Goal: Transaction & Acquisition: Book appointment/travel/reservation

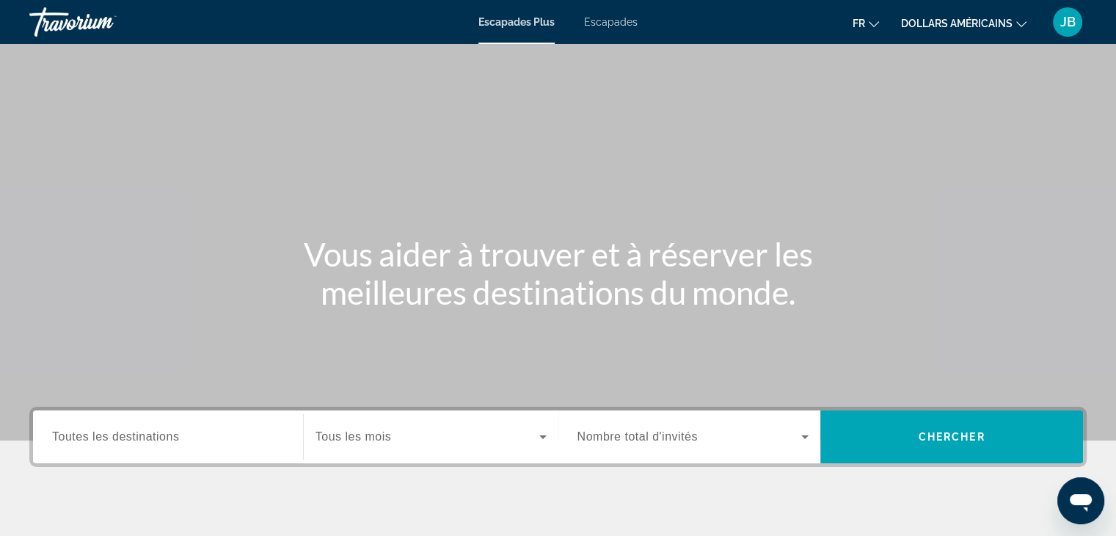
click at [432, 434] on span "Widget de recherche" at bounding box center [428, 437] width 224 height 18
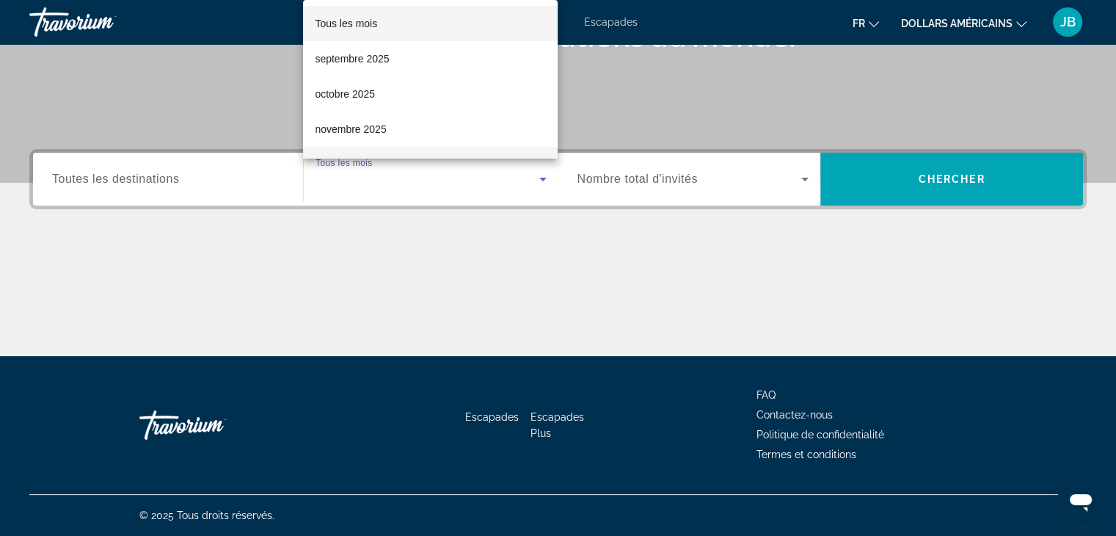
scroll to position [50, 0]
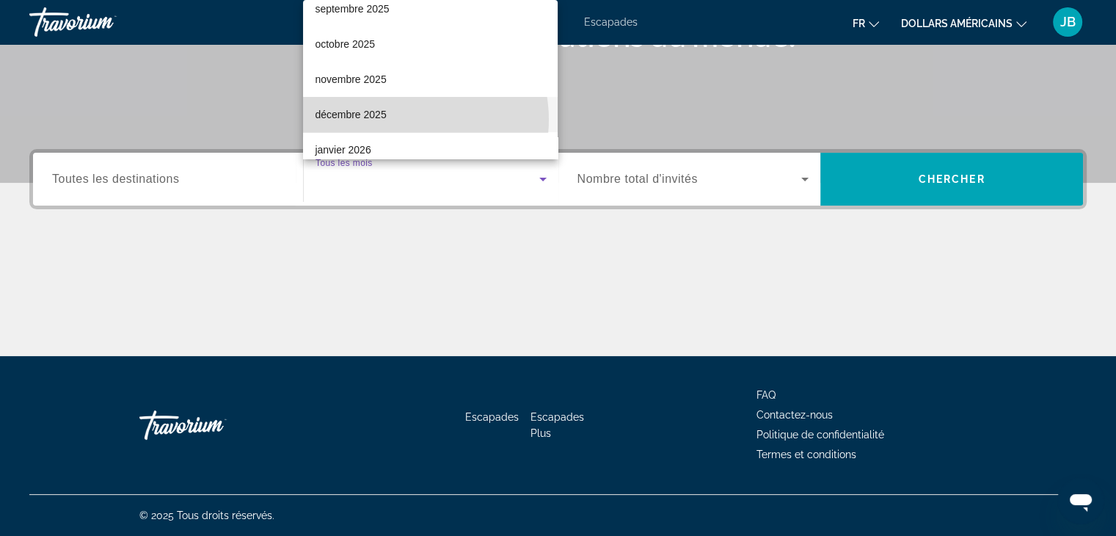
click at [404, 119] on mat-option "décembre 2025" at bounding box center [430, 114] width 255 height 35
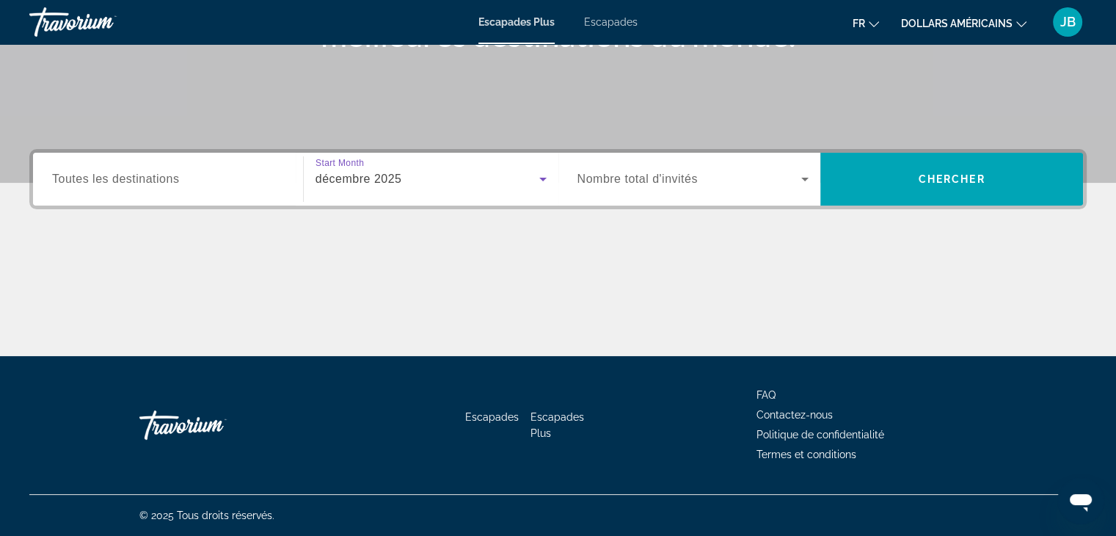
click at [637, 176] on span "Nombre total d'invités" at bounding box center [638, 178] width 120 height 12
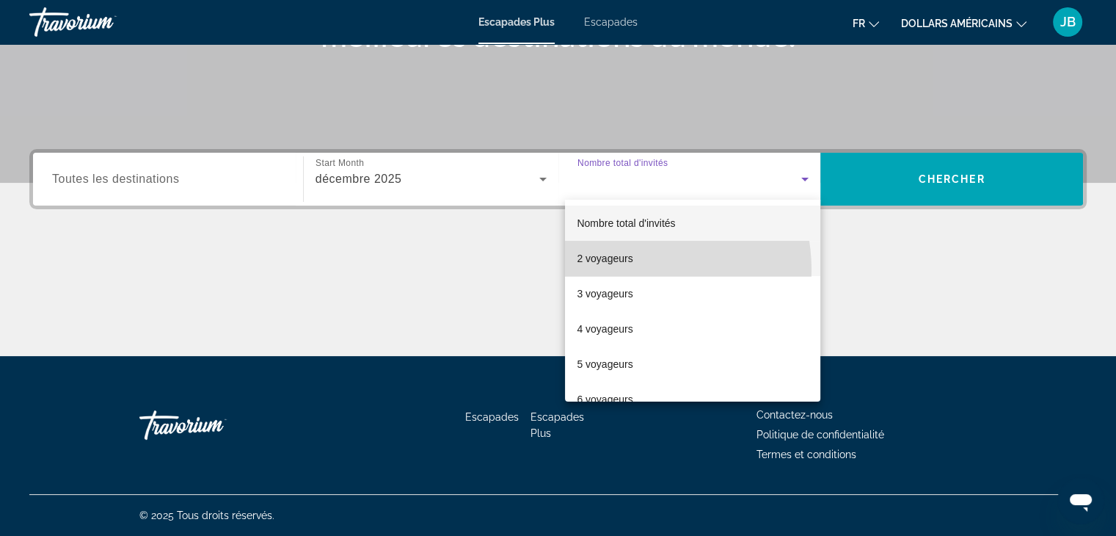
click at [621, 270] on mat-option "2 voyageurs" at bounding box center [692, 258] width 255 height 35
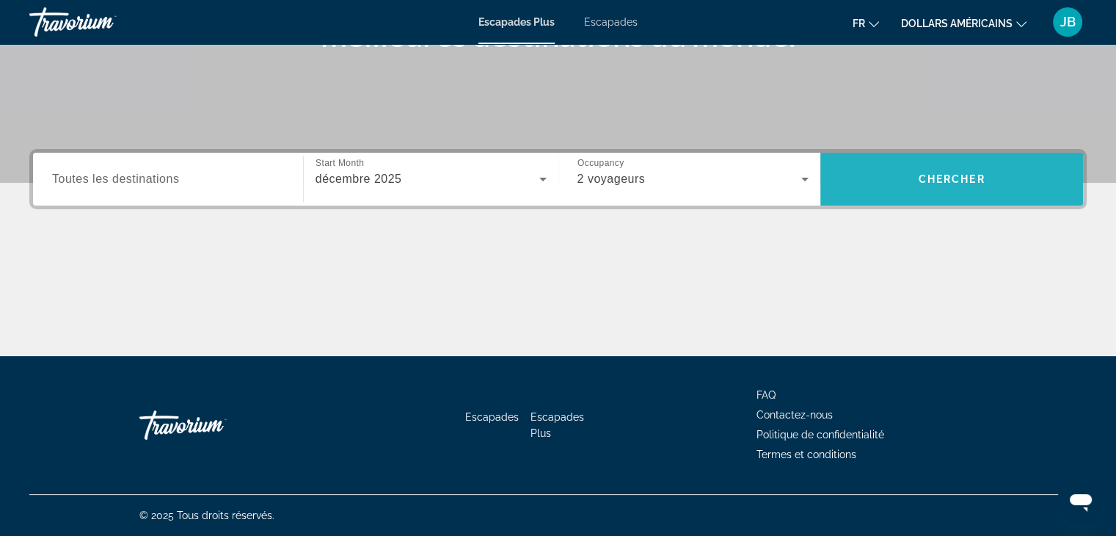
click at [896, 200] on span "Widget de recherche" at bounding box center [952, 179] width 263 height 53
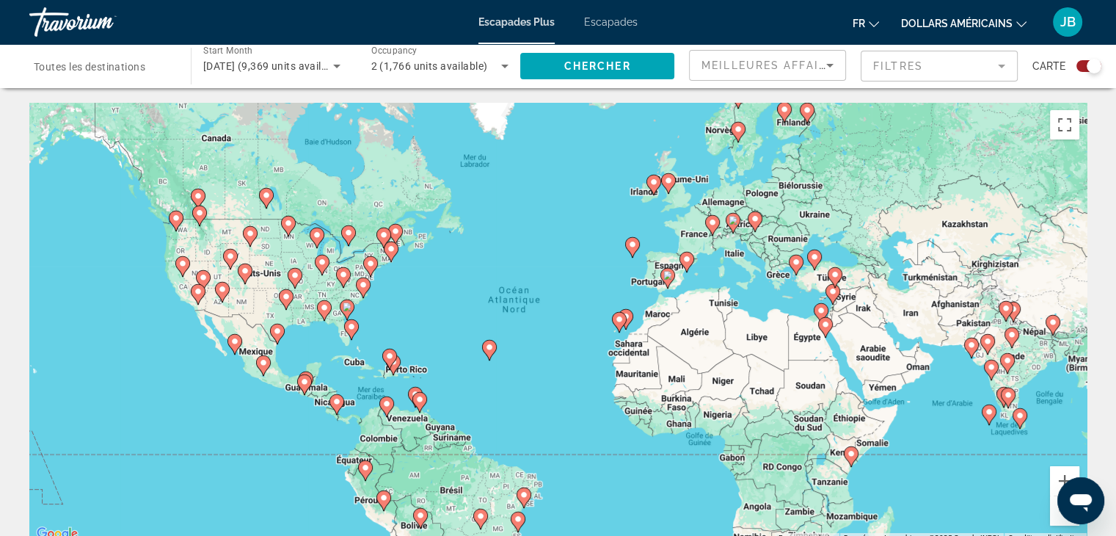
click at [117, 80] on div "Search widget" at bounding box center [103, 67] width 138 height 42
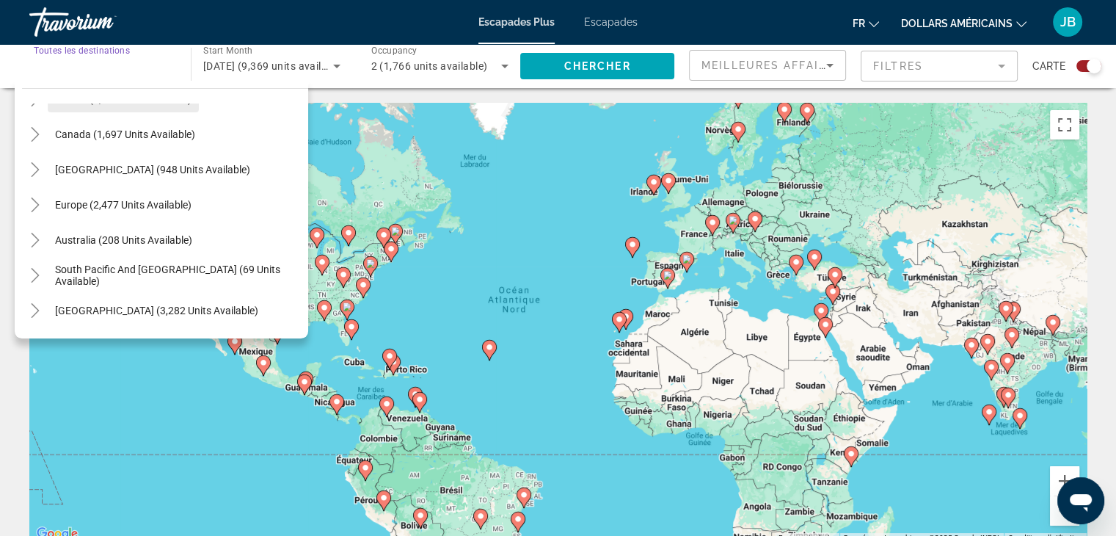
scroll to position [101, 0]
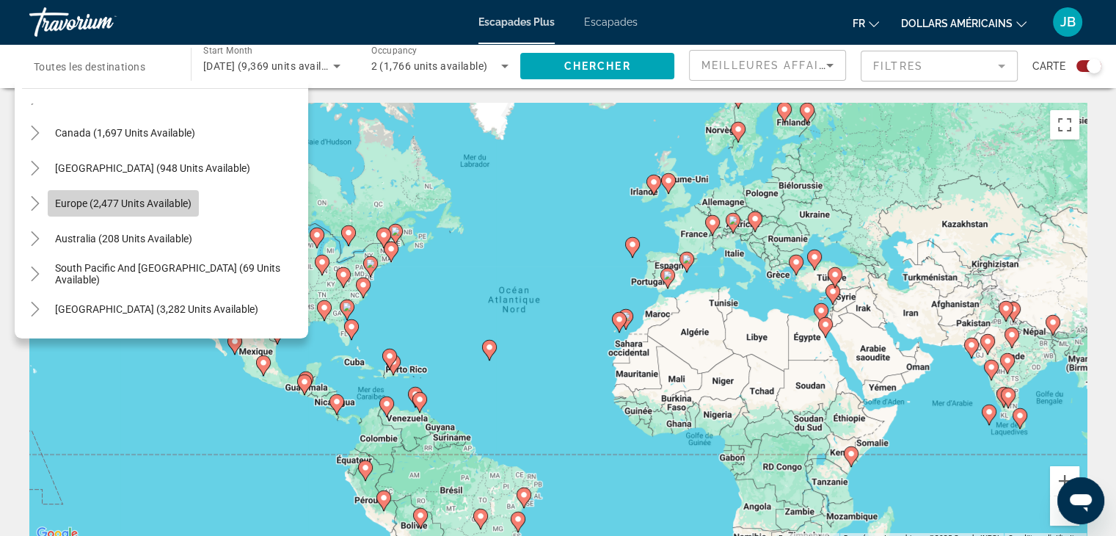
click at [139, 197] on span "Europe (2,477 units available)" at bounding box center [123, 203] width 137 height 12
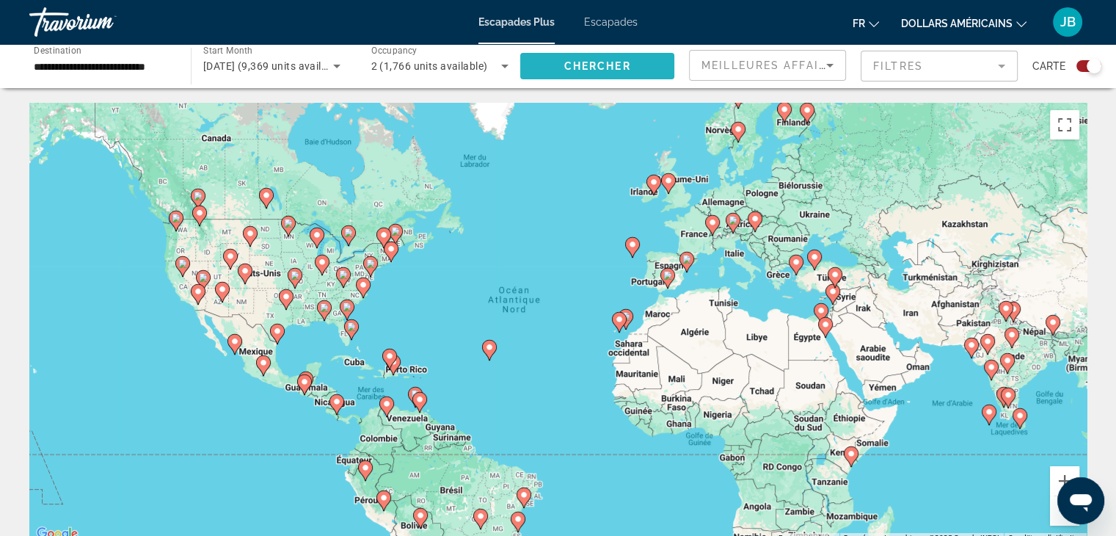
click at [618, 71] on span "Chercher" at bounding box center [597, 66] width 67 height 12
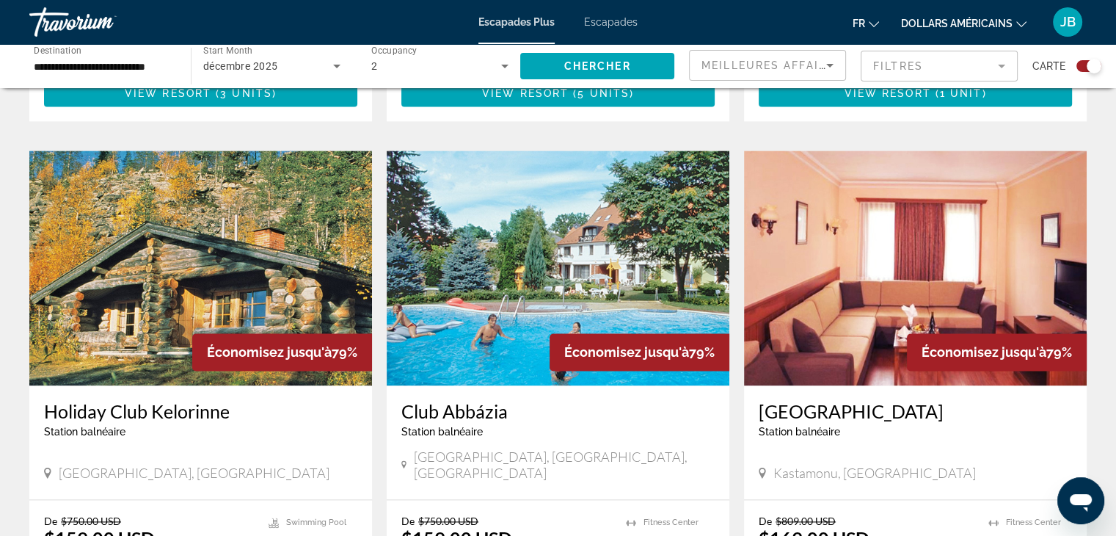
scroll to position [2293, 0]
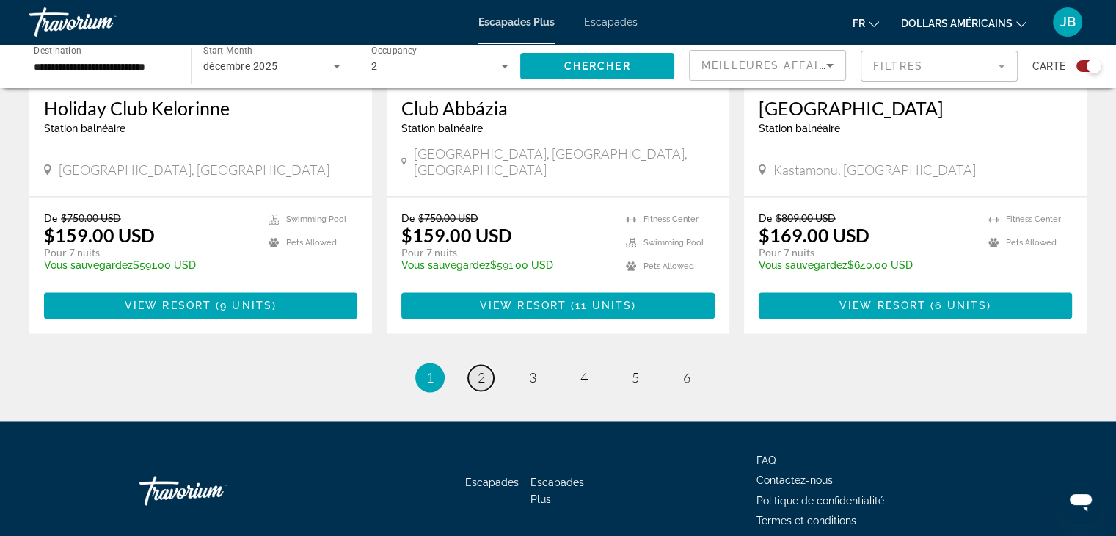
click at [479, 369] on span "2" at bounding box center [481, 377] width 7 height 16
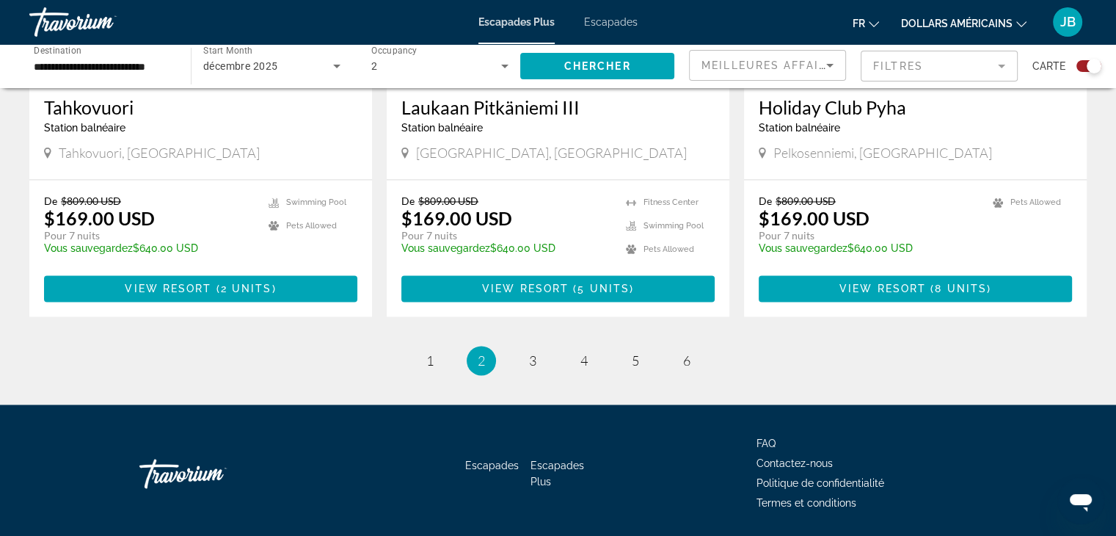
scroll to position [2284, 0]
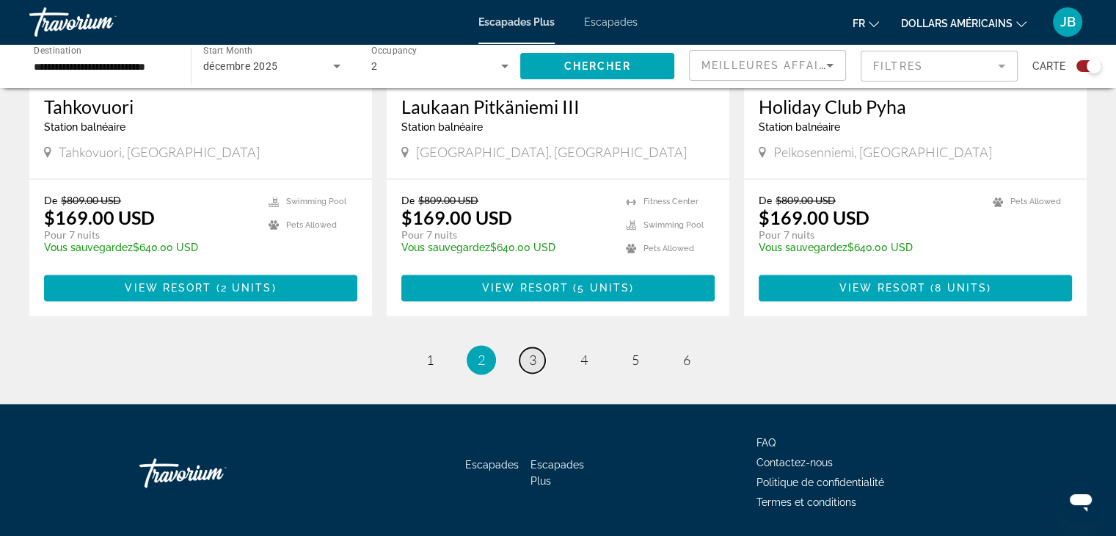
click at [529, 352] on span "3" at bounding box center [532, 360] width 7 height 16
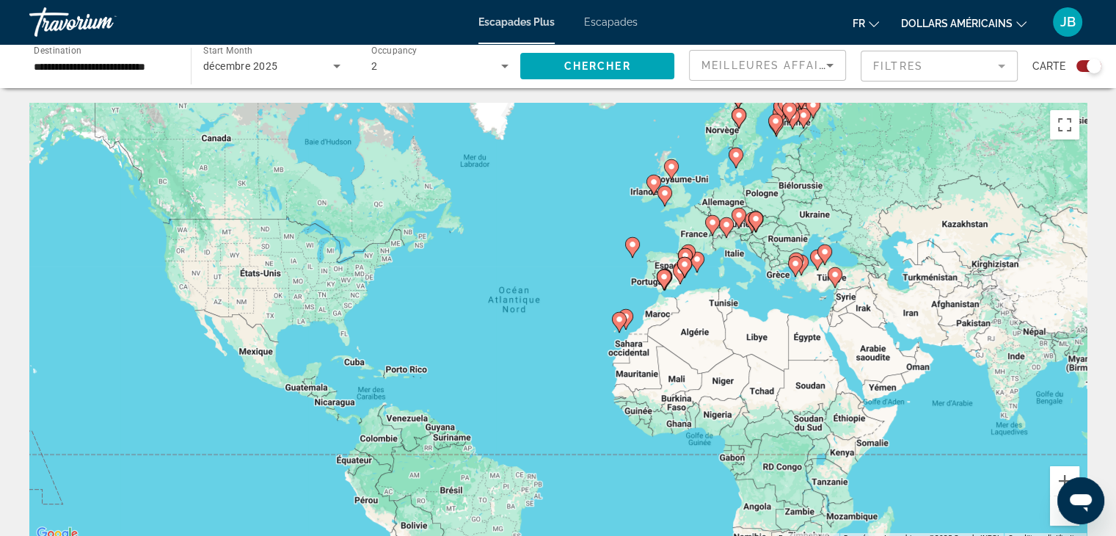
click at [666, 194] on image "Contenu principal" at bounding box center [665, 193] width 9 height 9
type input "**********"
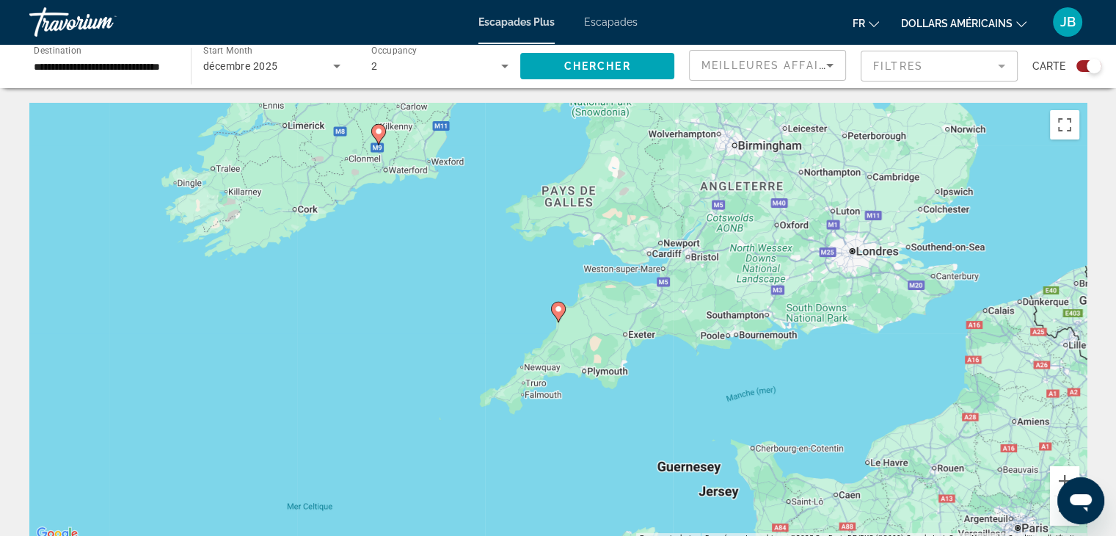
click at [559, 323] on div "Pour activer le glissement avec le clavier, appuyez sur Alt+Entrée. Une fois ce…" at bounding box center [558, 323] width 1058 height 440
click at [559, 315] on icon "Contenu principal" at bounding box center [557, 311] width 13 height 19
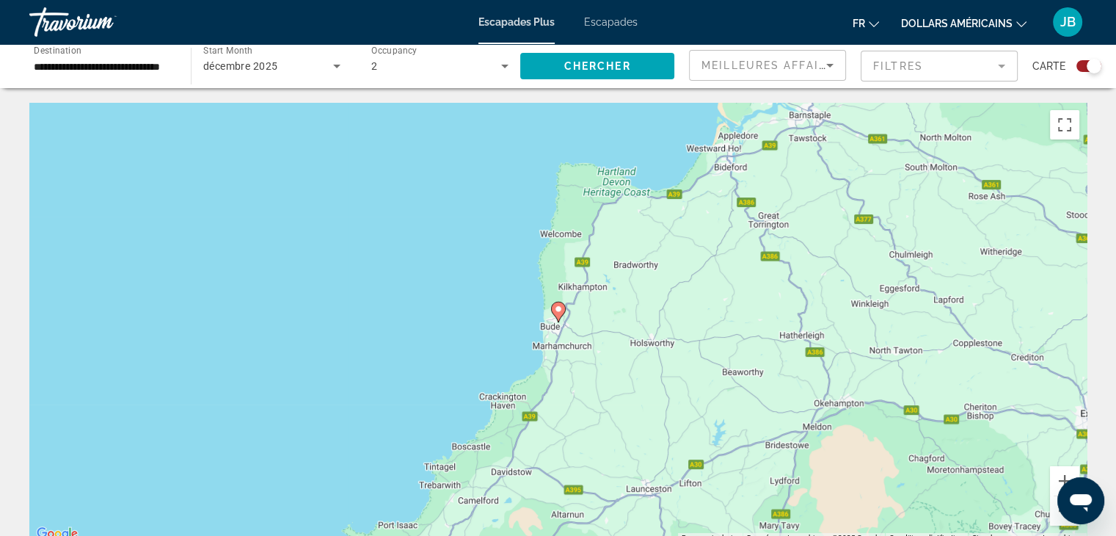
click at [559, 306] on image "Contenu principal" at bounding box center [558, 309] width 9 height 9
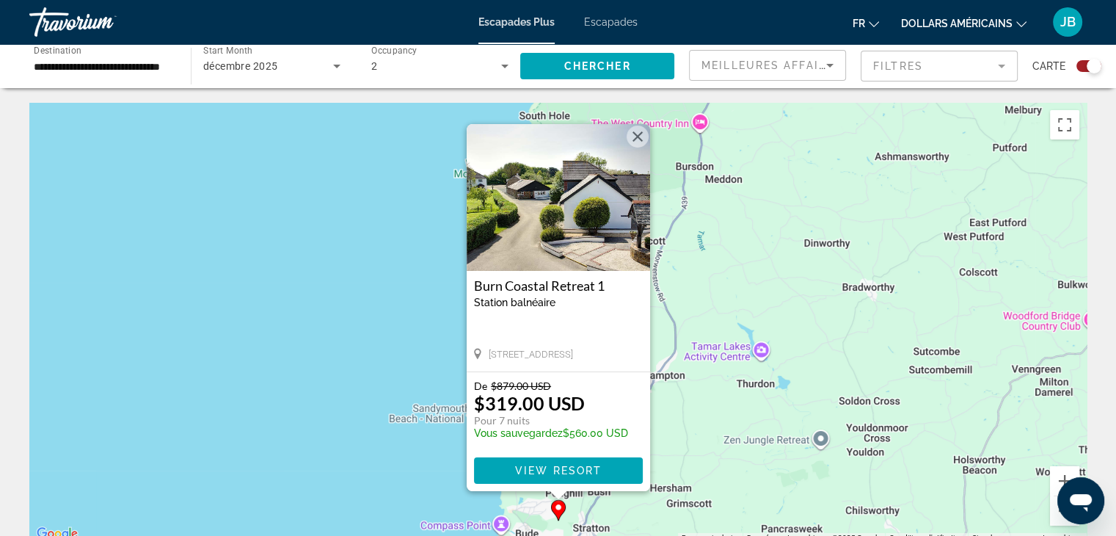
click at [636, 134] on button "Fermer" at bounding box center [638, 137] width 22 height 22
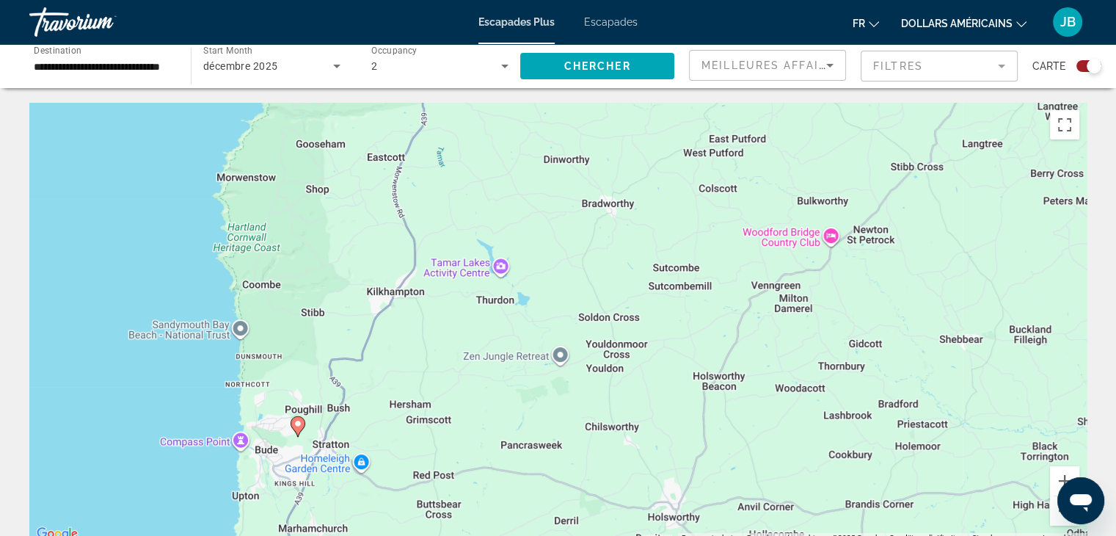
drag, startPoint x: 751, startPoint y: 412, endPoint x: 490, endPoint y: 338, distance: 270.7
click at [490, 338] on div "Pour activer le glissement avec le clavier, appuyez sur Alt+Entrée. Une fois ce…" at bounding box center [558, 323] width 1058 height 440
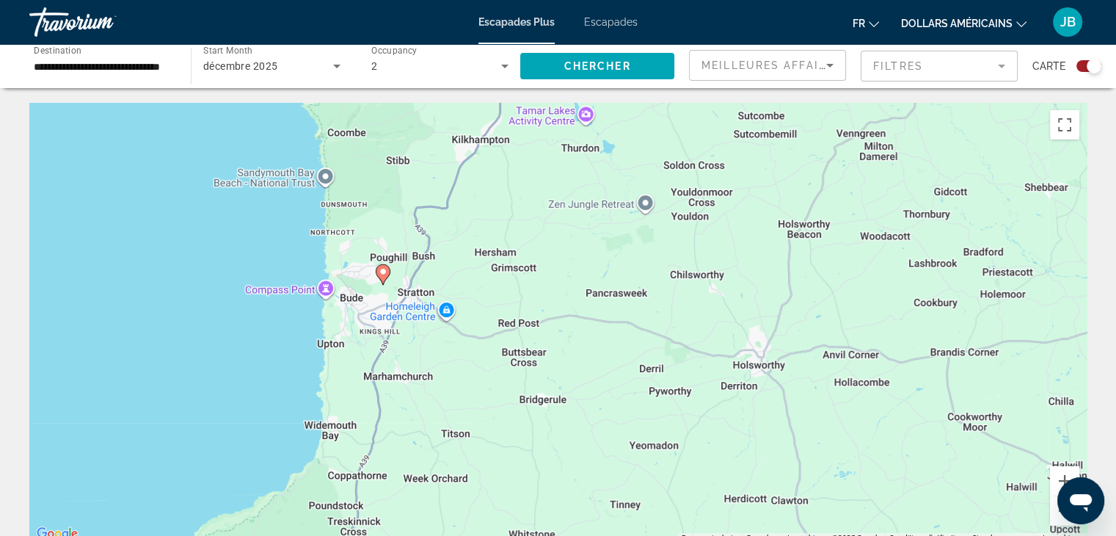
drag, startPoint x: 363, startPoint y: 272, endPoint x: 450, endPoint y: 106, distance: 187.1
click at [450, 106] on div "Pour activer le glissement avec le clavier, appuyez sur Alt+Entrée. Une fois ce…" at bounding box center [558, 323] width 1058 height 440
click at [1051, 514] on button "Zoom arrière" at bounding box center [1064, 510] width 29 height 29
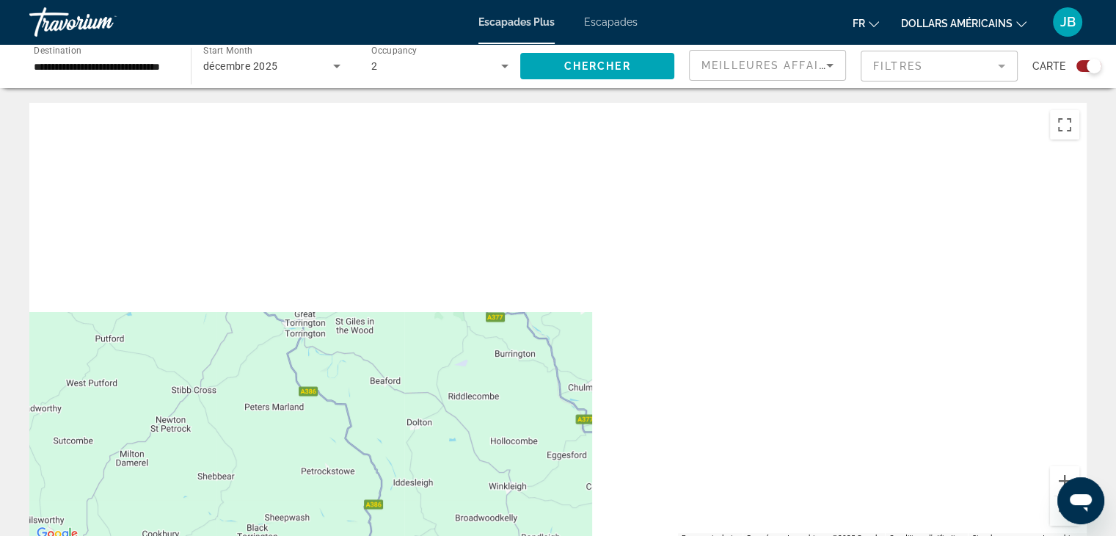
drag, startPoint x: 972, startPoint y: 332, endPoint x: 384, endPoint y: 557, distance: 630.0
click at [384, 535] on html "**********" at bounding box center [558, 268] width 1116 height 536
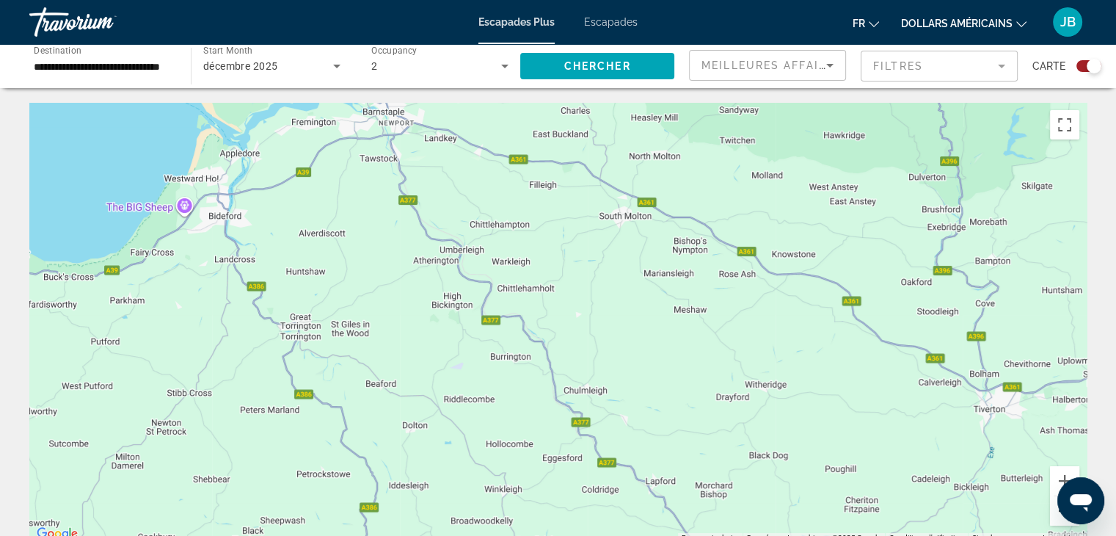
click at [1057, 520] on button "Zoom arrière" at bounding box center [1064, 510] width 29 height 29
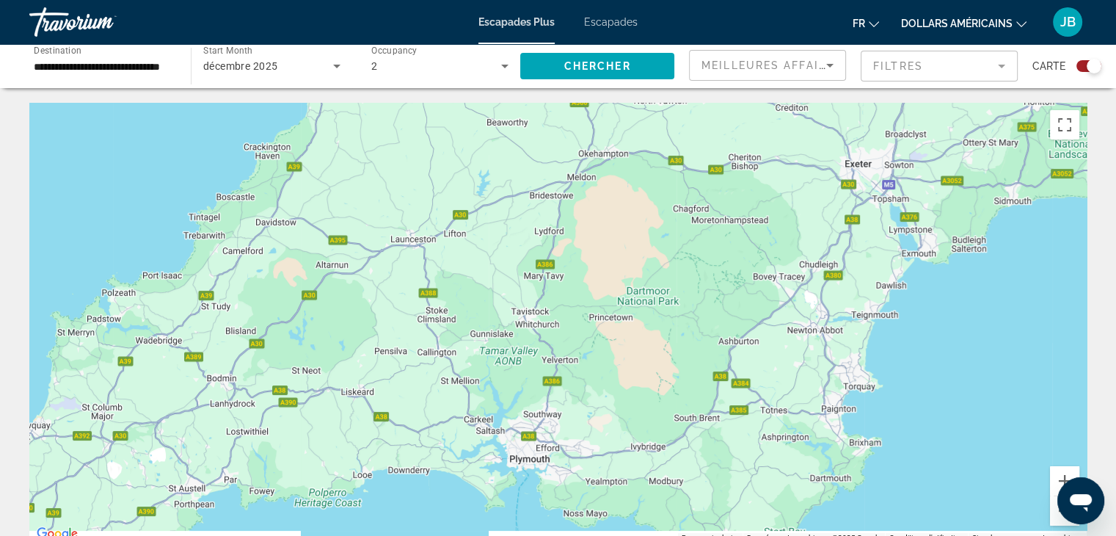
drag, startPoint x: 649, startPoint y: 377, endPoint x: 754, endPoint y: 22, distance: 369.7
click at [754, 22] on div "**********" at bounding box center [558, 268] width 1116 height 536
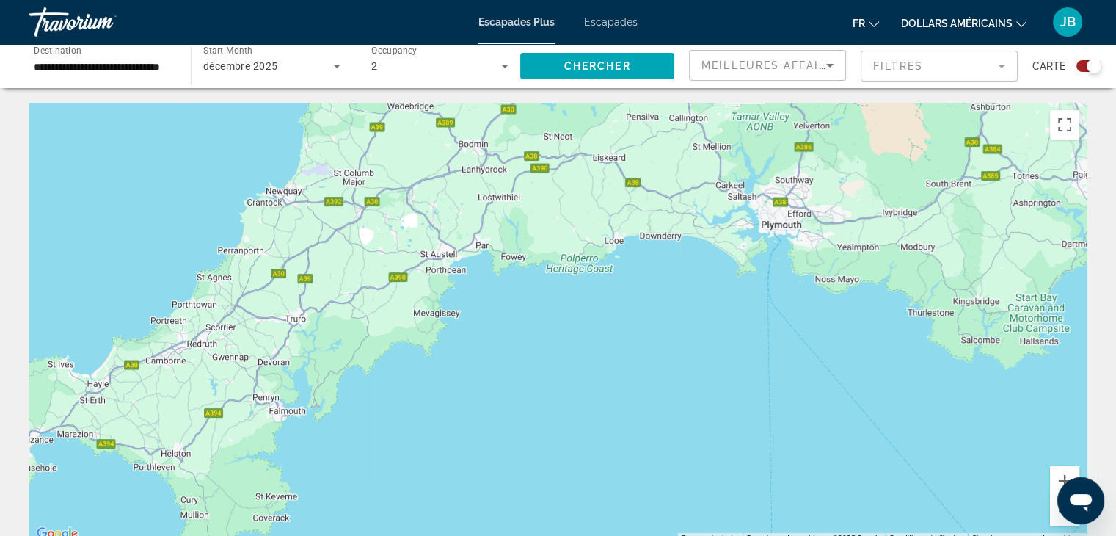
drag, startPoint x: 614, startPoint y: 398, endPoint x: 749, endPoint y: 410, distance: 136.3
click at [822, 266] on div "Pour activer le glissement avec le clavier, appuyez sur Alt+Entrée. Une fois ce…" at bounding box center [558, 323] width 1058 height 440
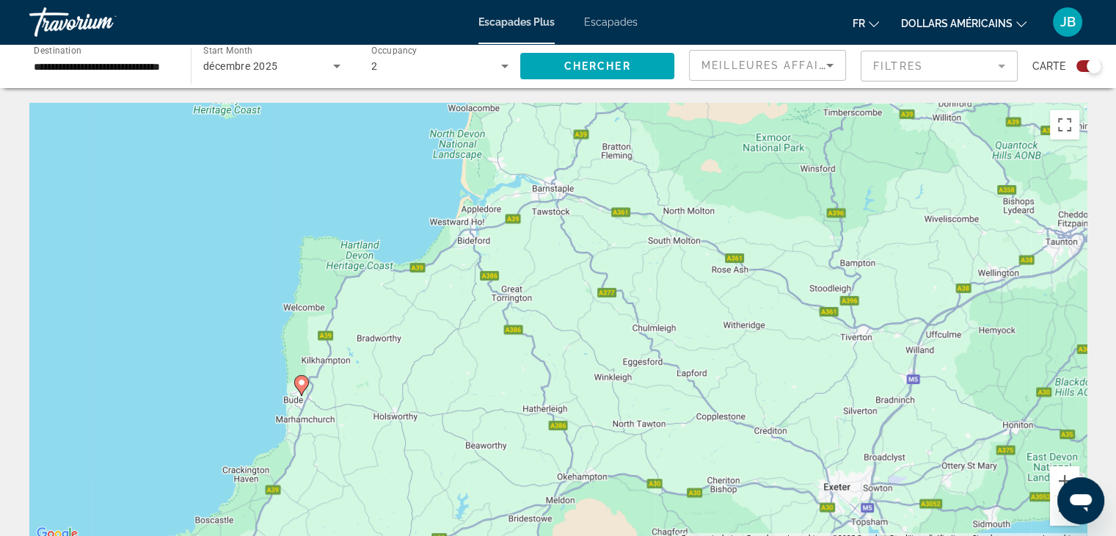
click at [306, 388] on gmp-advanced-marker "Contenu principal" at bounding box center [301, 385] width 15 height 22
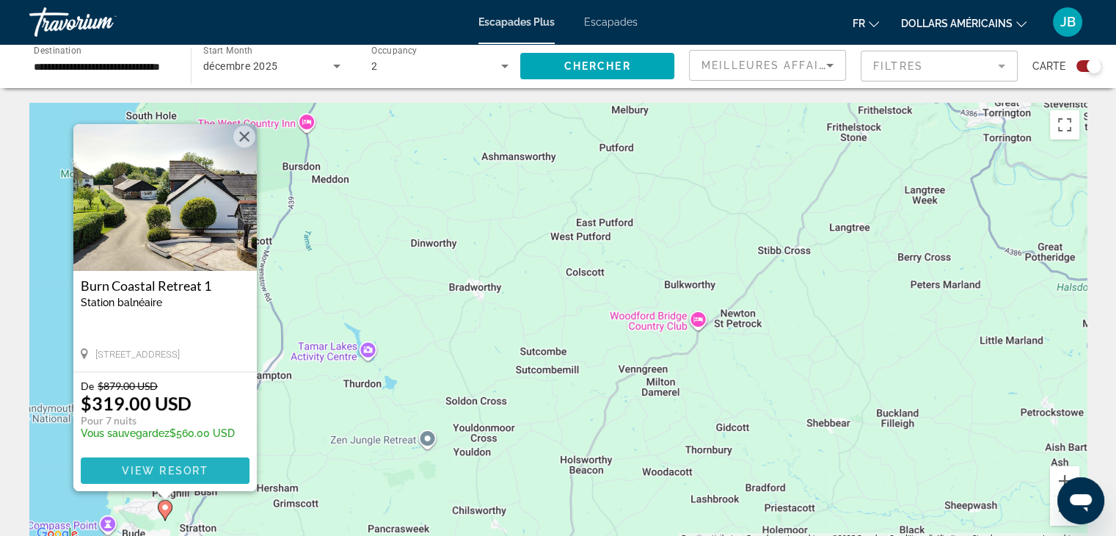
click at [165, 470] on span "View Resort" at bounding box center [164, 471] width 87 height 12
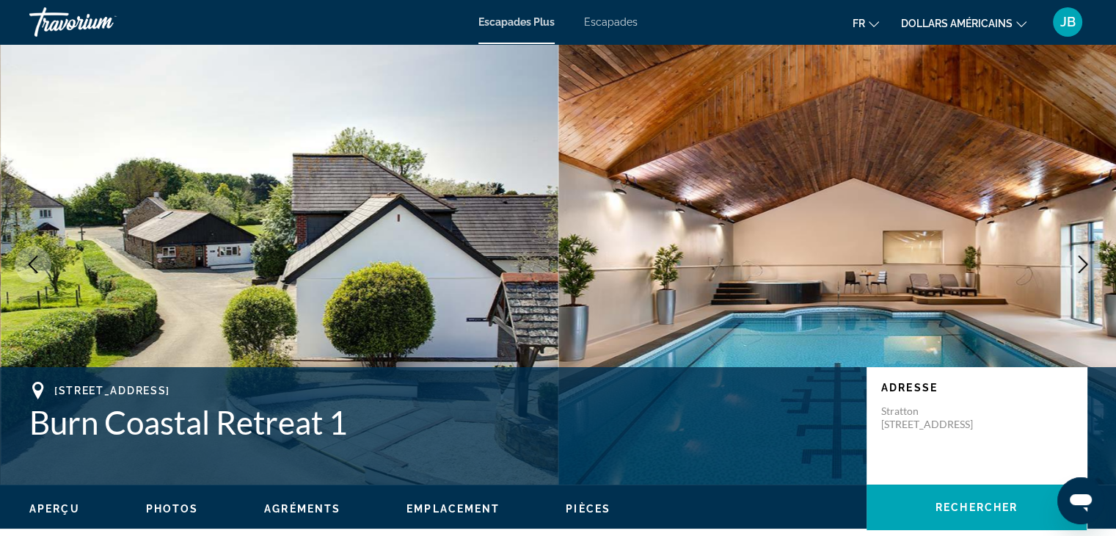
click at [1090, 254] on button "Next image" at bounding box center [1083, 264] width 37 height 37
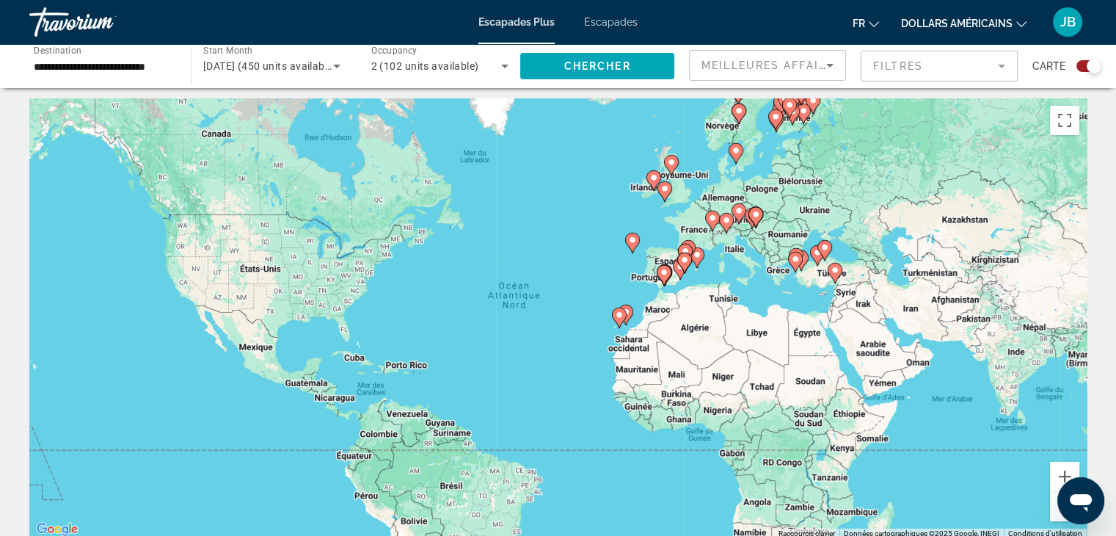
scroll to position [3, 0]
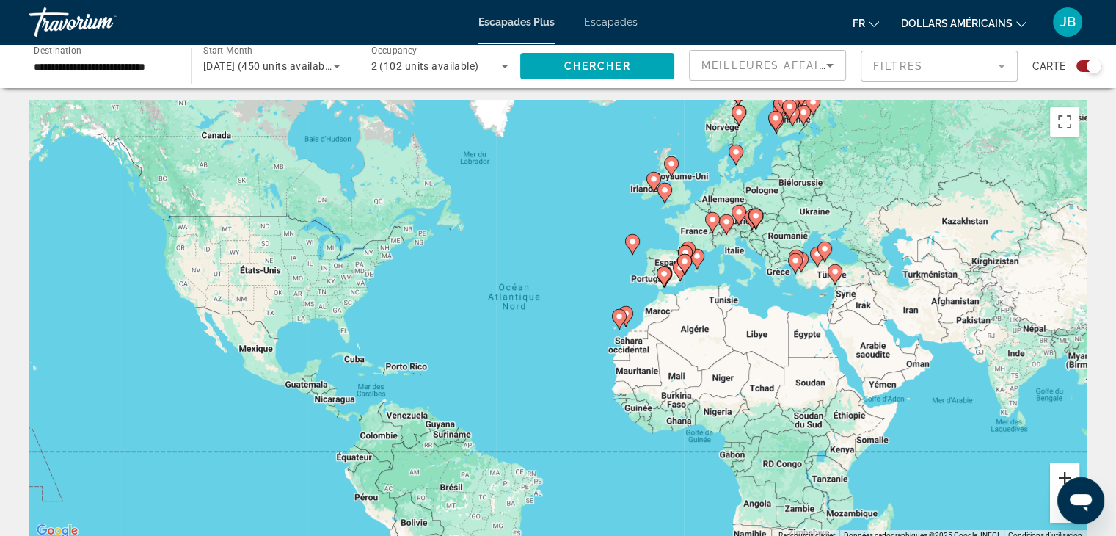
click at [1067, 476] on button "Zoom avant" at bounding box center [1064, 477] width 29 height 29
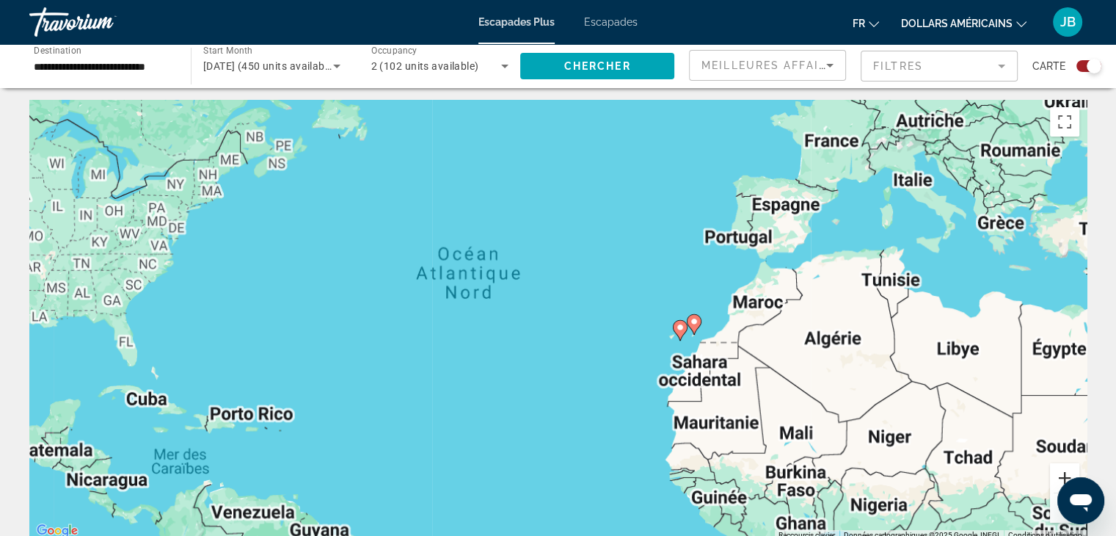
click at [1067, 476] on button "Zoom avant" at bounding box center [1064, 477] width 29 height 29
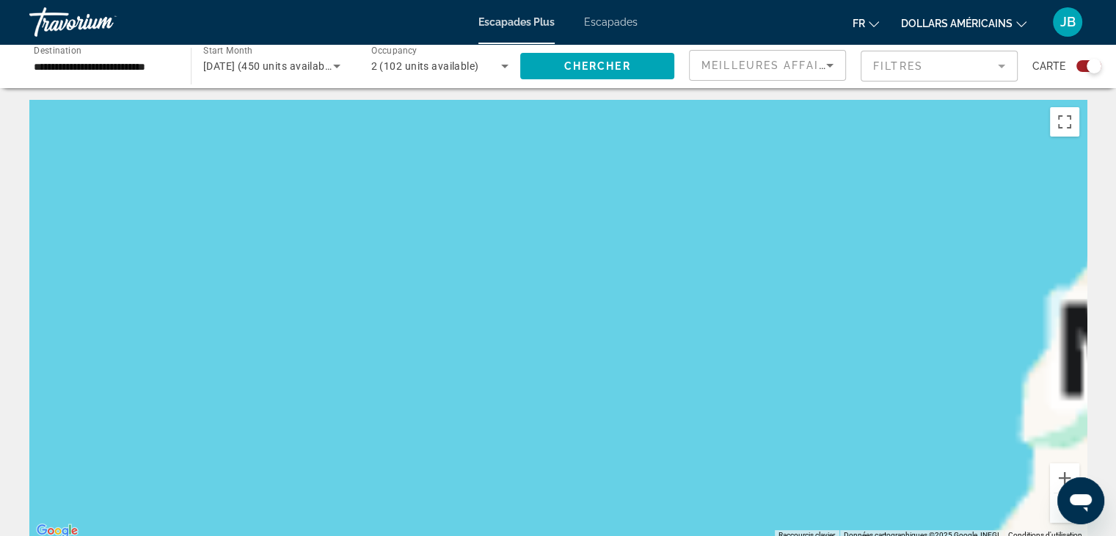
drag, startPoint x: 867, startPoint y: 280, endPoint x: 123, endPoint y: 440, distance: 760.5
click at [123, 440] on div "Contenu principal" at bounding box center [558, 320] width 1058 height 440
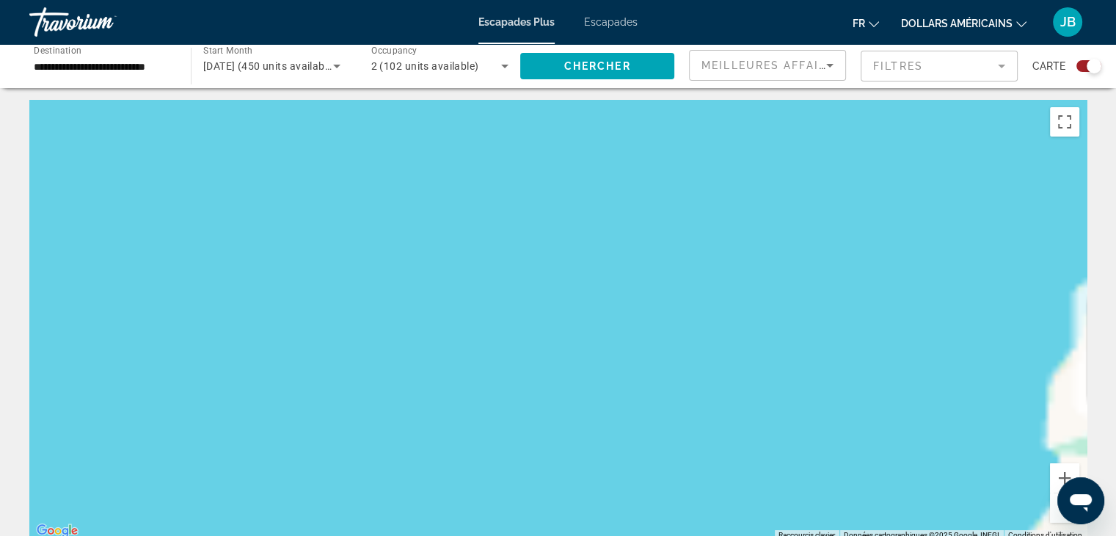
drag, startPoint x: 675, startPoint y: 360, endPoint x: 520, endPoint y: 415, distance: 165.3
click at [547, 407] on div "Pour activer le glissement avec le clavier, appuyez sur Alt+Entrée. Une fois ce…" at bounding box center [558, 320] width 1058 height 440
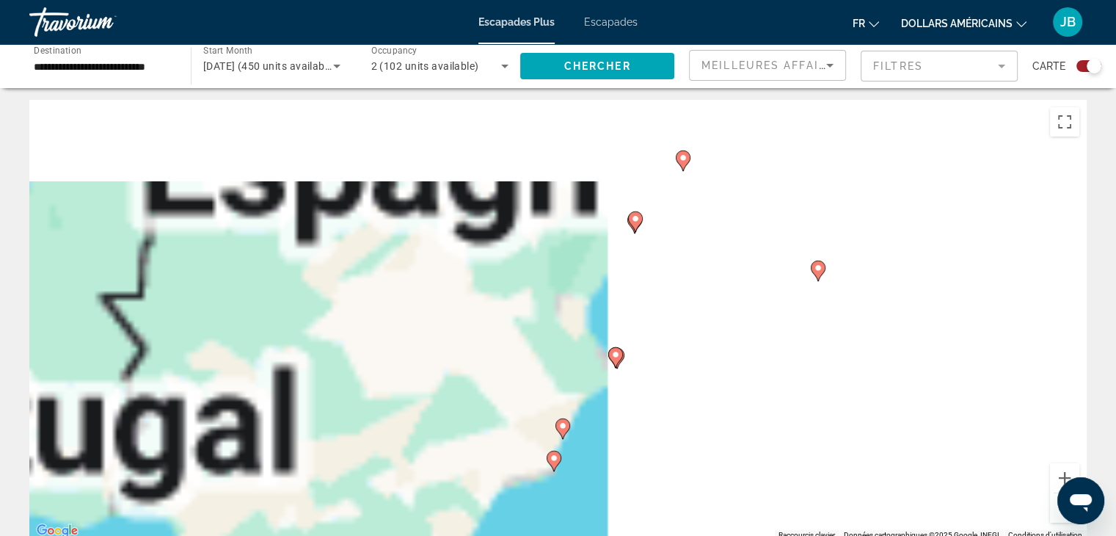
drag, startPoint x: 596, startPoint y: 145, endPoint x: 538, endPoint y: 570, distance: 428.2
click at [538, 533] on html "**********" at bounding box center [558, 265] width 1116 height 536
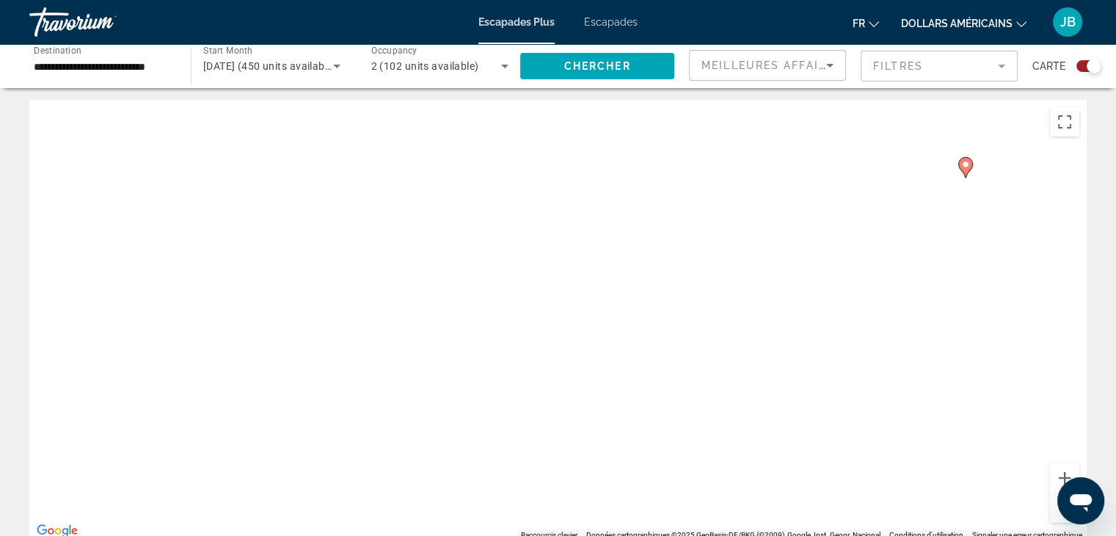
click at [1054, 509] on button "Zoom arrière" at bounding box center [1064, 507] width 29 height 29
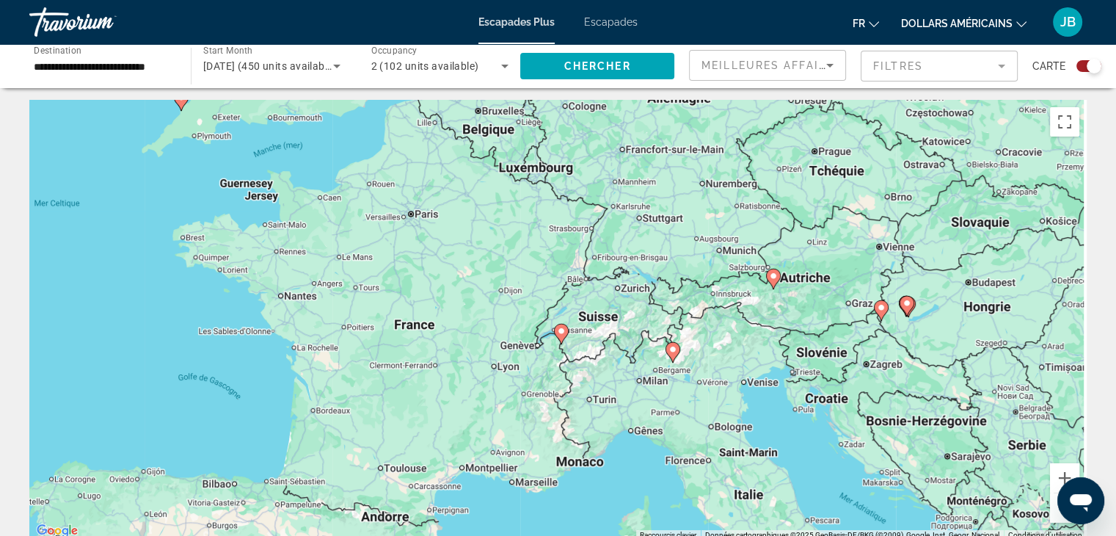
drag, startPoint x: 822, startPoint y: 305, endPoint x: 607, endPoint y: 394, distance: 232.9
click at [607, 394] on div "Pour activer le glissement avec le clavier, appuyez sur Alt+Entrée. Une fois ce…" at bounding box center [558, 320] width 1058 height 440
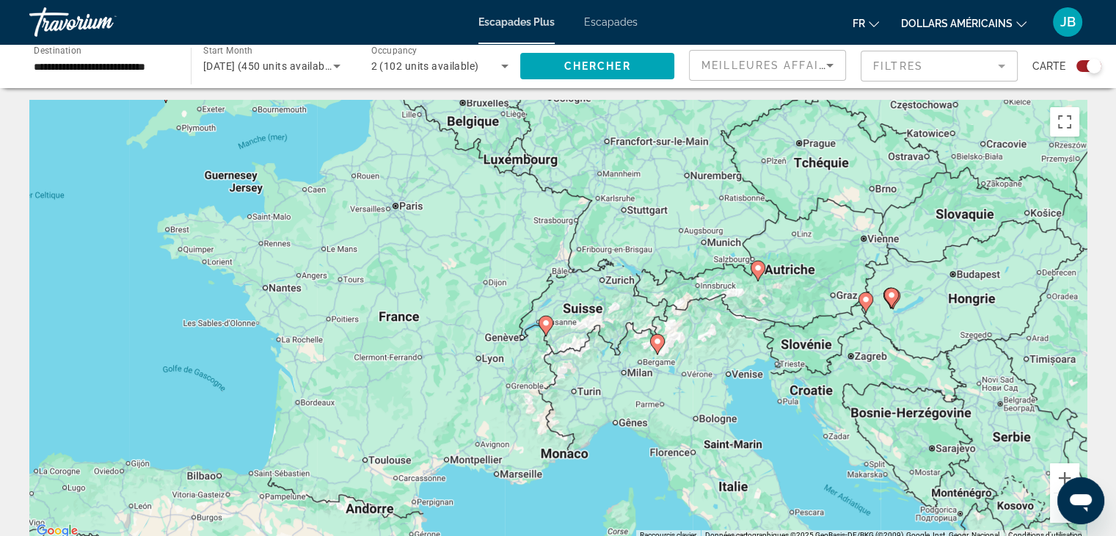
click at [546, 324] on image "Contenu principal" at bounding box center [546, 323] width 9 height 9
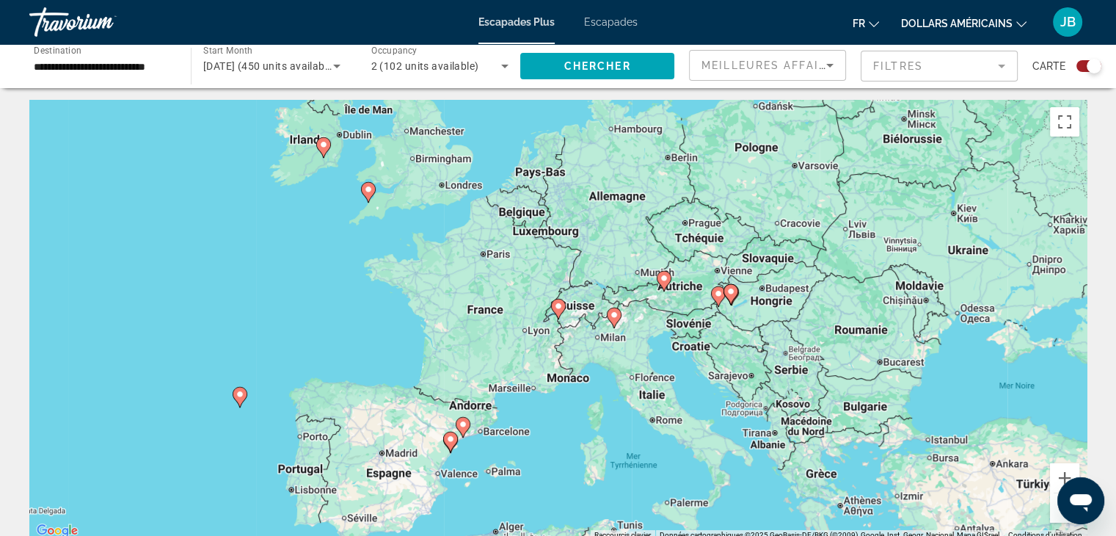
click at [559, 309] on image "Contenu principal" at bounding box center [558, 306] width 9 height 9
type input "**********"
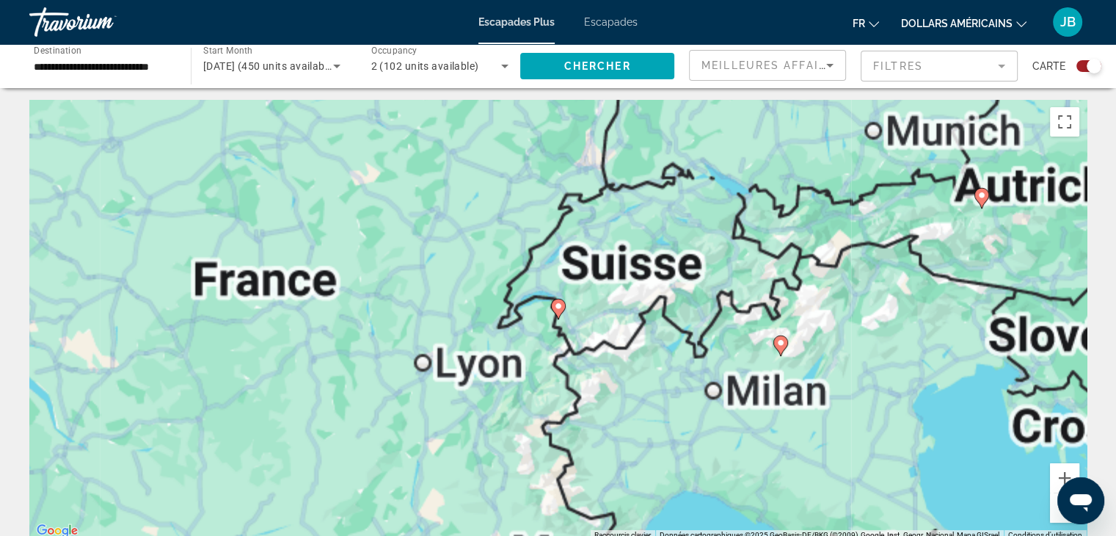
click at [559, 309] on image "Contenu principal" at bounding box center [558, 306] width 9 height 9
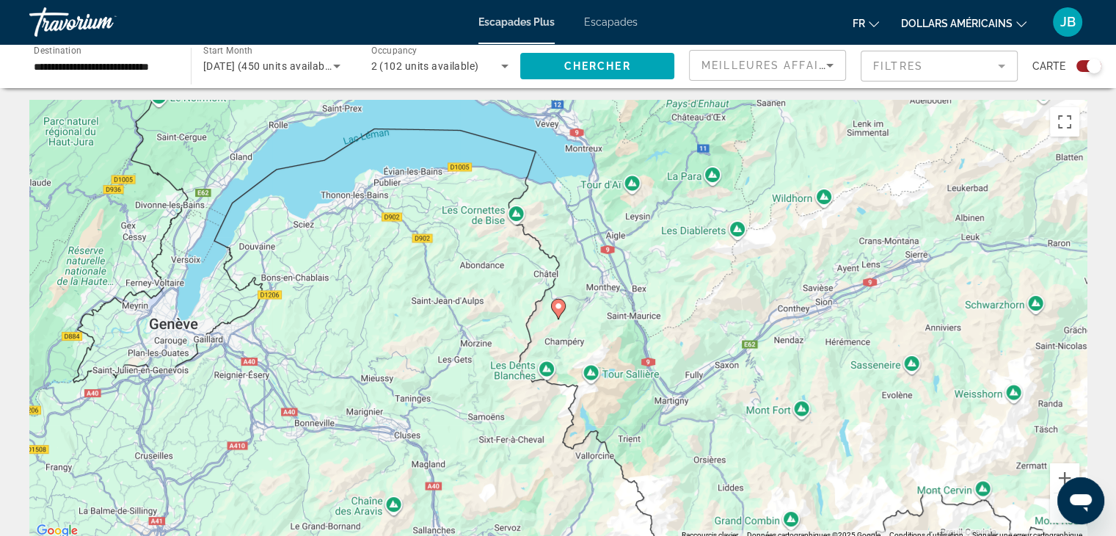
click at [559, 309] on image "Contenu principal" at bounding box center [558, 306] width 9 height 9
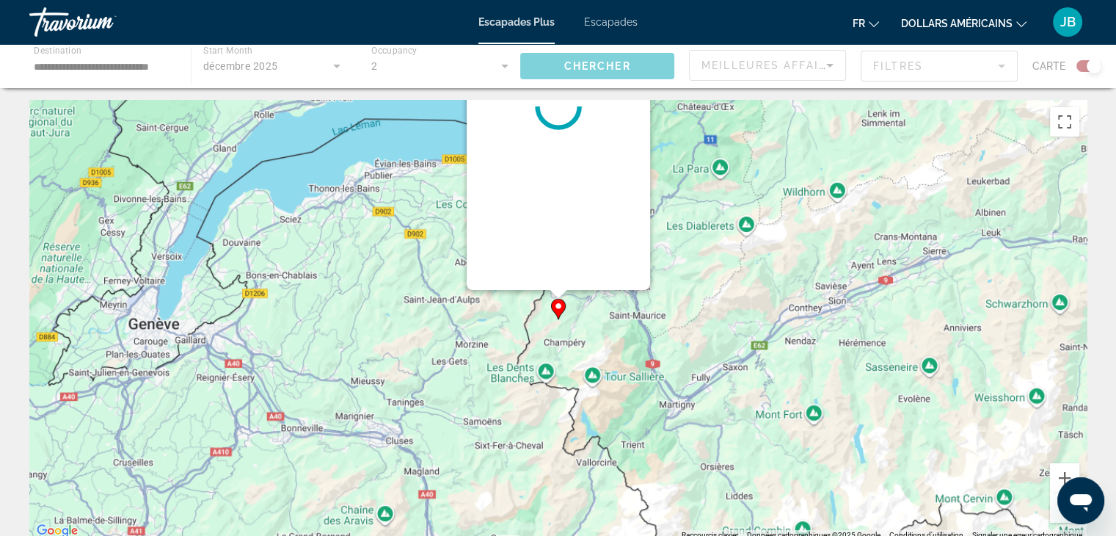
scroll to position [0, 0]
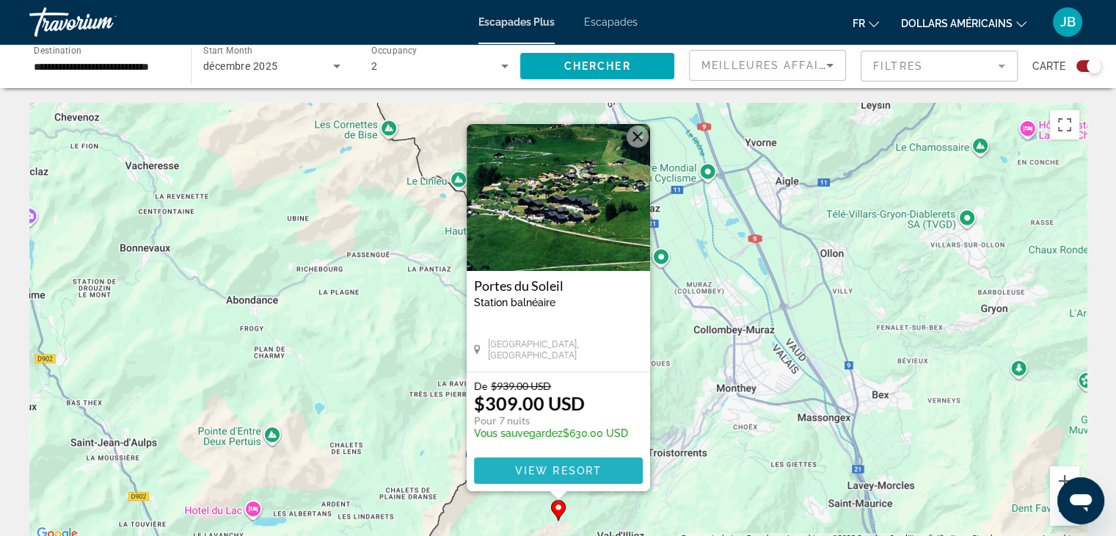
click at [523, 466] on span "View Resort" at bounding box center [557, 471] width 87 height 12
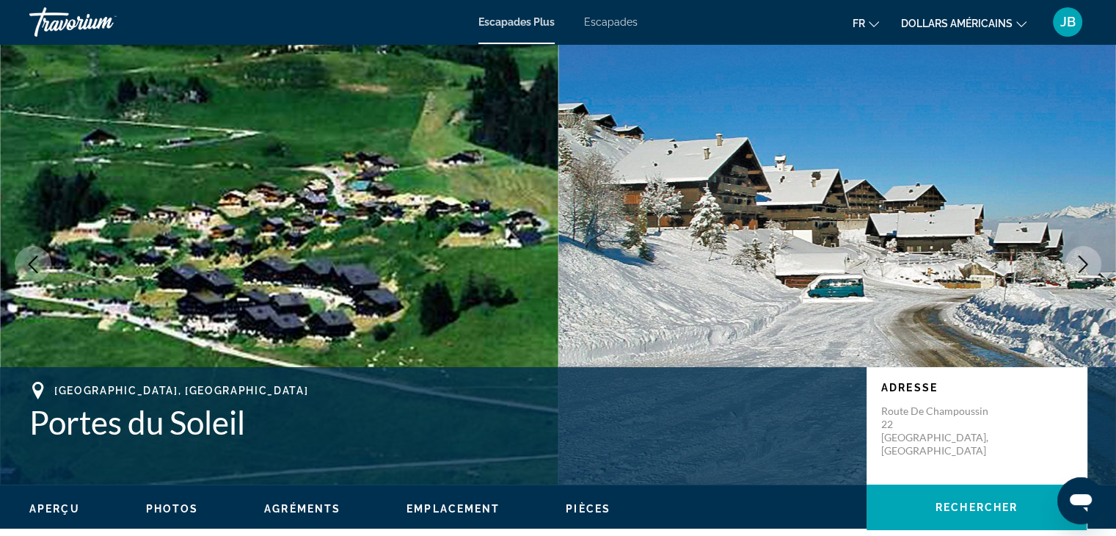
click at [1079, 264] on icon "Next image" at bounding box center [1083, 264] width 18 height 18
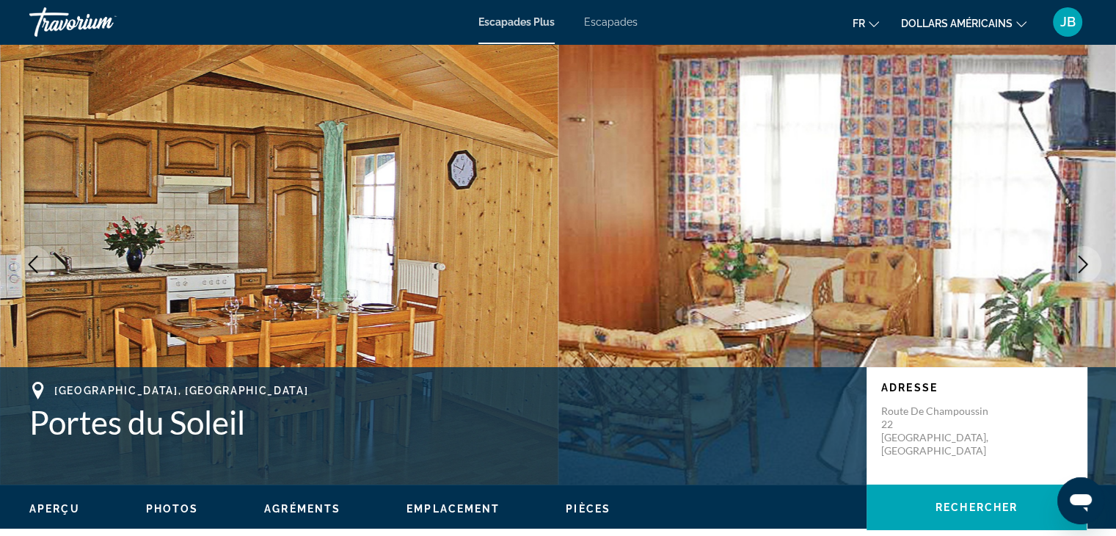
click at [1080, 251] on button "Next image" at bounding box center [1083, 264] width 37 height 37
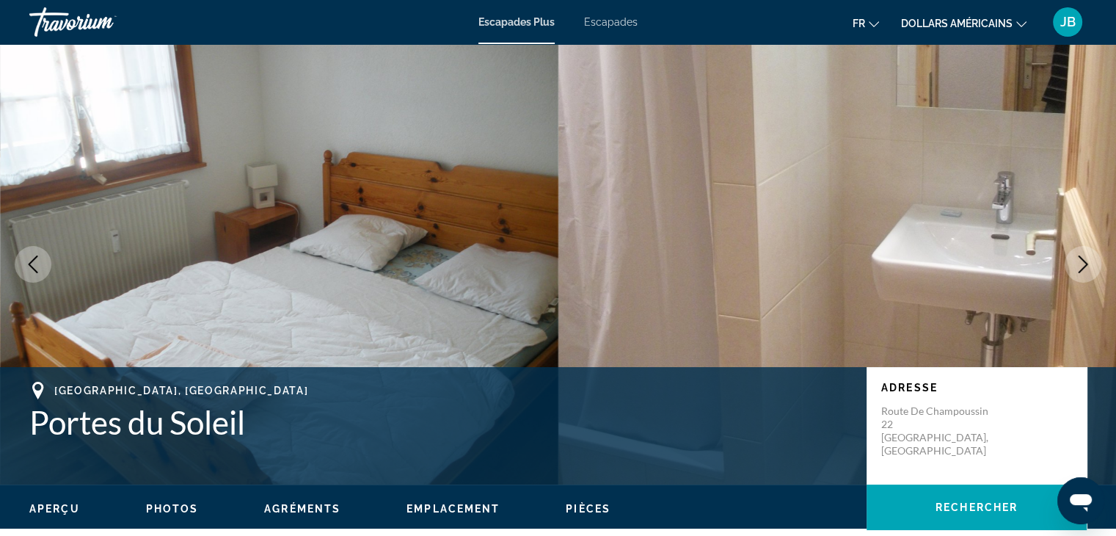
click at [1080, 251] on button "Next image" at bounding box center [1083, 264] width 37 height 37
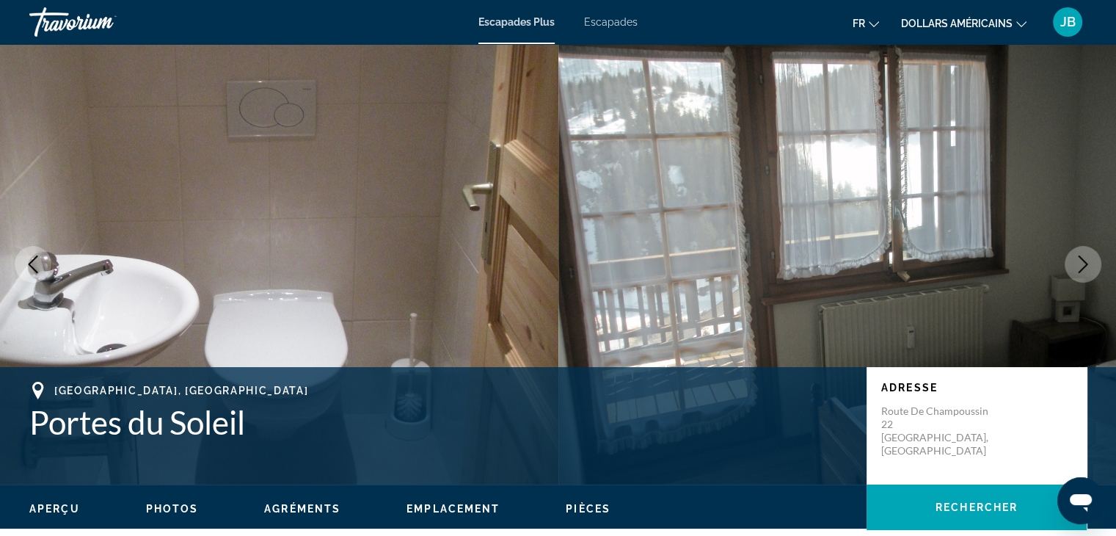
click at [1080, 251] on button "Next image" at bounding box center [1083, 264] width 37 height 37
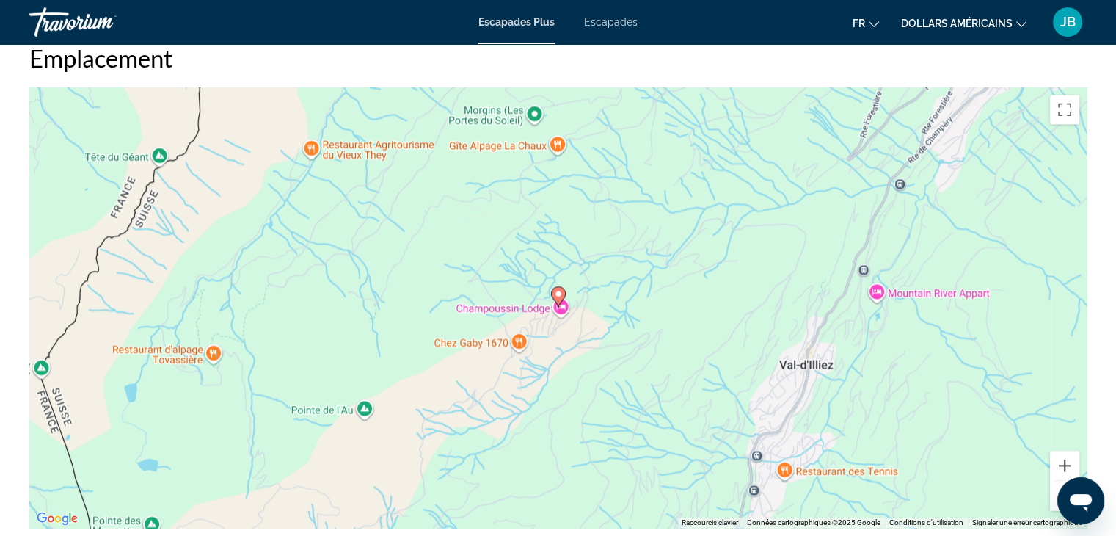
scroll to position [2070, 0]
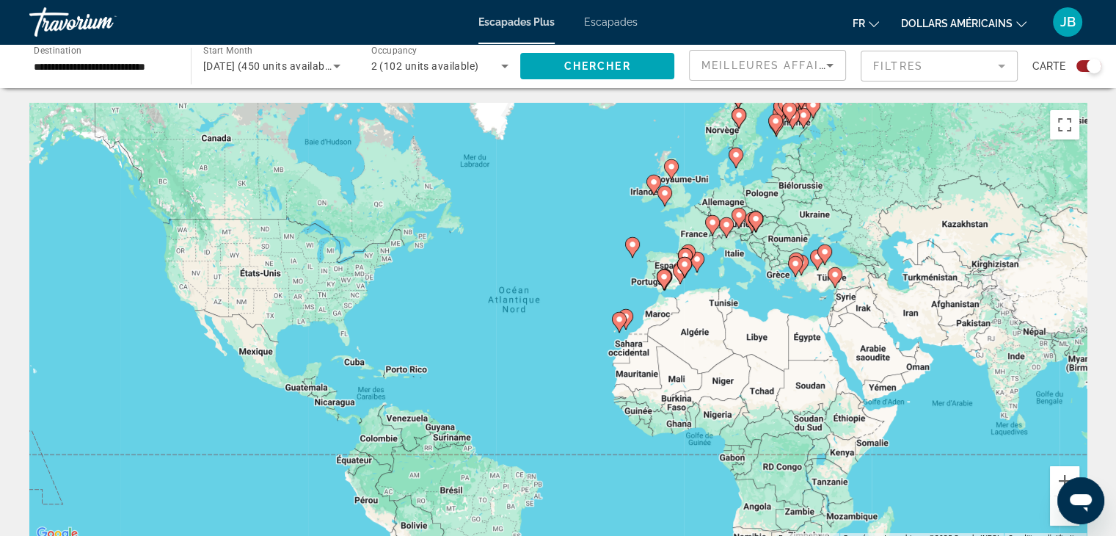
click at [726, 219] on icon "Contenu principal" at bounding box center [725, 227] width 13 height 19
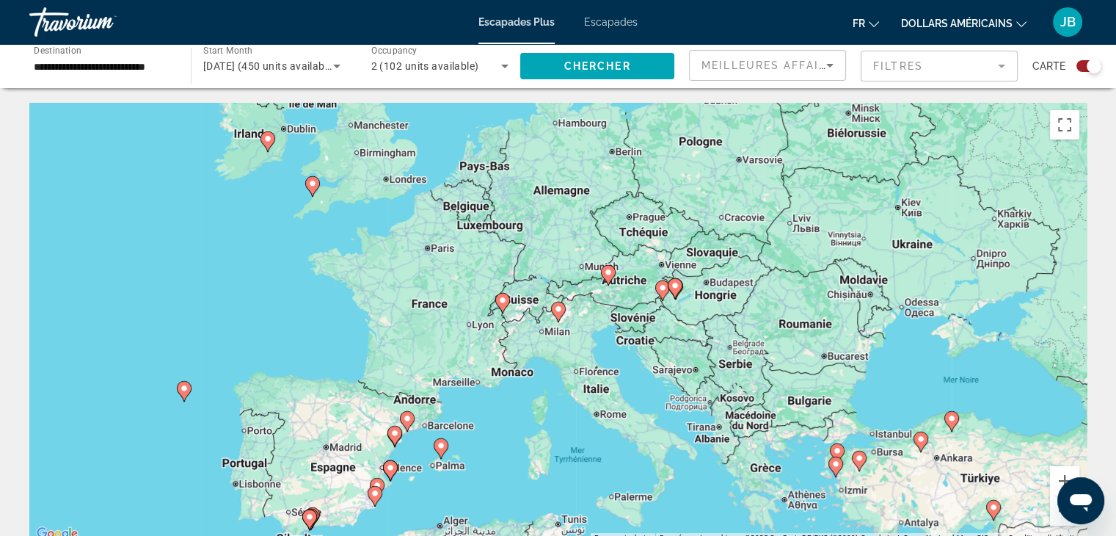
click at [608, 277] on icon "Contenu principal" at bounding box center [607, 275] width 13 height 19
type input "**********"
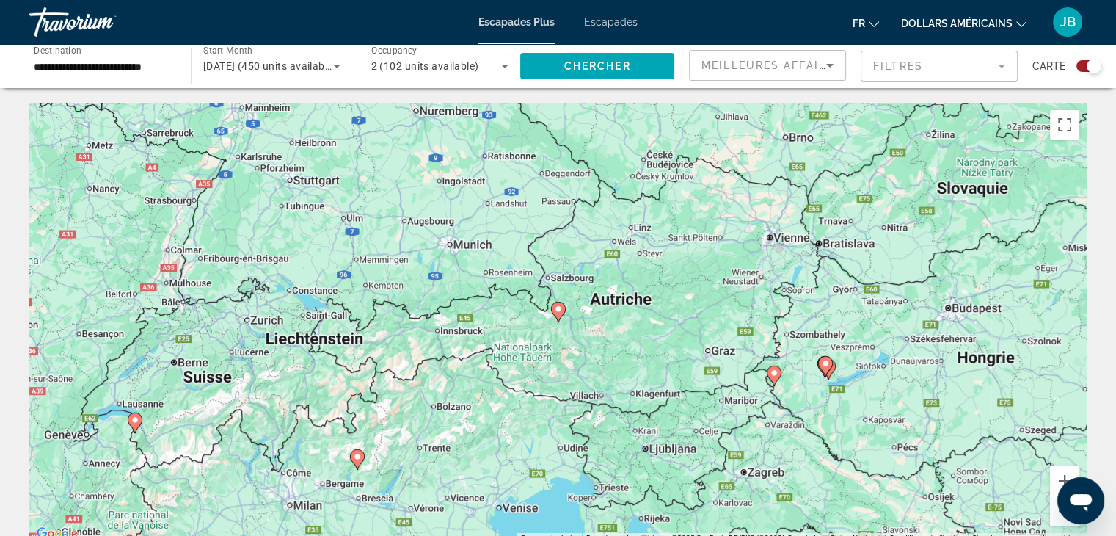
click at [559, 312] on image "Contenu principal" at bounding box center [558, 309] width 9 height 9
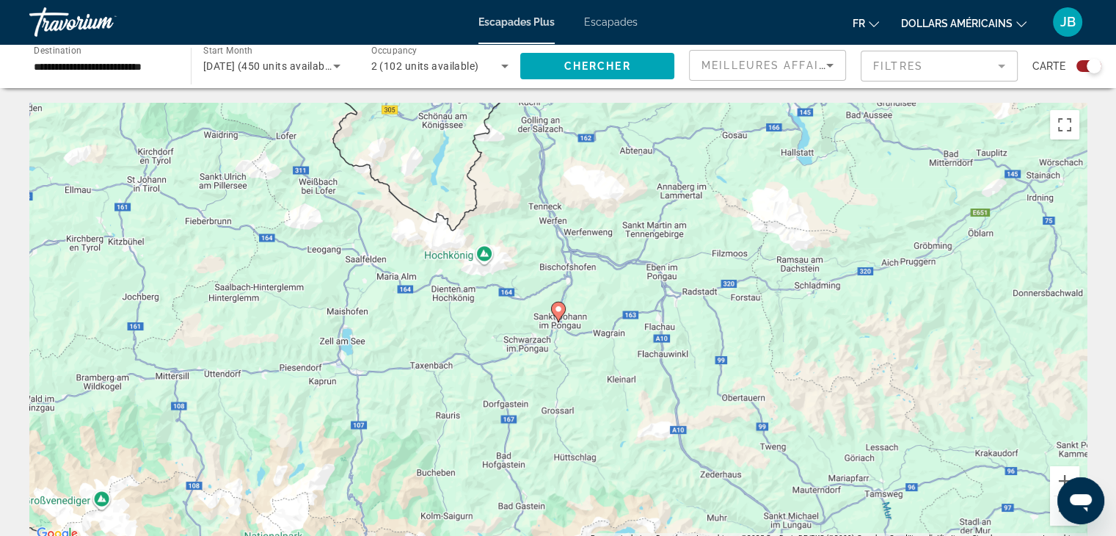
click at [559, 312] on image "Contenu principal" at bounding box center [558, 309] width 9 height 9
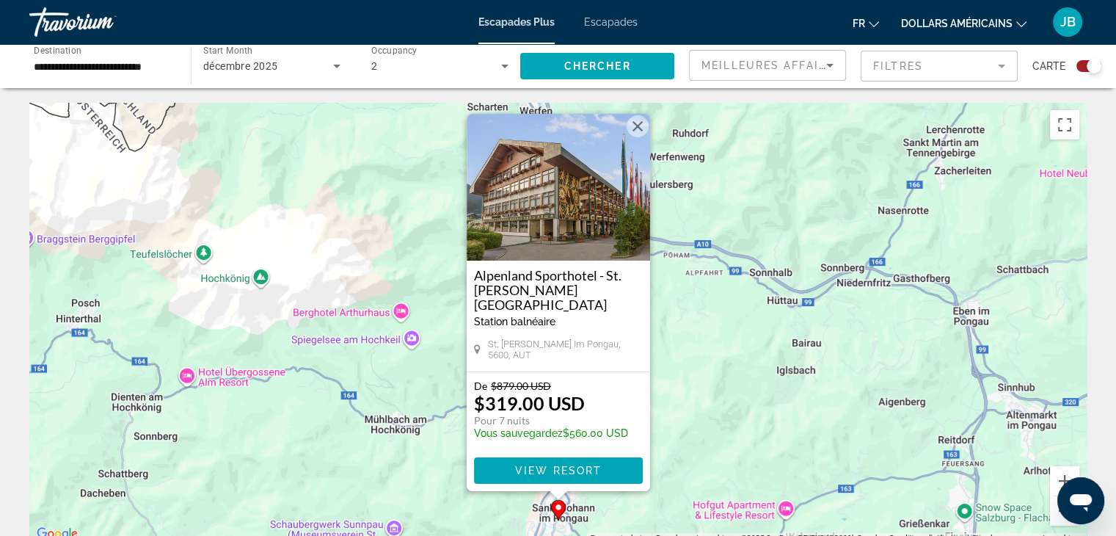
click at [618, 186] on img "Contenu principal" at bounding box center [558, 187] width 183 height 147
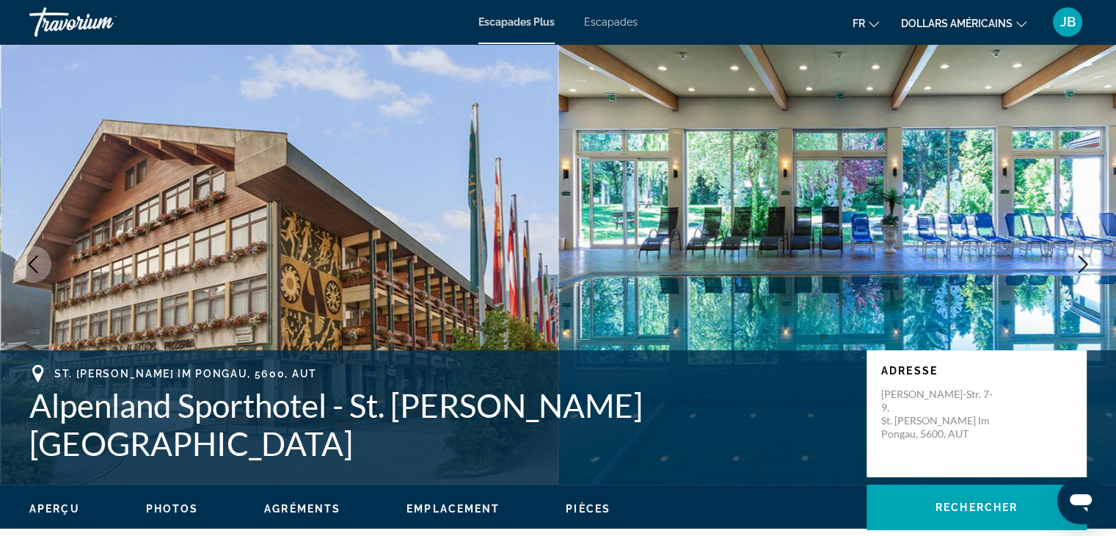
click at [1076, 265] on icon "Next image" at bounding box center [1083, 264] width 18 height 18
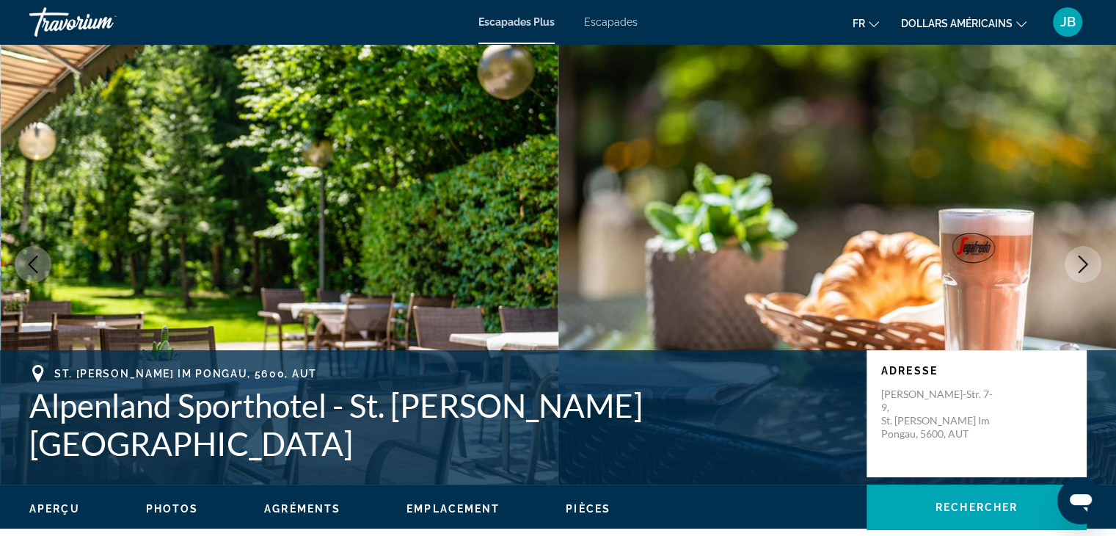
click at [1076, 265] on icon "Next image" at bounding box center [1083, 264] width 18 height 18
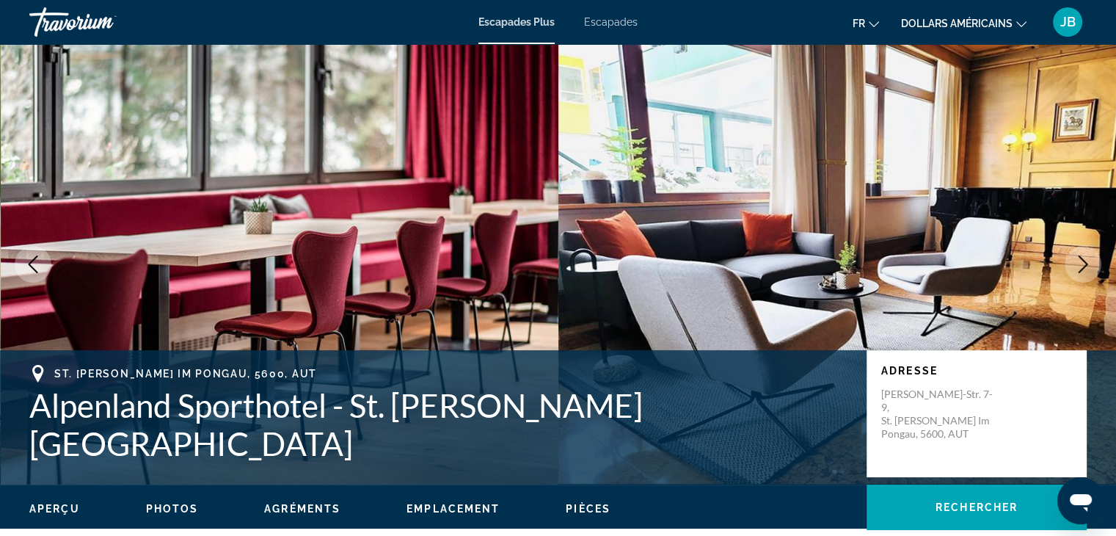
click at [1076, 265] on icon "Next image" at bounding box center [1083, 264] width 18 height 18
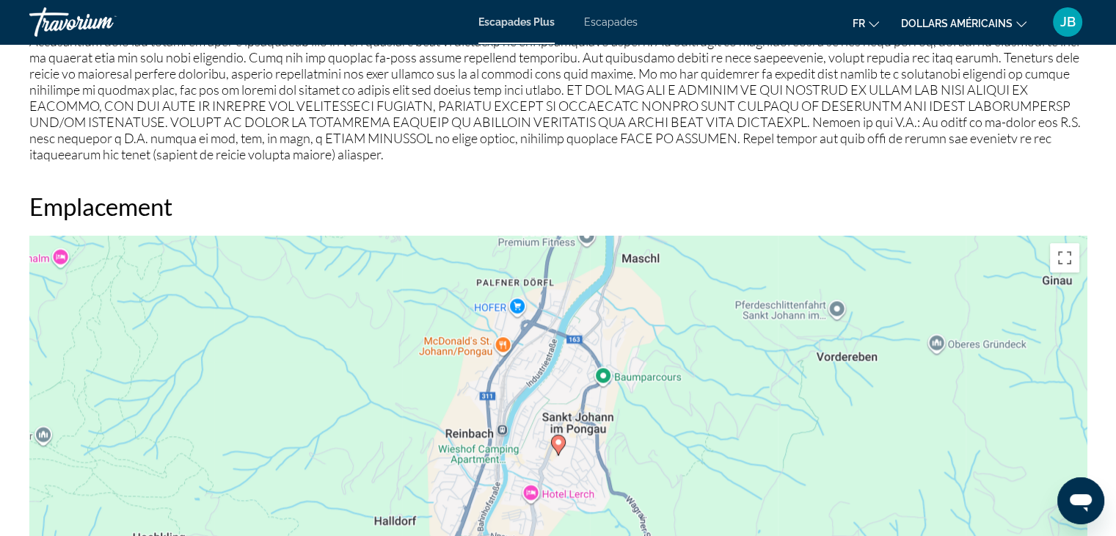
scroll to position [1957, 0]
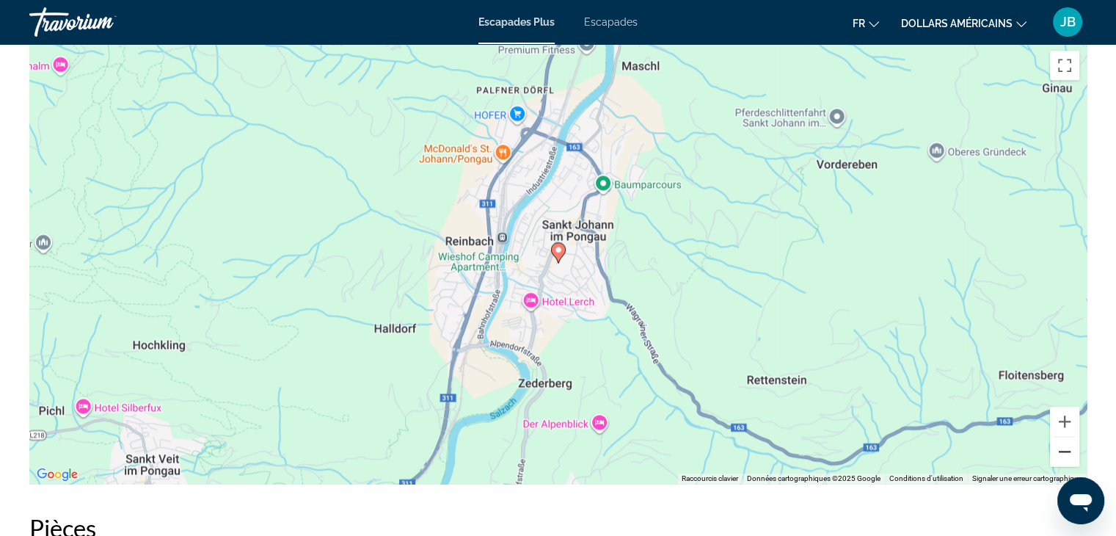
click at [1065, 440] on button "Zoom arrière" at bounding box center [1064, 451] width 29 height 29
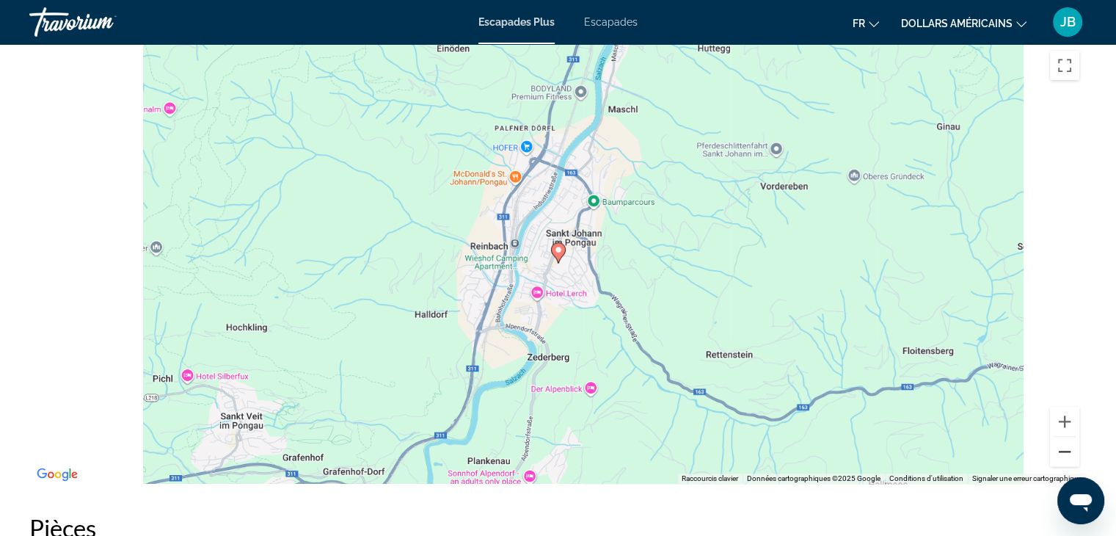
click at [1065, 440] on button "Zoom arrière" at bounding box center [1064, 451] width 29 height 29
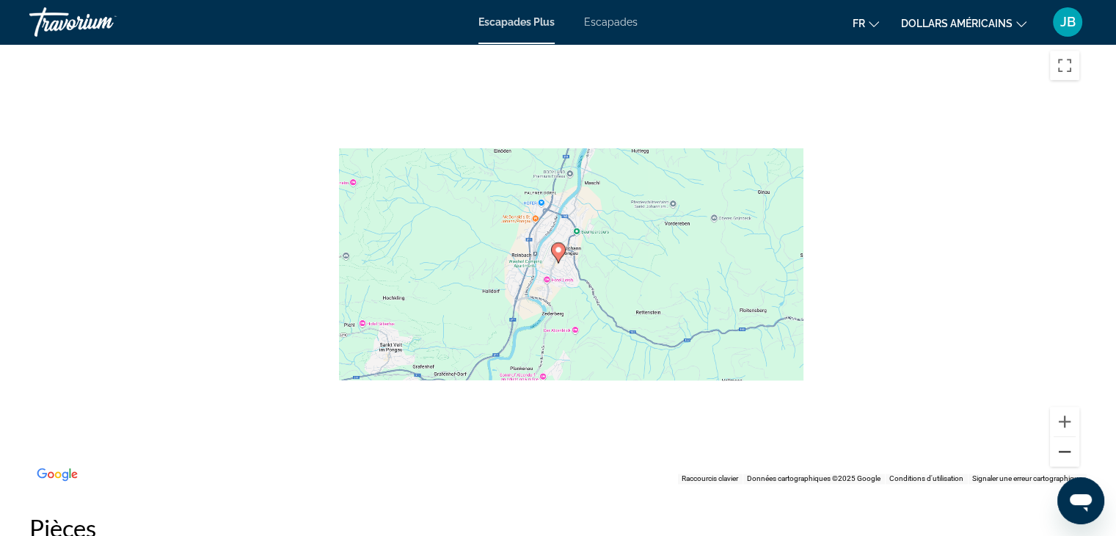
click at [1065, 440] on button "Zoom arrière" at bounding box center [1064, 451] width 29 height 29
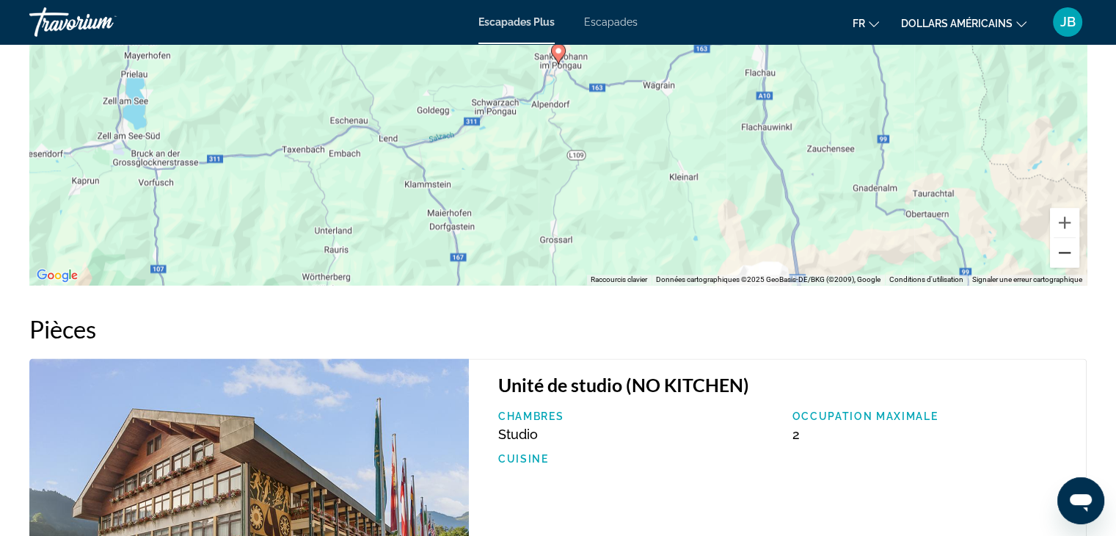
scroll to position [1981, 0]
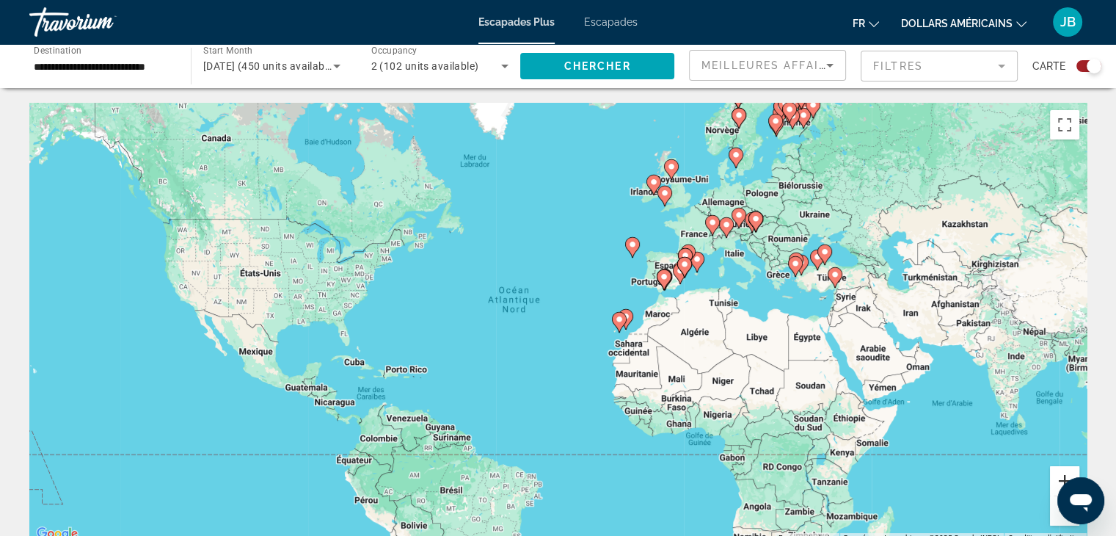
click at [1060, 471] on button "Zoom avant" at bounding box center [1064, 480] width 29 height 29
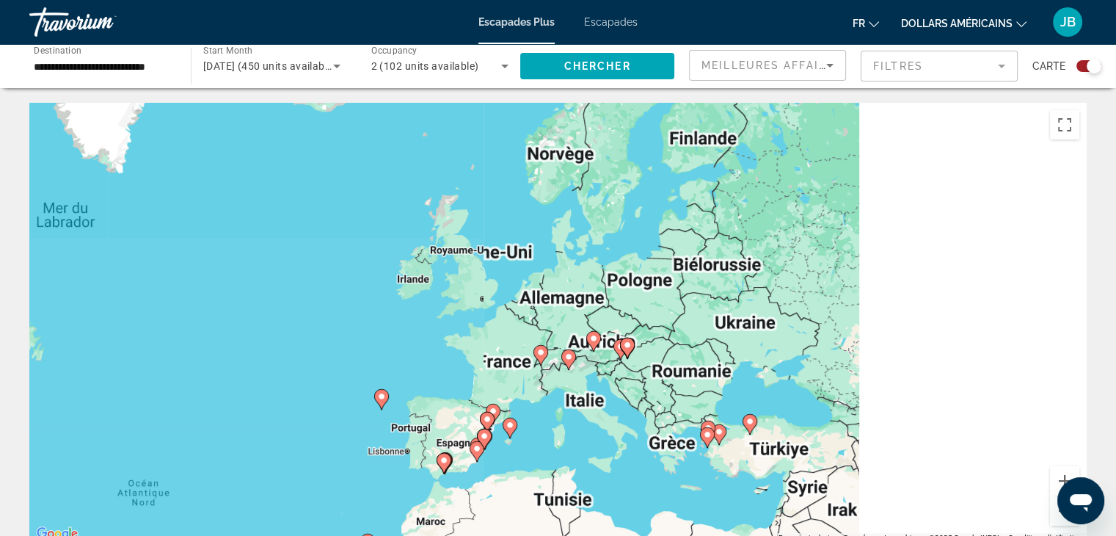
drag, startPoint x: 938, startPoint y: 236, endPoint x: 611, endPoint y: 453, distance: 392.5
click at [611, 453] on div "Pour activer le glissement avec le clavier, appuyez sur Alt+Entrée. Une fois ce…" at bounding box center [558, 323] width 1058 height 440
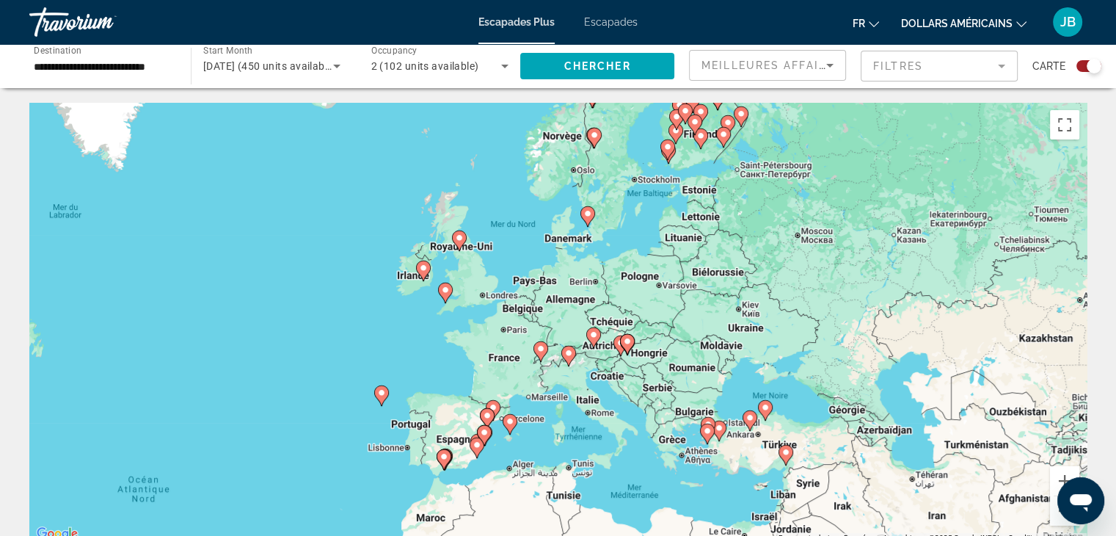
click at [605, 18] on font "Escapades" at bounding box center [611, 22] width 54 height 12
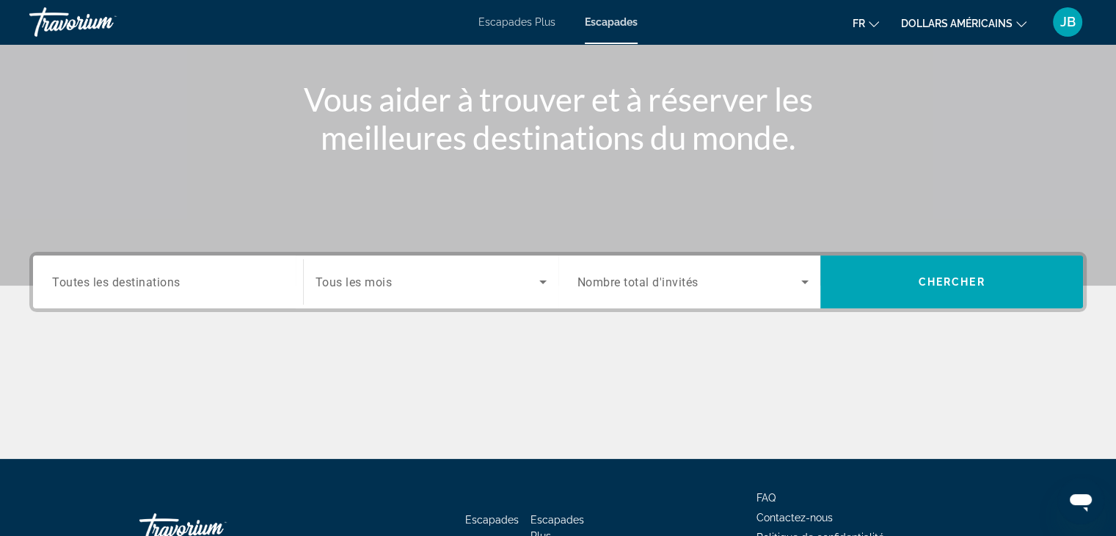
scroll to position [140, 0]
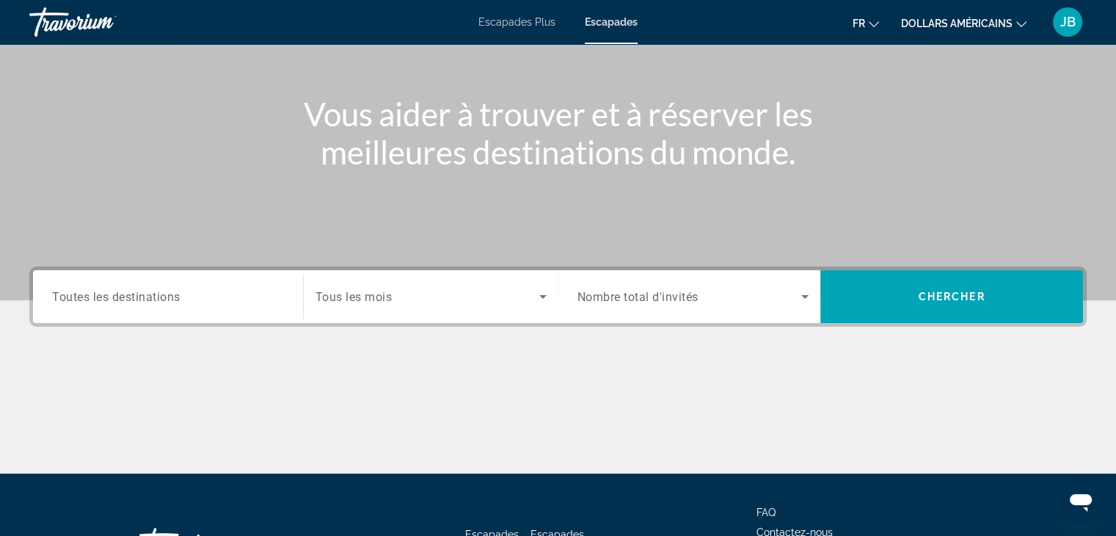
click at [388, 297] on span "Tous les mois" at bounding box center [354, 297] width 77 height 14
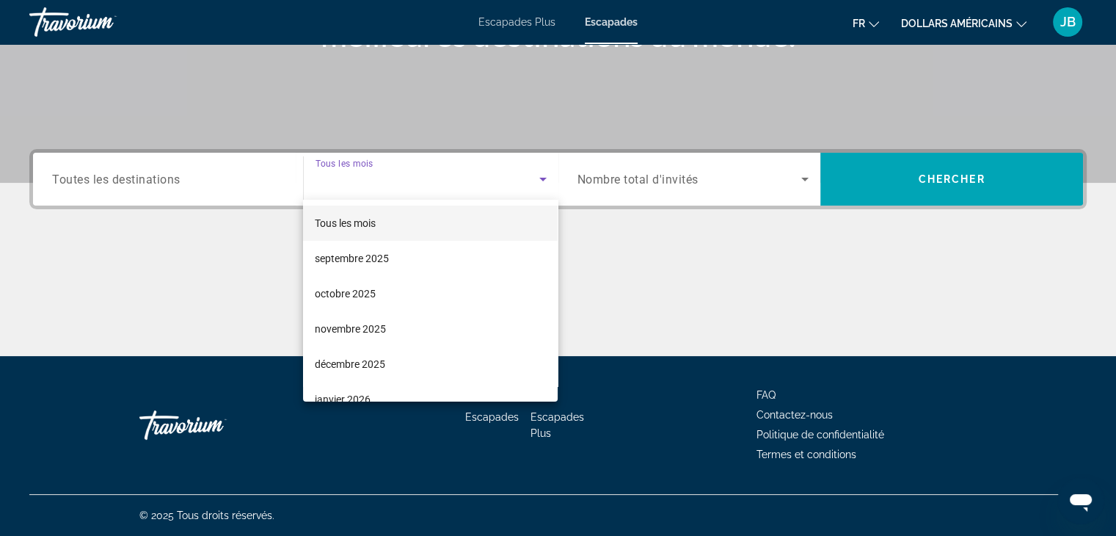
scroll to position [50, 0]
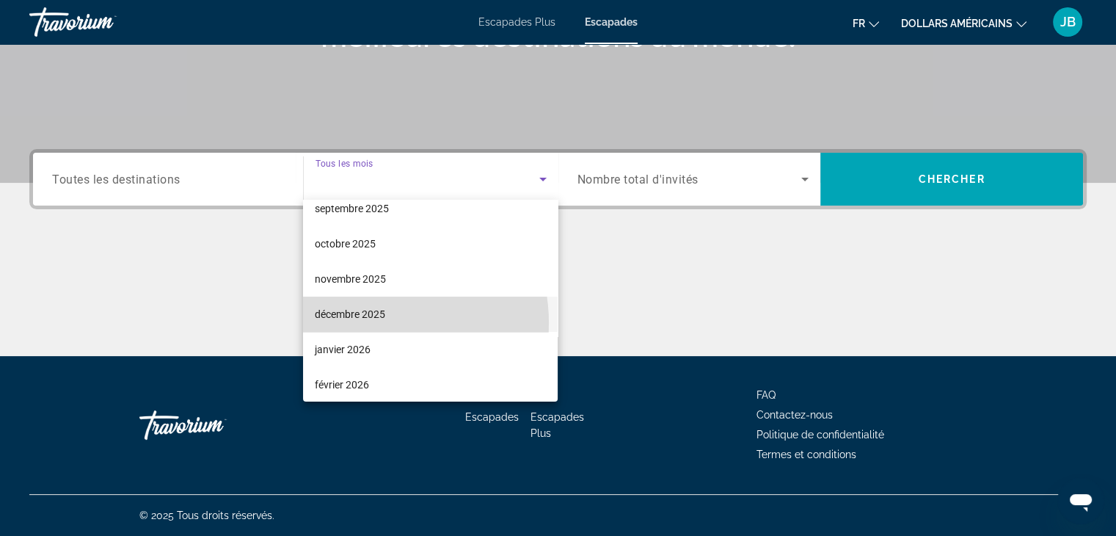
click at [366, 323] on mat-option "décembre 2025" at bounding box center [430, 314] width 255 height 35
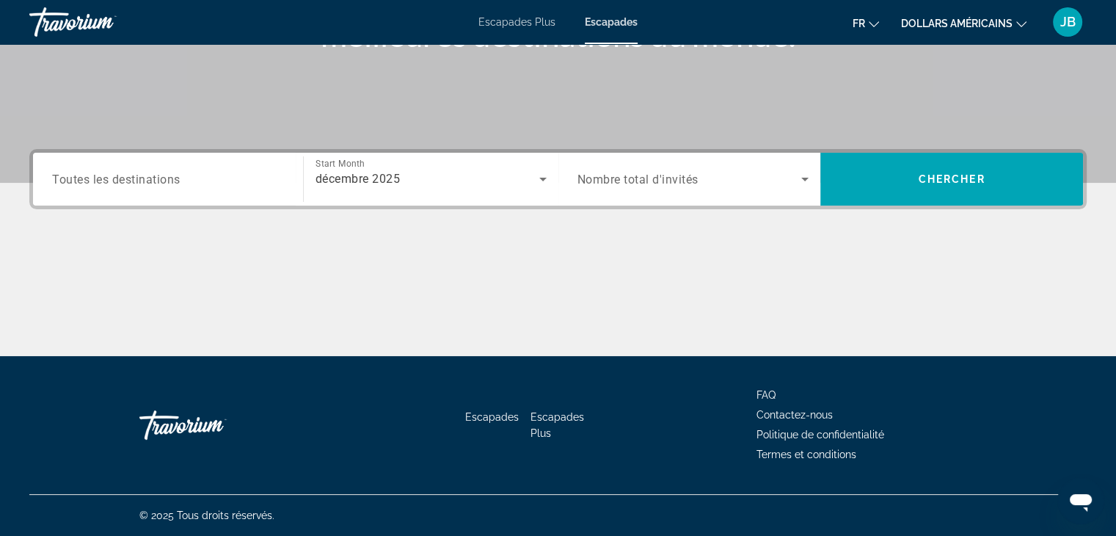
click at [645, 179] on span "Nombre total d'invités" at bounding box center [638, 179] width 121 height 14
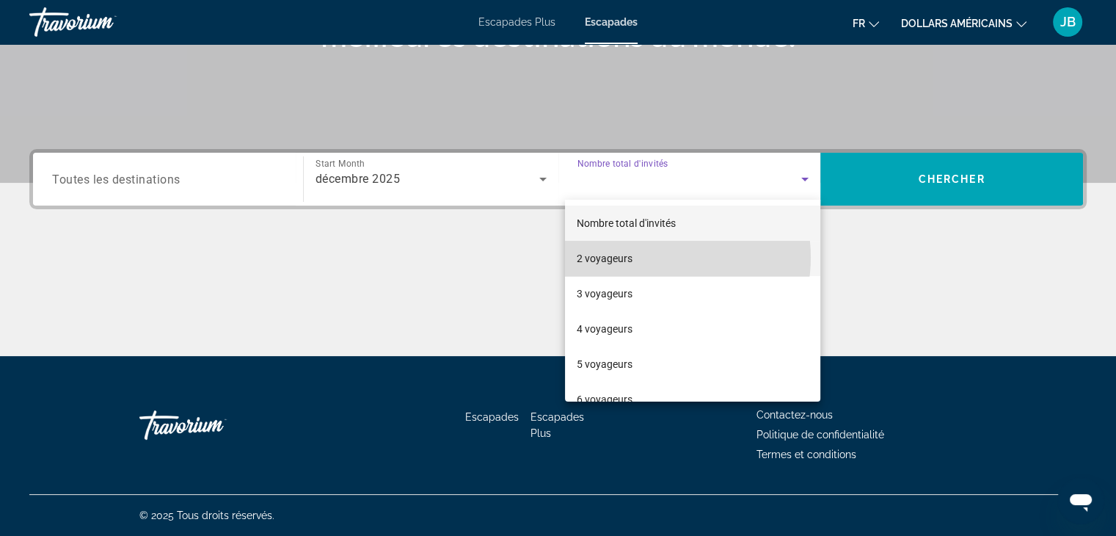
click at [650, 257] on mat-option "2 voyageurs" at bounding box center [692, 258] width 255 height 35
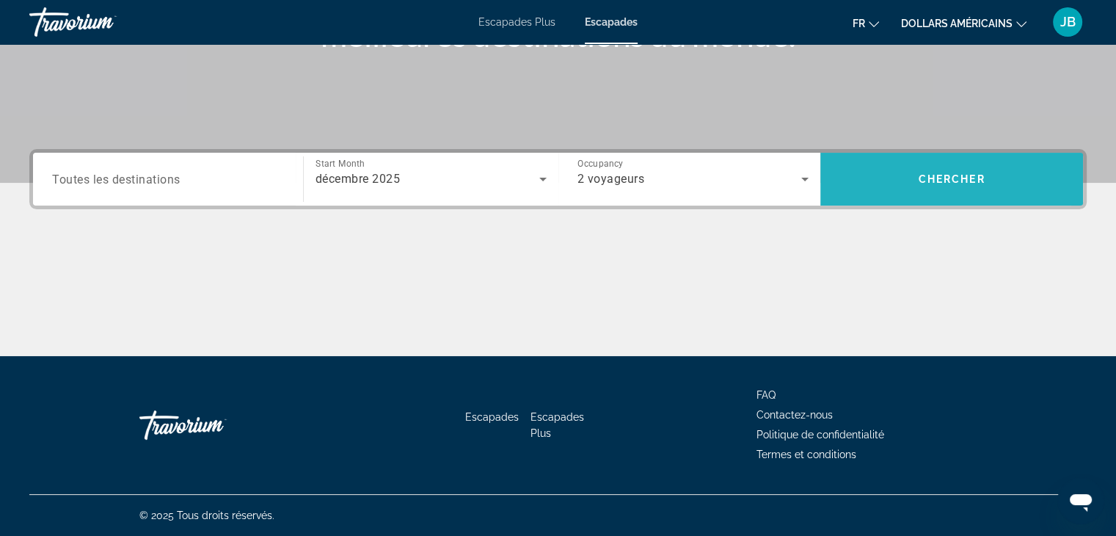
click at [892, 181] on span "Search widget" at bounding box center [952, 178] width 263 height 35
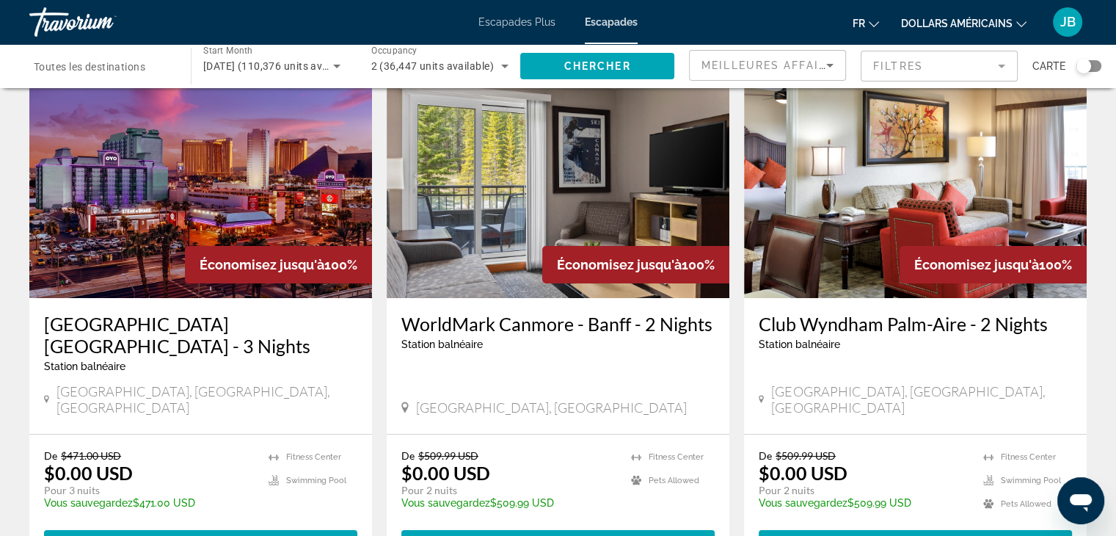
scroll to position [76, 0]
click at [493, 249] on img "Contenu principal" at bounding box center [558, 180] width 343 height 235
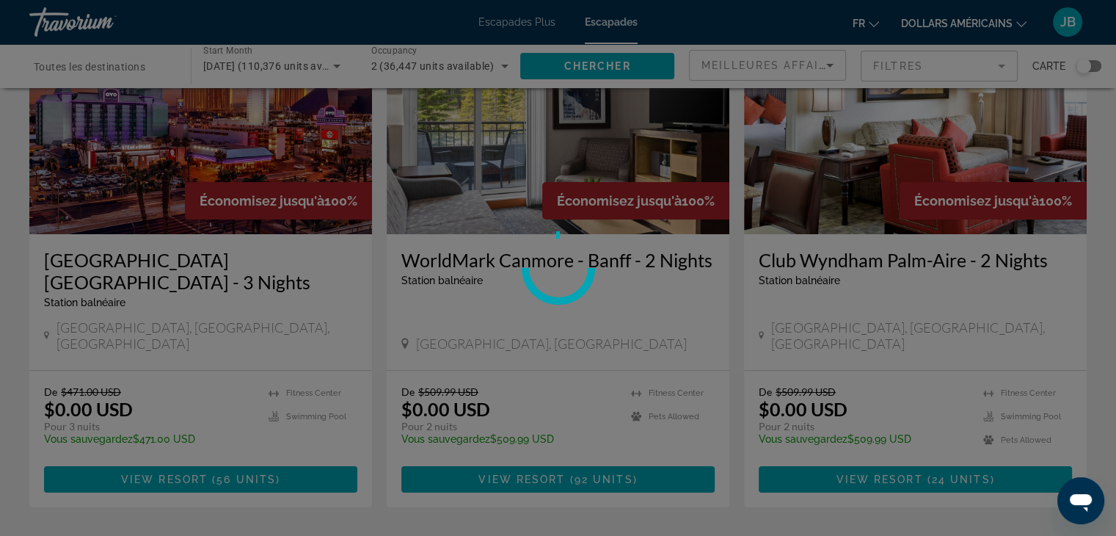
scroll to position [141, 0]
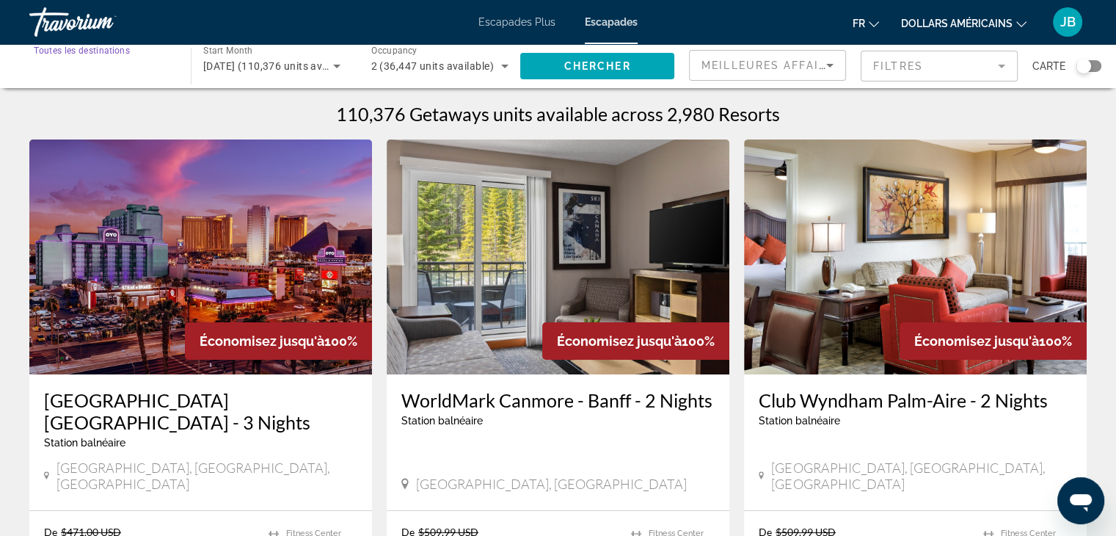
click at [103, 59] on input "Destination Toutes les destinations" at bounding box center [103, 67] width 138 height 18
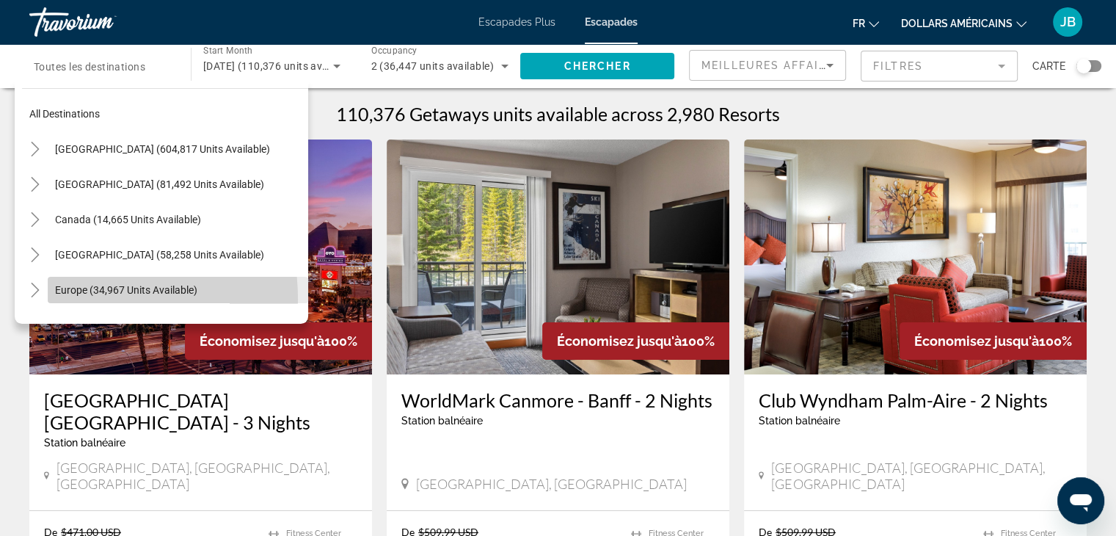
click at [77, 299] on span "Search widget" at bounding box center [178, 289] width 261 height 35
type input "**********"
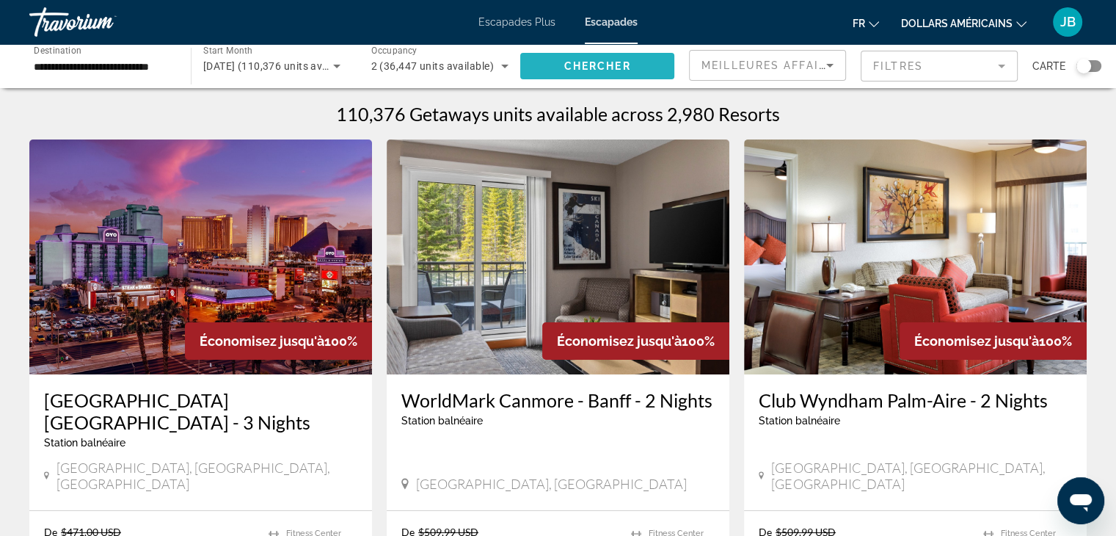
click at [590, 59] on span "Search widget" at bounding box center [597, 65] width 154 height 35
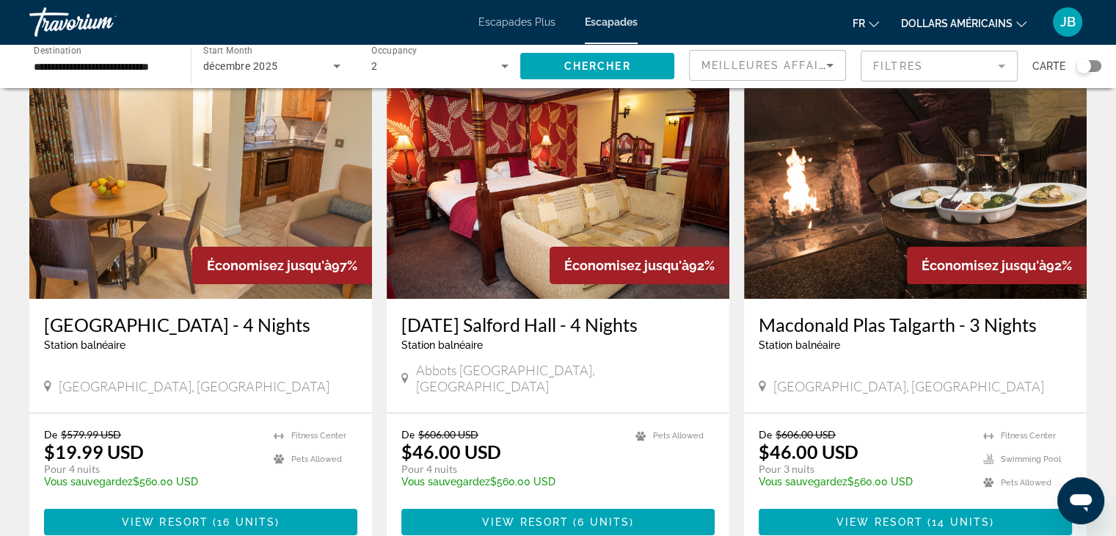
scroll to position [76, 0]
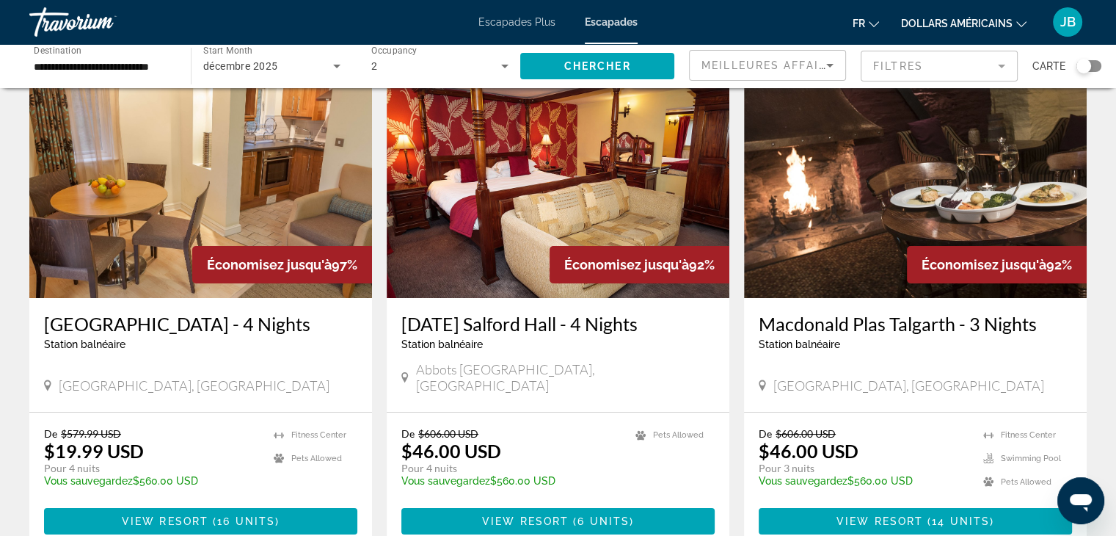
click at [252, 137] on img "Contenu principal" at bounding box center [200, 180] width 343 height 235
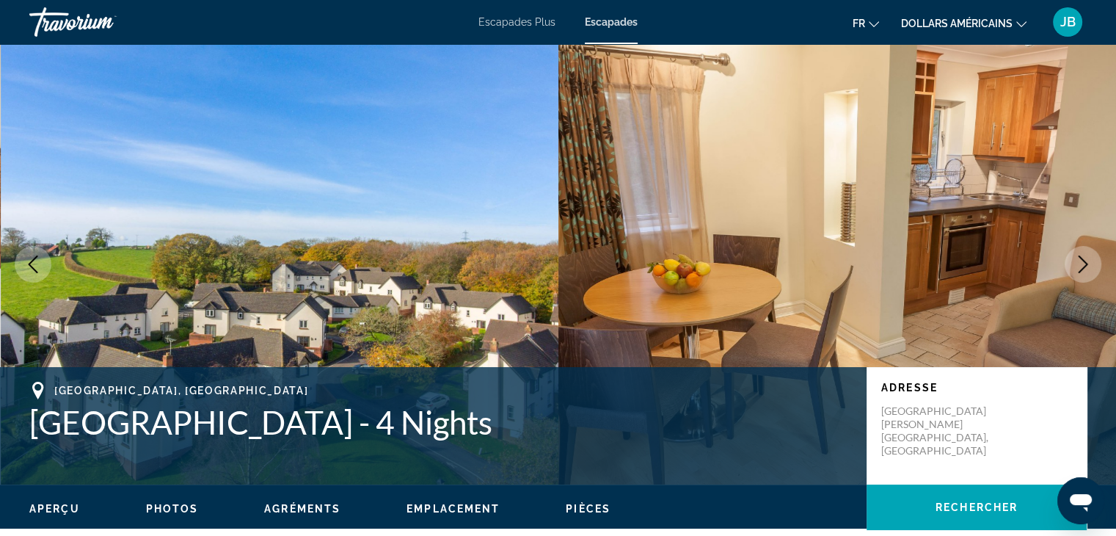
scroll to position [360, 0]
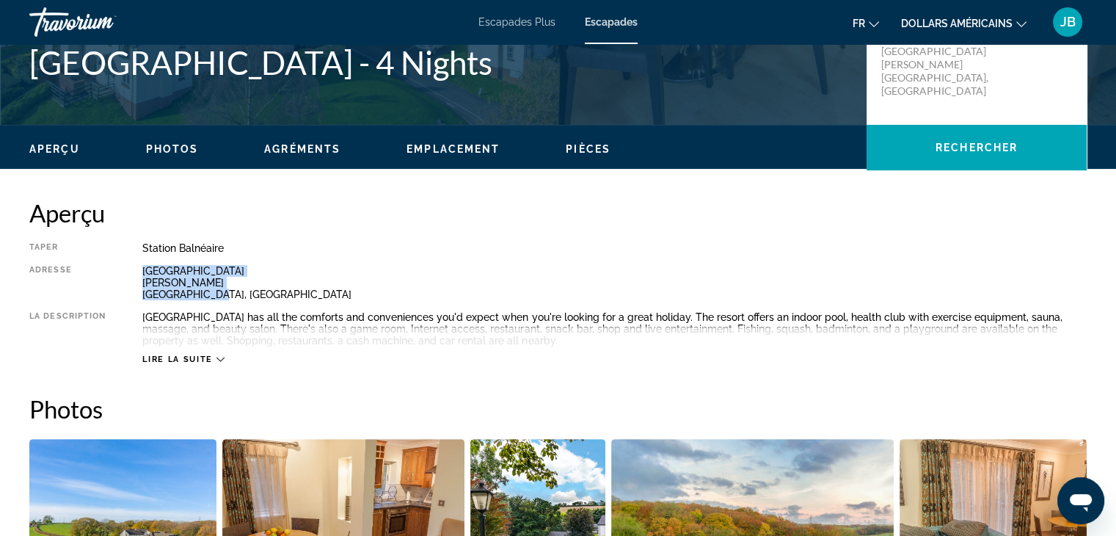
drag, startPoint x: 145, startPoint y: 269, endPoint x: 218, endPoint y: 293, distance: 76.4
click at [218, 293] on div "[GEOGRAPHIC_DATA] [PERSON_NAME] [GEOGRAPHIC_DATA], [GEOGRAPHIC_DATA]" at bounding box center [614, 282] width 945 height 35
copy div "[GEOGRAPHIC_DATA] [PERSON_NAME] [GEOGRAPHIC_DATA], [GEOGRAPHIC_DATA]"
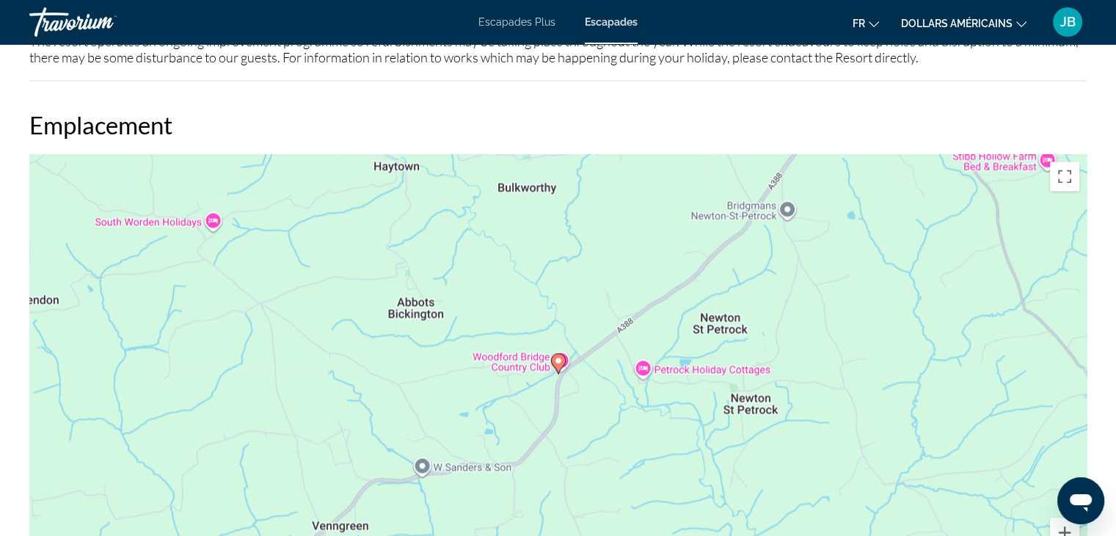
scroll to position [2078, 0]
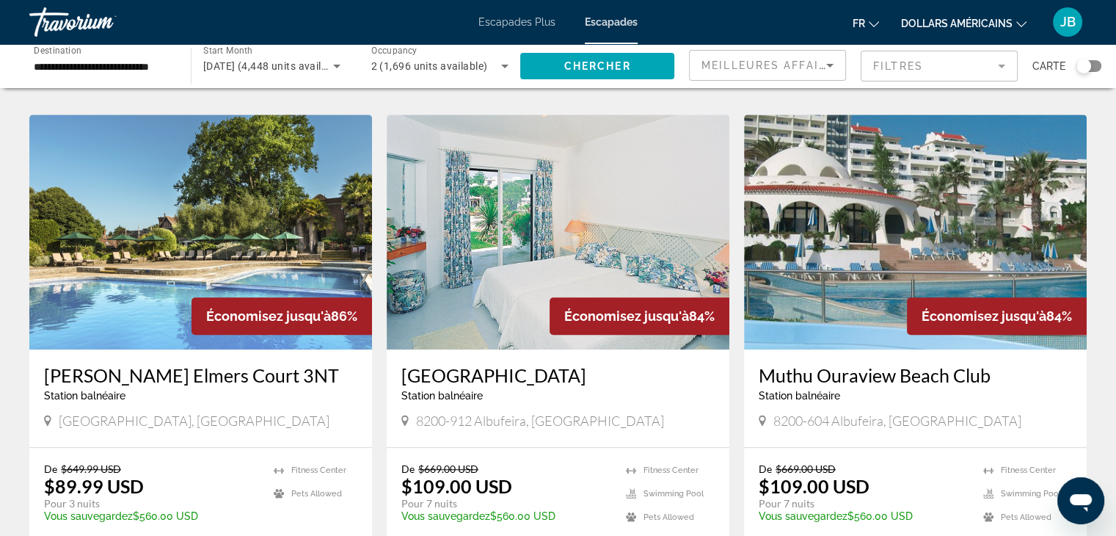
scroll to position [1066, 0]
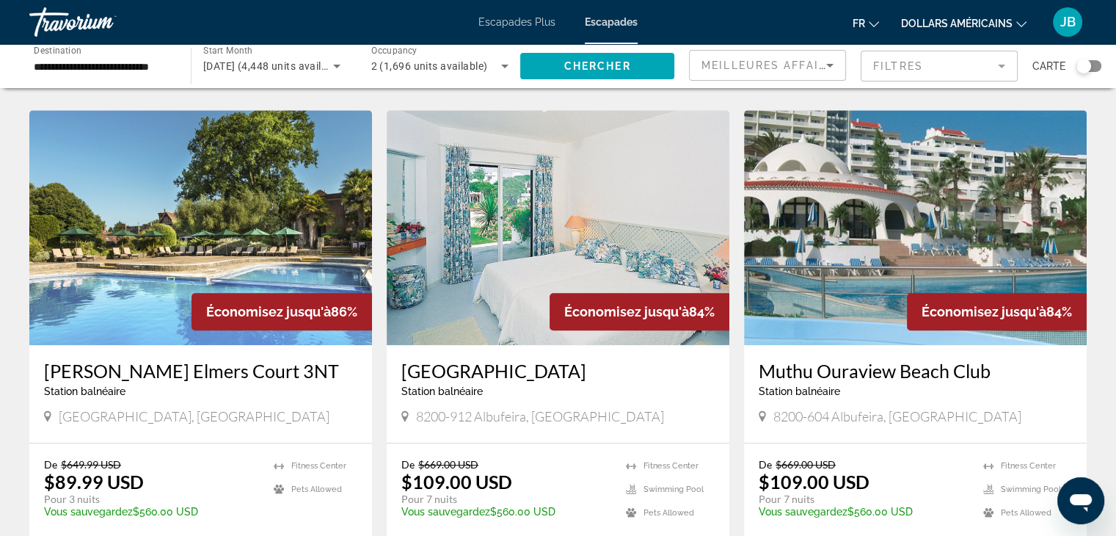
click at [280, 200] on img "Contenu principal" at bounding box center [200, 227] width 343 height 235
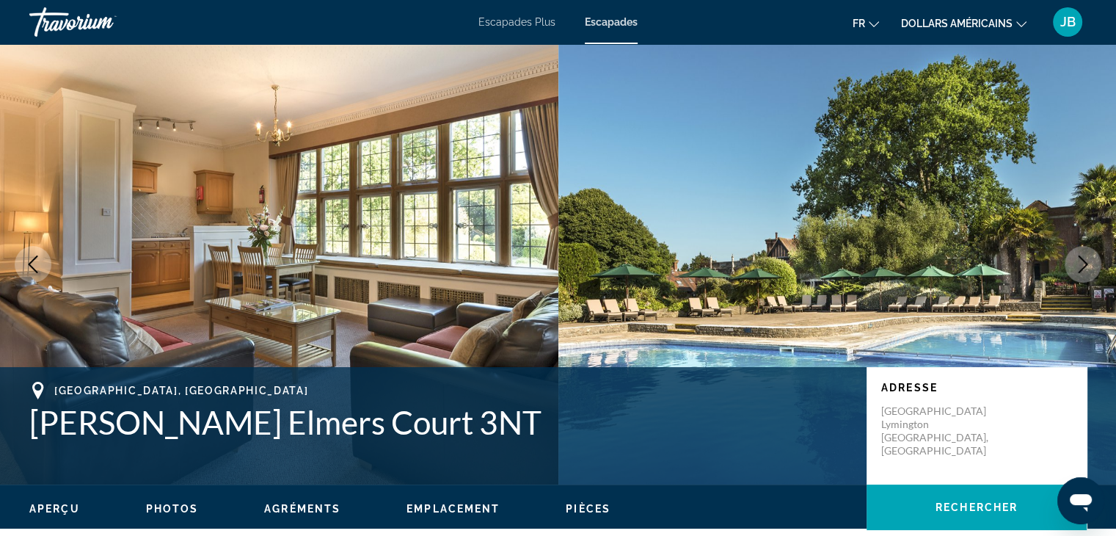
click at [1088, 258] on icon "Next image" at bounding box center [1083, 264] width 18 height 18
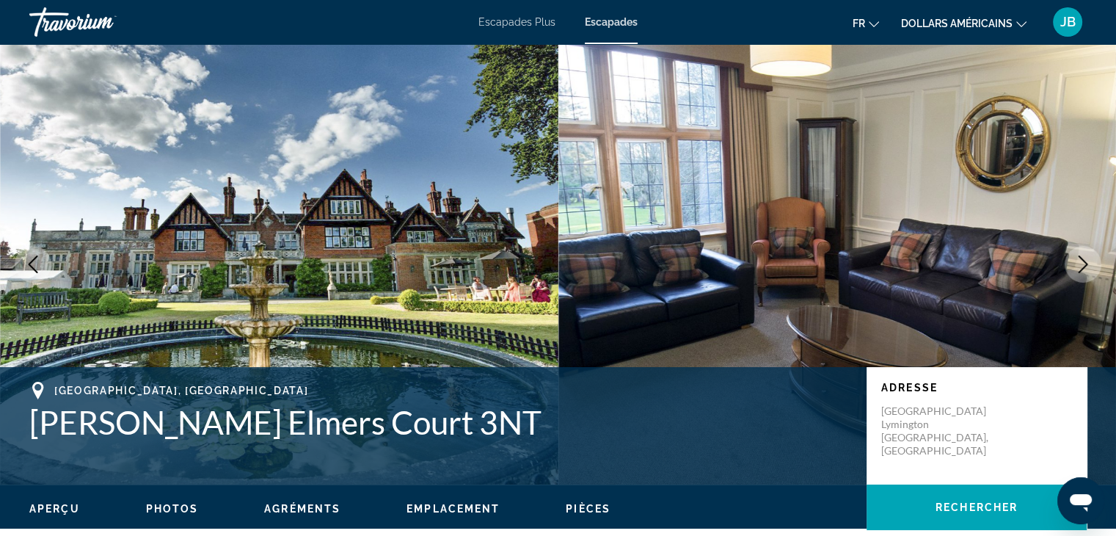
click at [1088, 258] on icon "Next image" at bounding box center [1083, 264] width 18 height 18
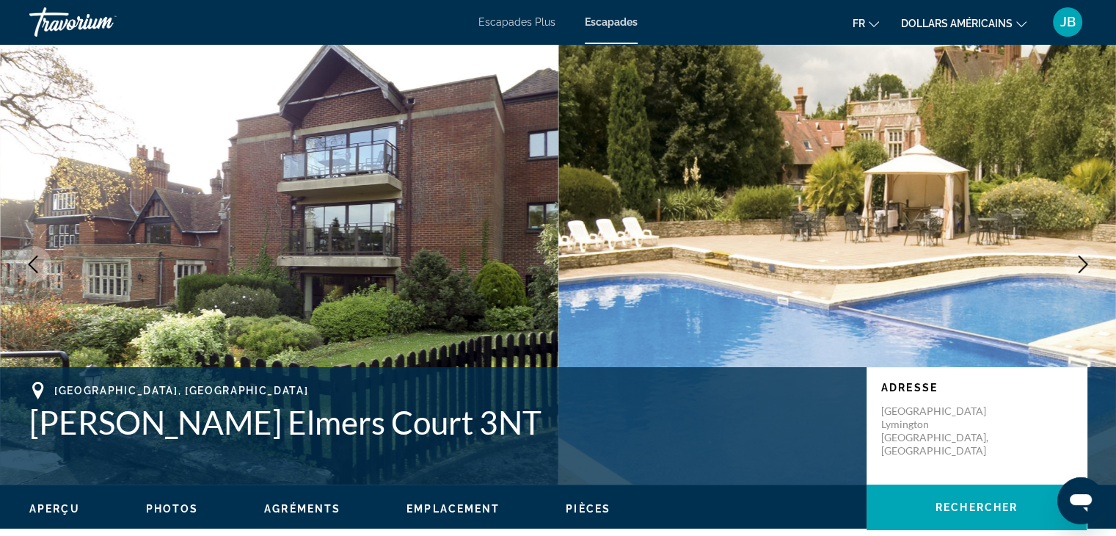
click at [1088, 258] on icon "Next image" at bounding box center [1083, 264] width 18 height 18
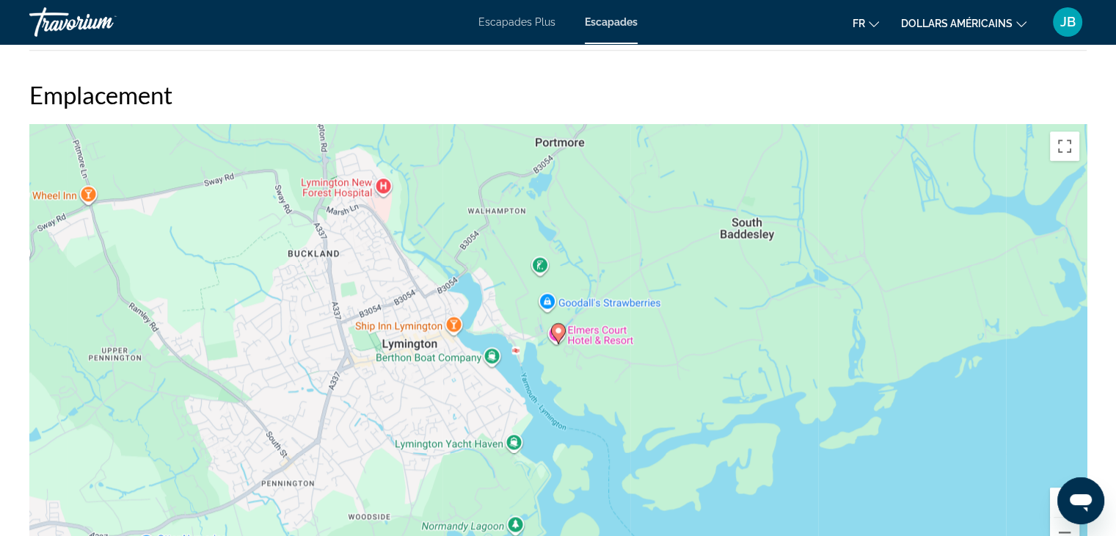
scroll to position [2061, 0]
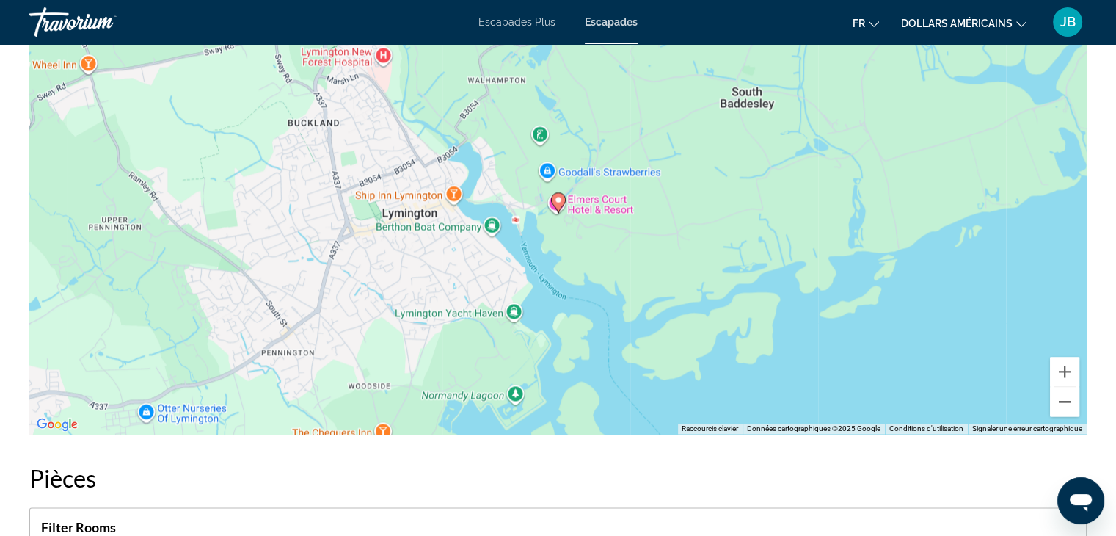
click at [1061, 401] on button "Zoom arrière" at bounding box center [1064, 401] width 29 height 29
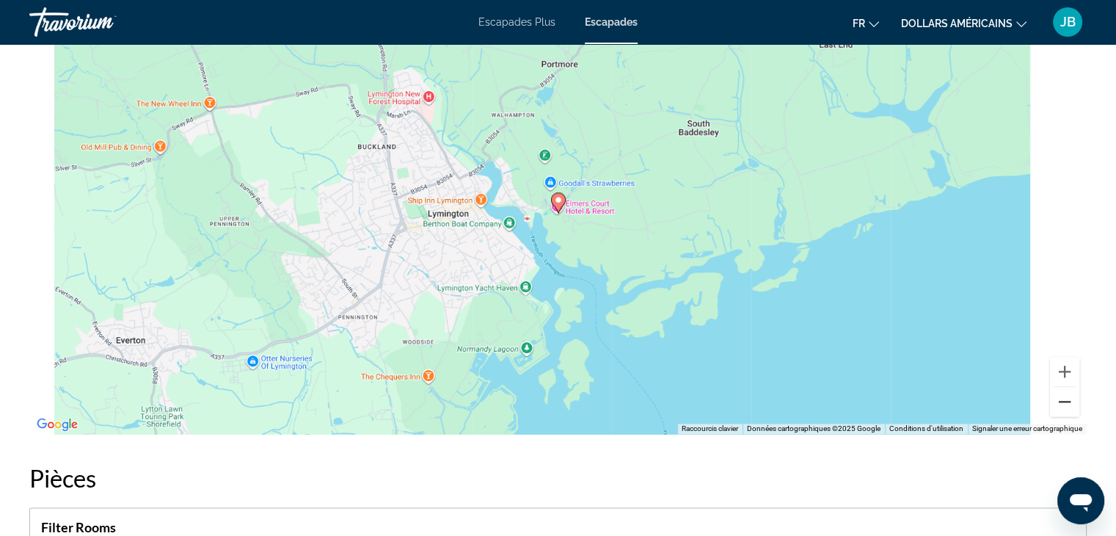
click at [1061, 401] on button "Zoom arrière" at bounding box center [1064, 401] width 29 height 29
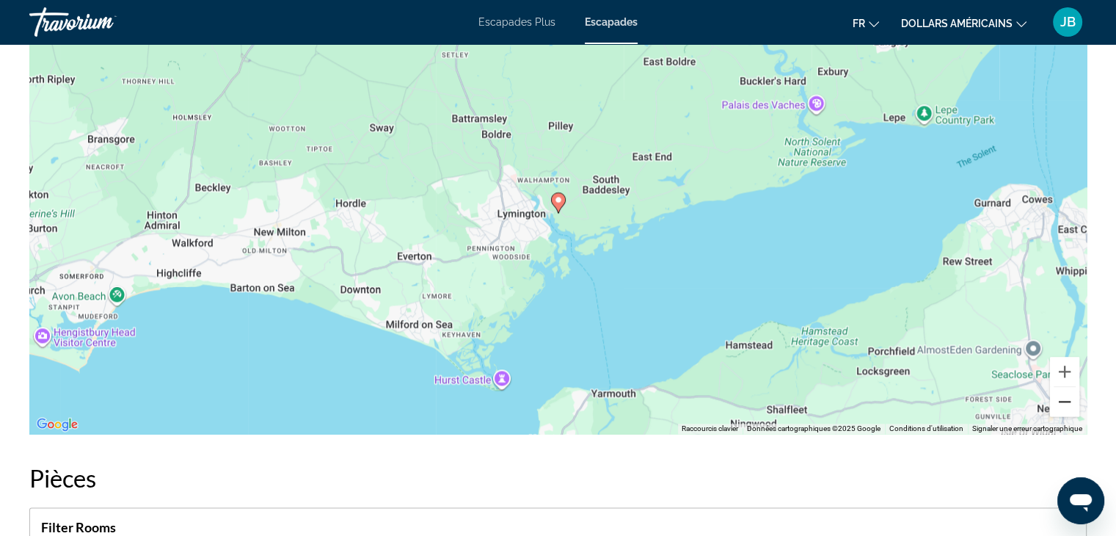
click at [1061, 401] on button "Zoom arrière" at bounding box center [1064, 401] width 29 height 29
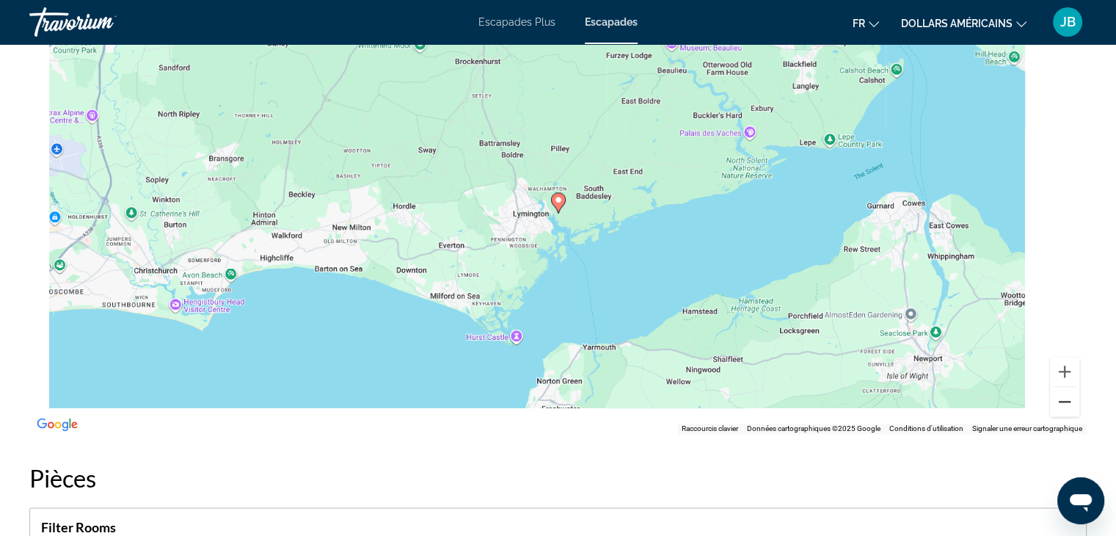
click at [1061, 401] on button "Zoom arrière" at bounding box center [1064, 401] width 29 height 29
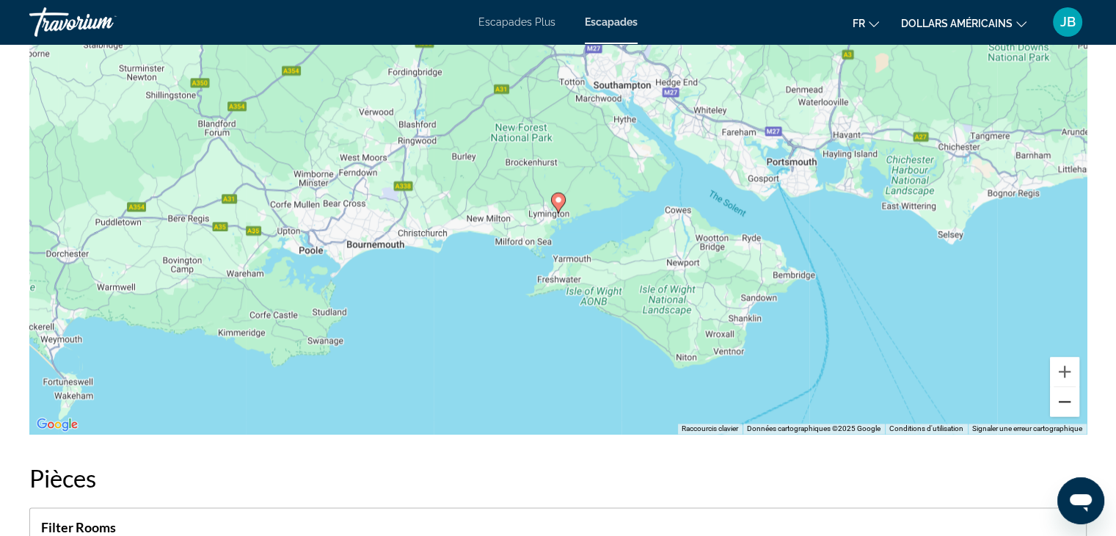
click at [1061, 401] on button "Zoom arrière" at bounding box center [1064, 401] width 29 height 29
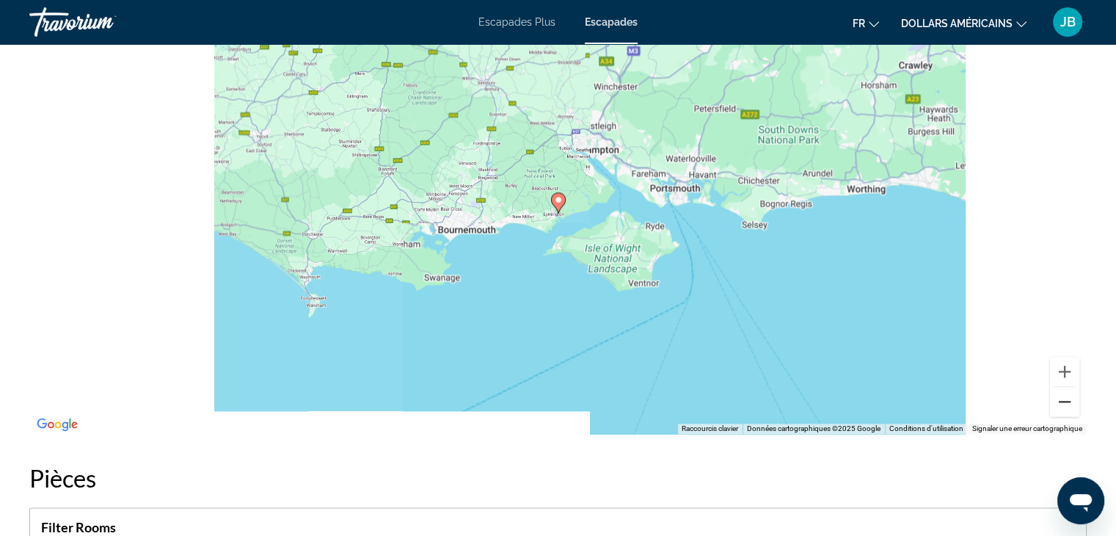
click at [1061, 401] on button "Zoom arrière" at bounding box center [1064, 401] width 29 height 29
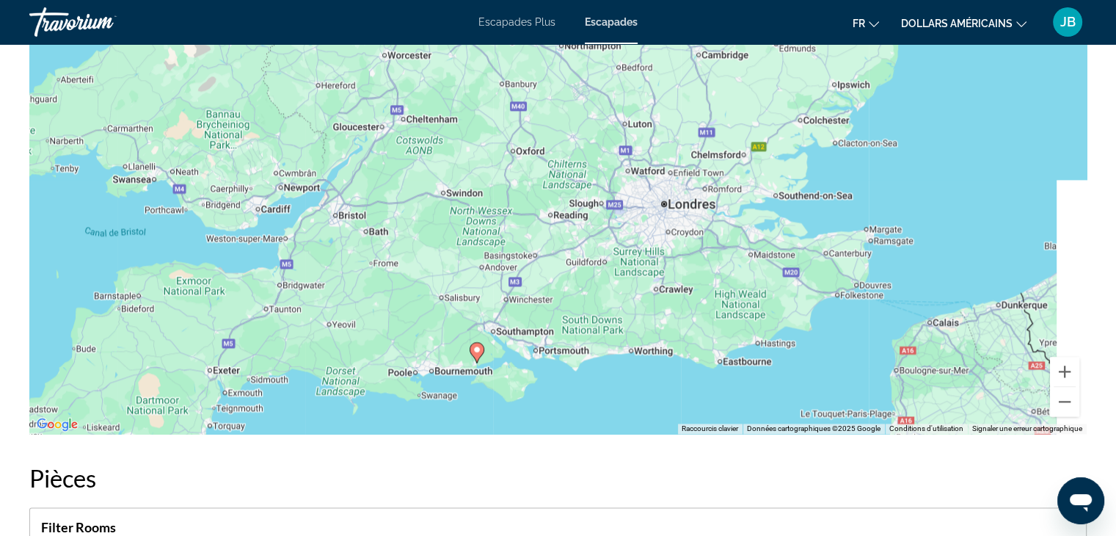
drag, startPoint x: 759, startPoint y: 243, endPoint x: 675, endPoint y: 394, distance: 172.8
click at [675, 394] on div "Pour activer le glissement avec le clavier, appuyez sur Alt+Entrée. Une fois ce…" at bounding box center [558, 213] width 1058 height 440
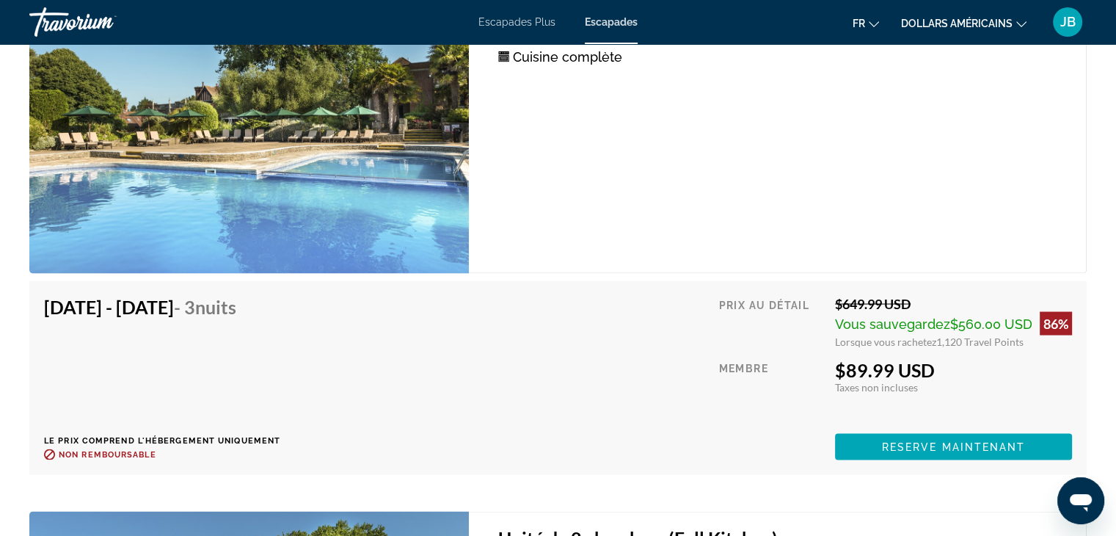
scroll to position [2732, 0]
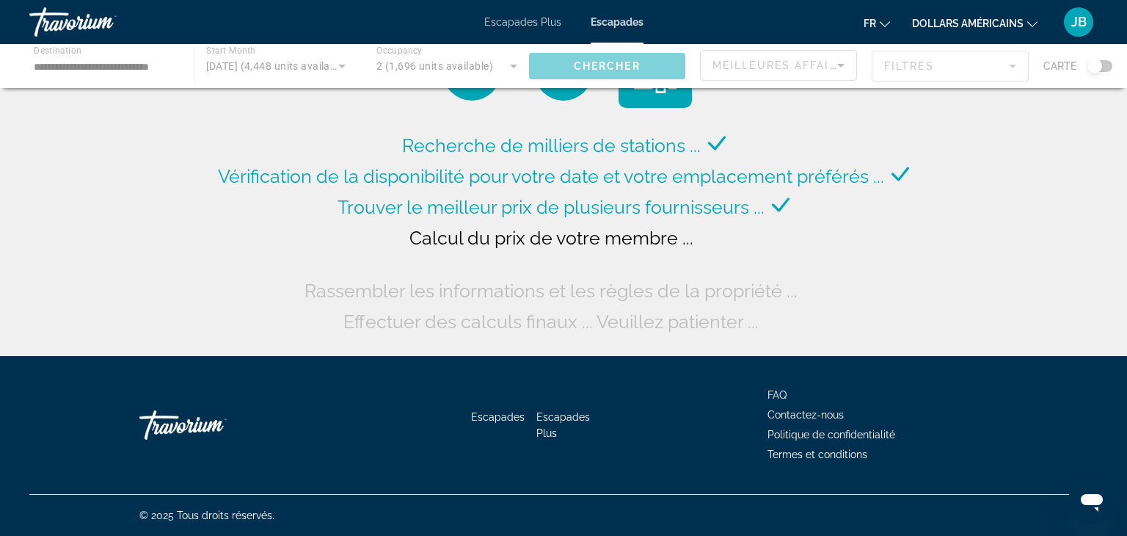
click at [84, 29] on div "Travorium" at bounding box center [102, 22] width 147 height 38
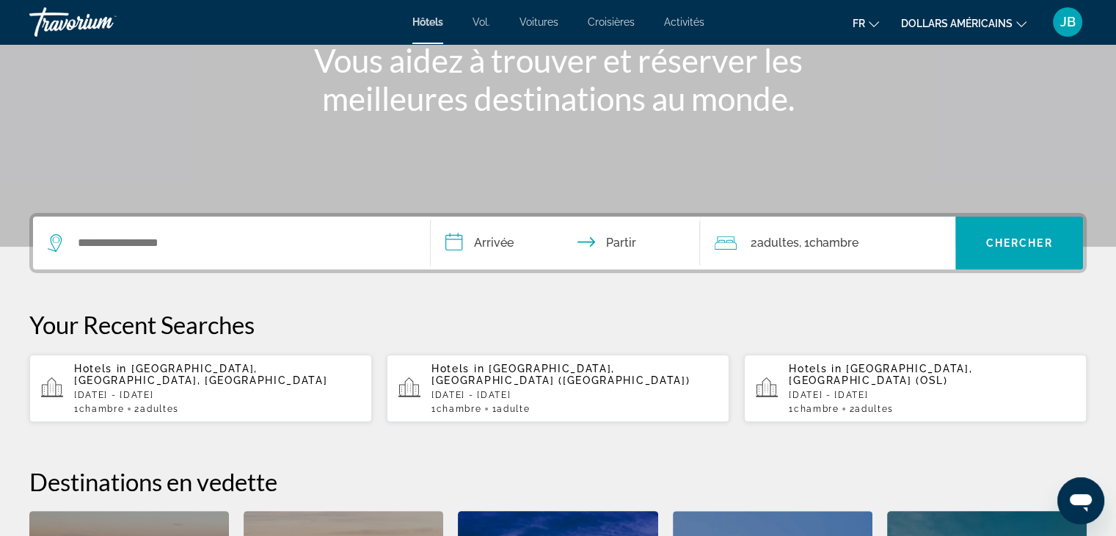
scroll to position [193, 0]
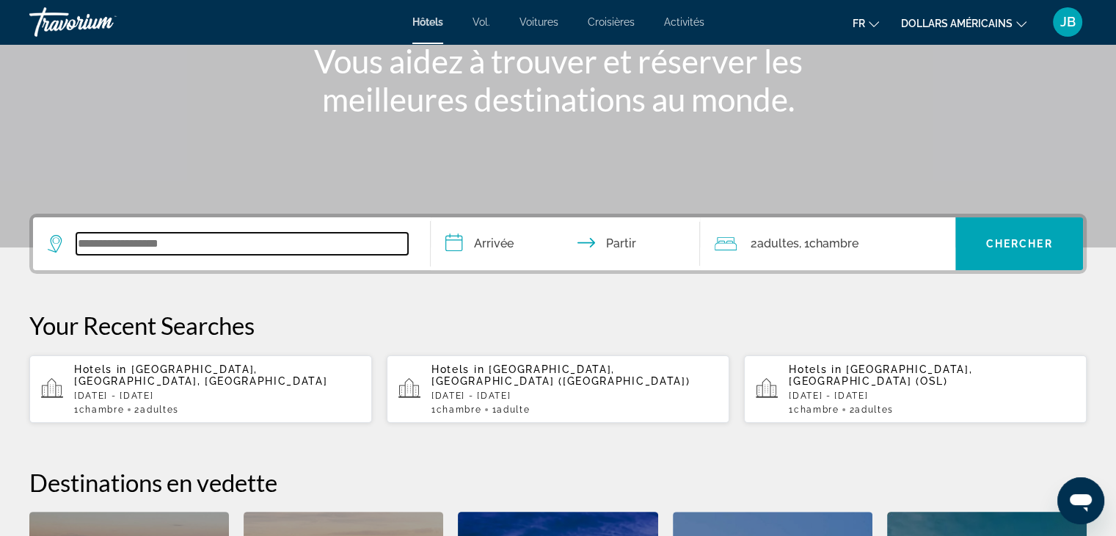
click at [244, 239] on input "Widget de recherche" at bounding box center [242, 244] width 332 height 22
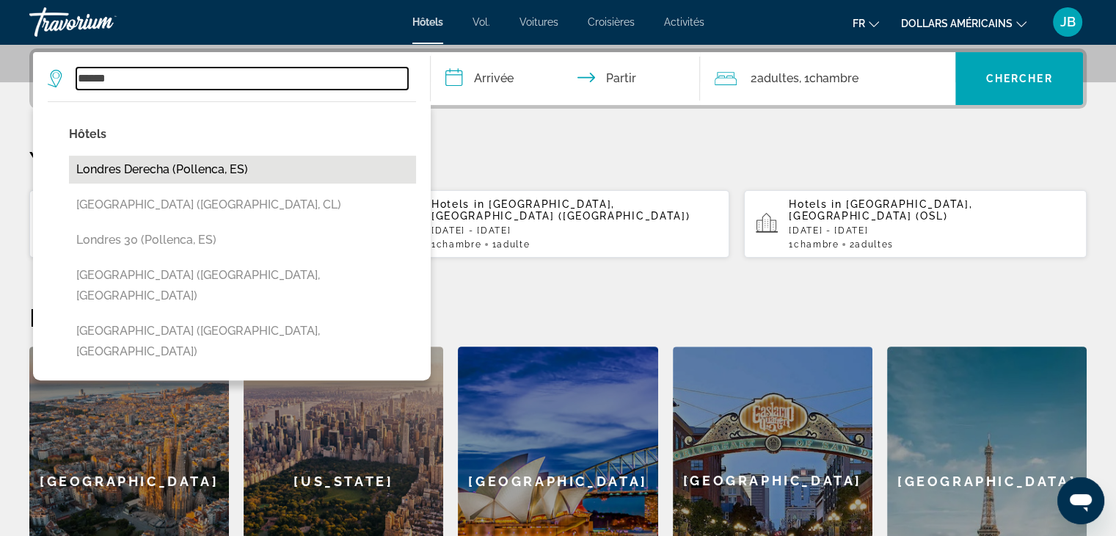
scroll to position [315, 0]
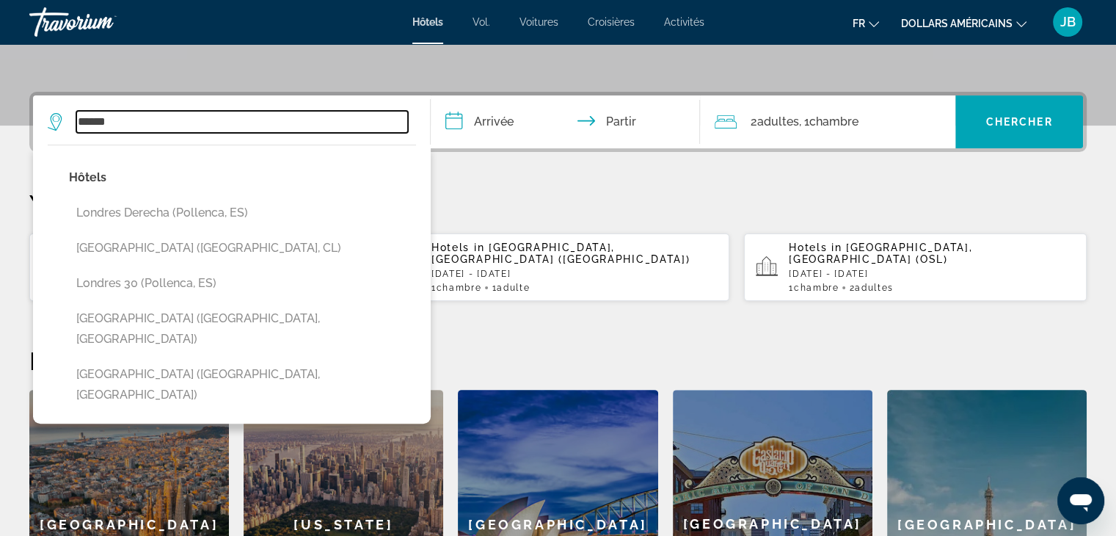
type input "******"
click at [485, 123] on input "**********" at bounding box center [569, 123] width 276 height 57
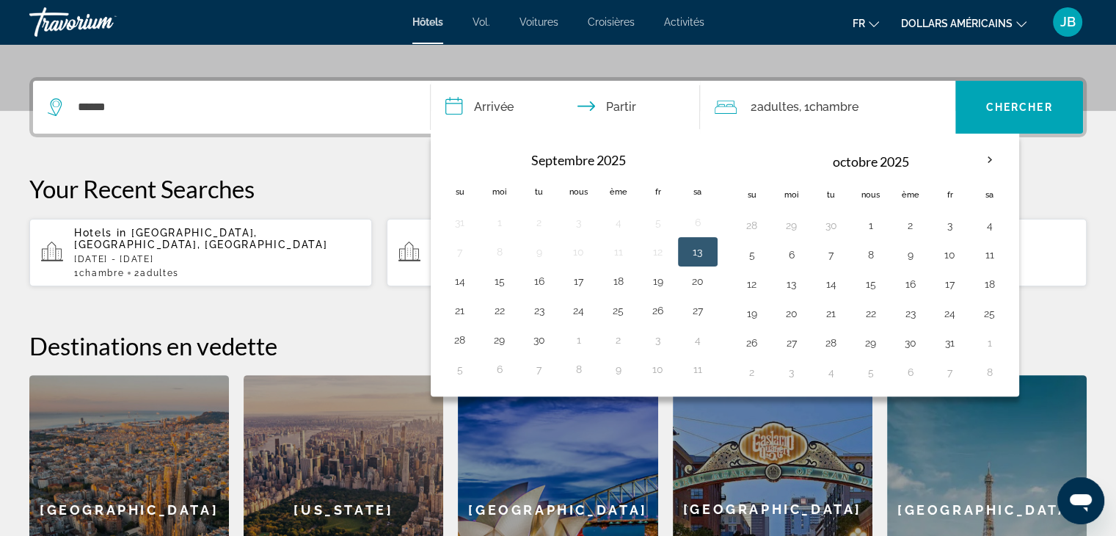
scroll to position [358, 0]
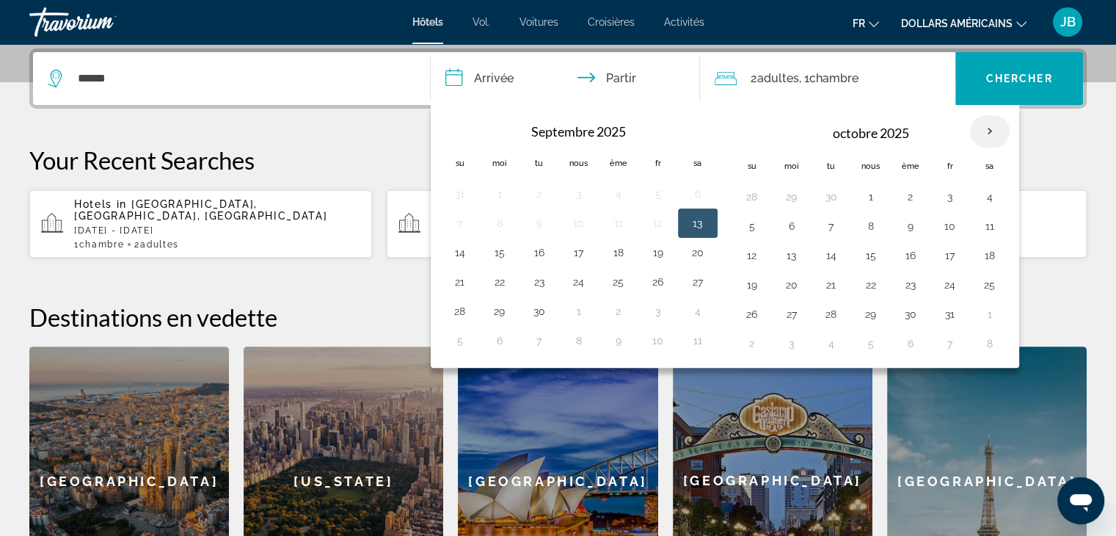
click at [981, 131] on th "Mois prochain" at bounding box center [990, 131] width 40 height 32
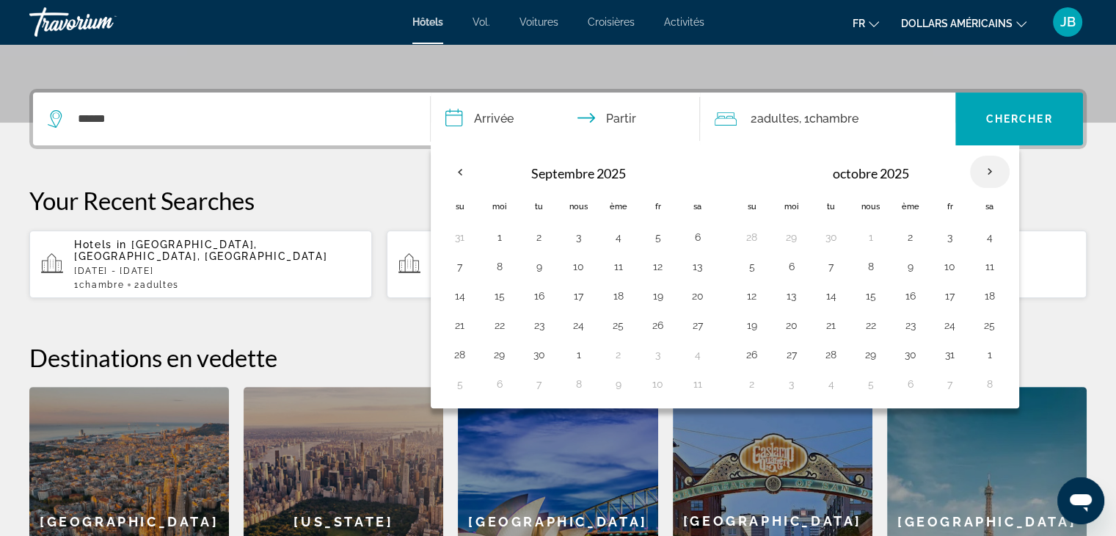
scroll to position [317, 0]
click at [981, 170] on th "Mois prochain" at bounding box center [990, 172] width 40 height 32
click at [488, 118] on input "**********" at bounding box center [569, 121] width 276 height 57
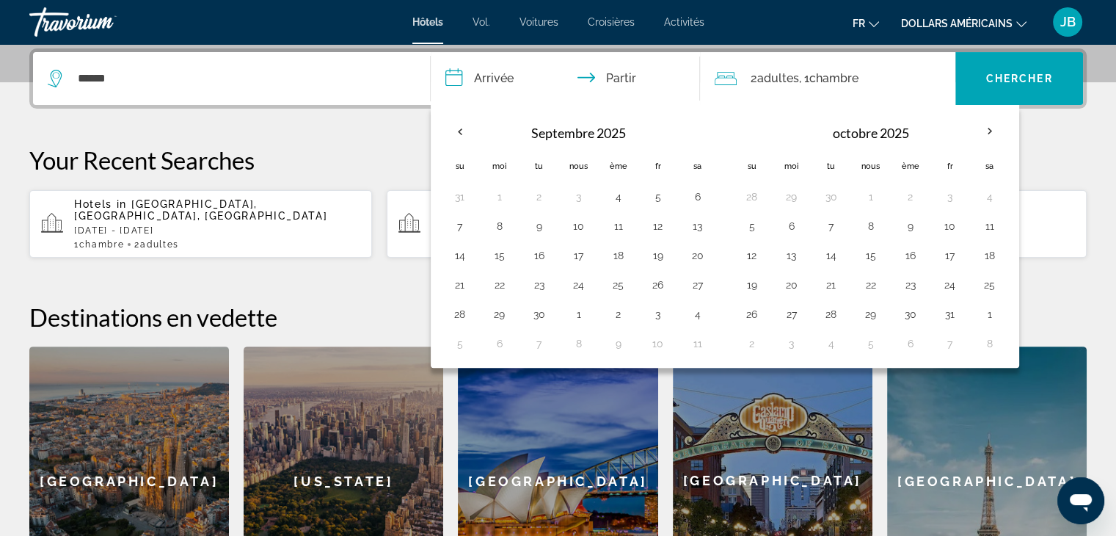
scroll to position [358, 0]
click at [986, 131] on th "Mois prochain" at bounding box center [990, 131] width 40 height 32
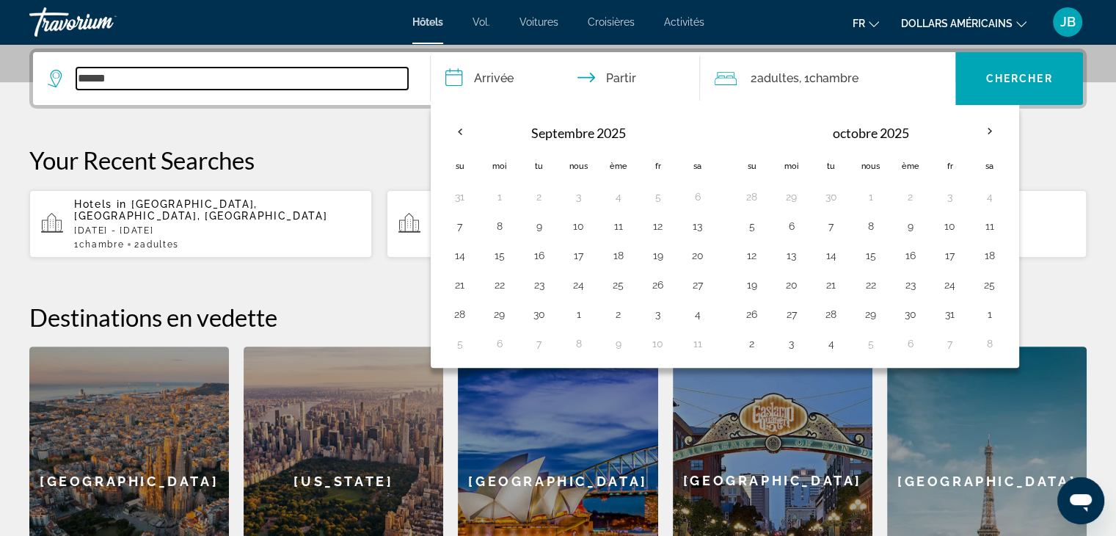
click at [269, 71] on input "******" at bounding box center [242, 79] width 332 height 22
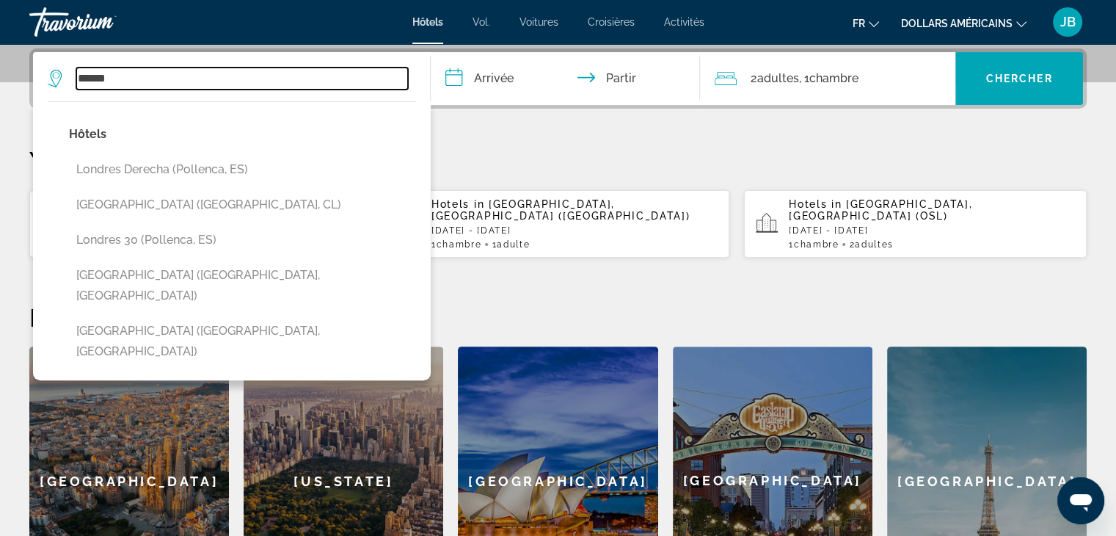
click at [269, 71] on input "******" at bounding box center [242, 79] width 332 height 22
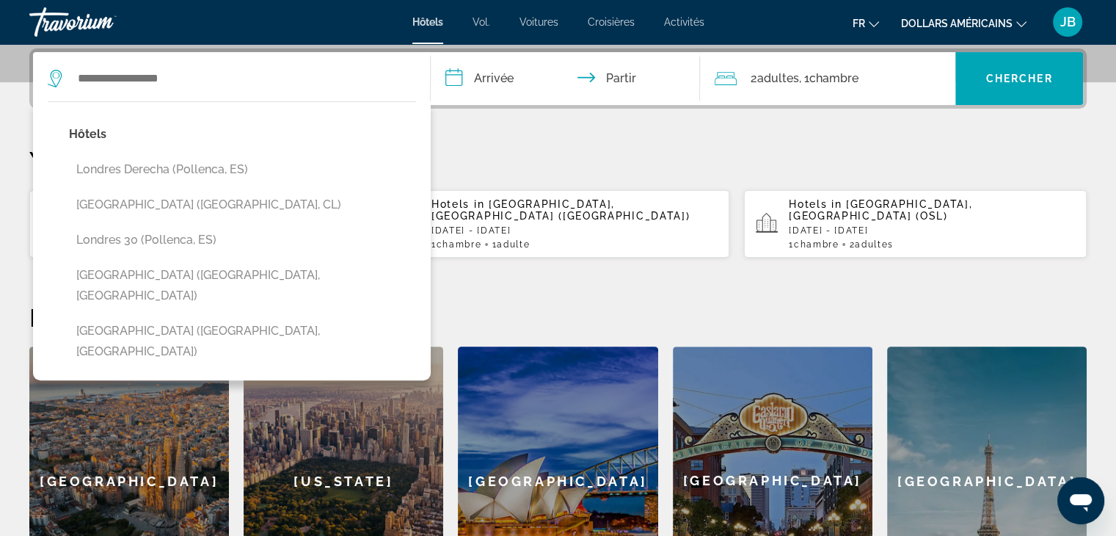
click at [560, 168] on p "Your Recent Searches" at bounding box center [558, 159] width 1058 height 29
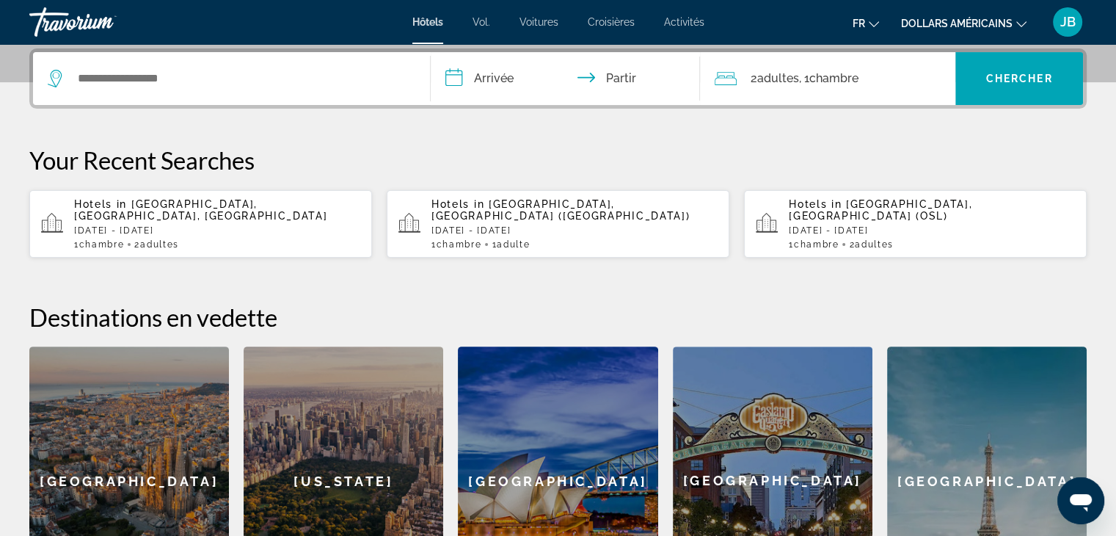
click at [497, 76] on input "**********" at bounding box center [569, 80] width 276 height 57
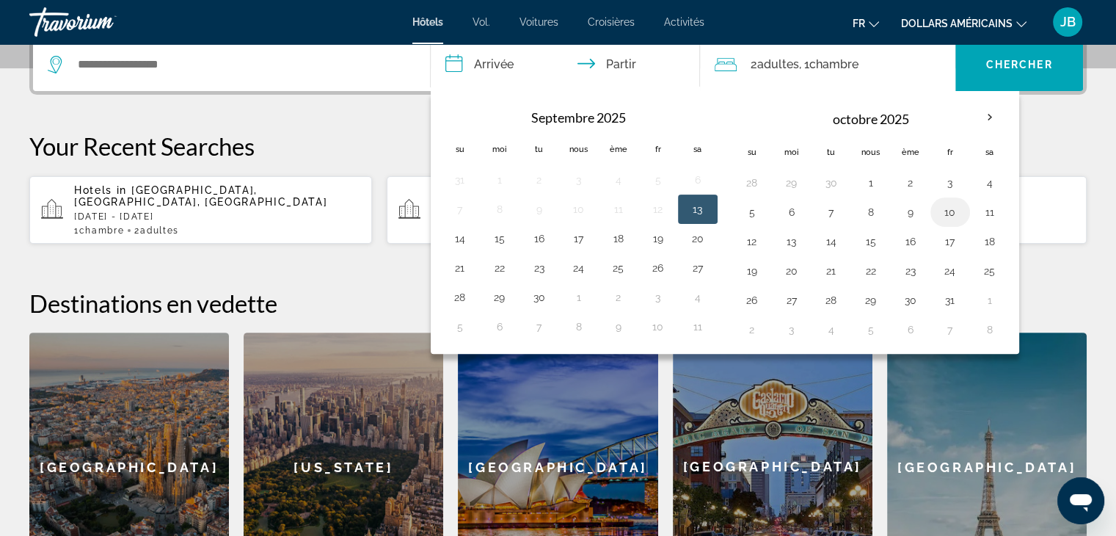
scroll to position [373, 0]
click at [989, 110] on th "Mois prochain" at bounding box center [990, 117] width 40 height 32
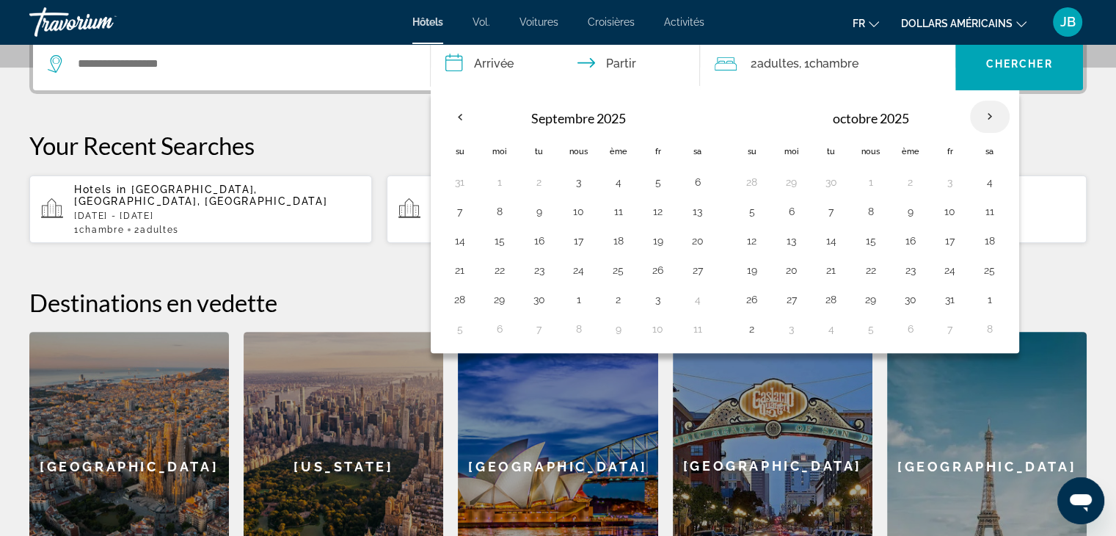
click at [989, 110] on th "Mois prochain" at bounding box center [990, 117] width 40 height 32
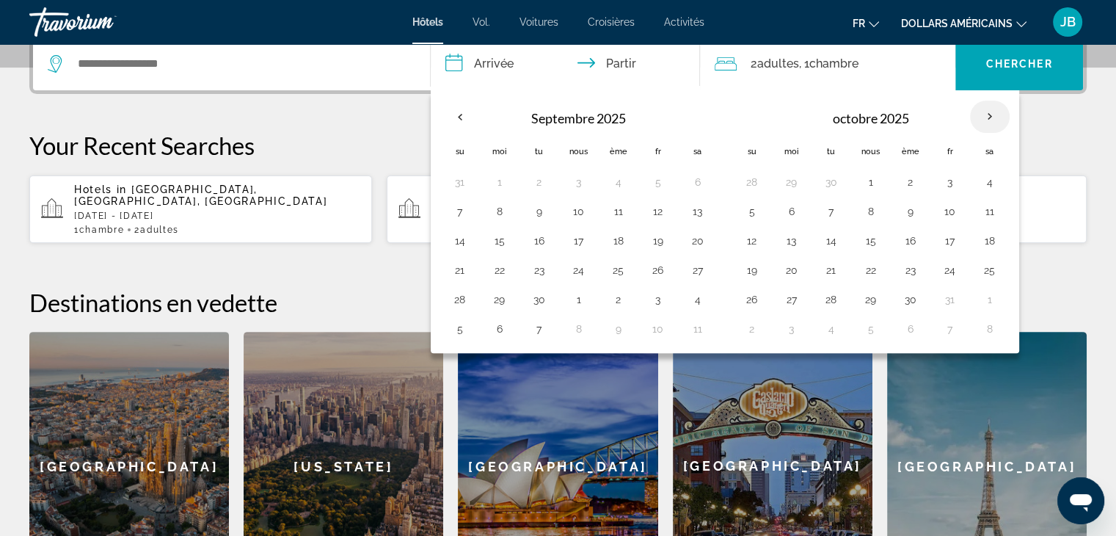
click at [989, 110] on th "Mois prochain" at bounding box center [990, 117] width 40 height 32
click at [628, 67] on input "**********" at bounding box center [569, 65] width 276 height 57
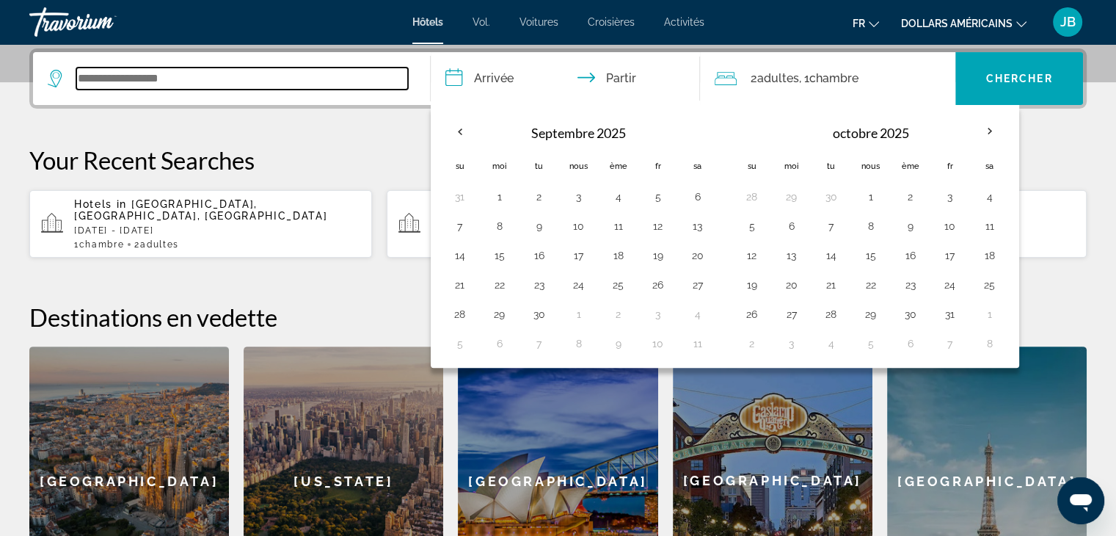
click at [220, 78] on input "Widget de recherche" at bounding box center [242, 79] width 332 height 22
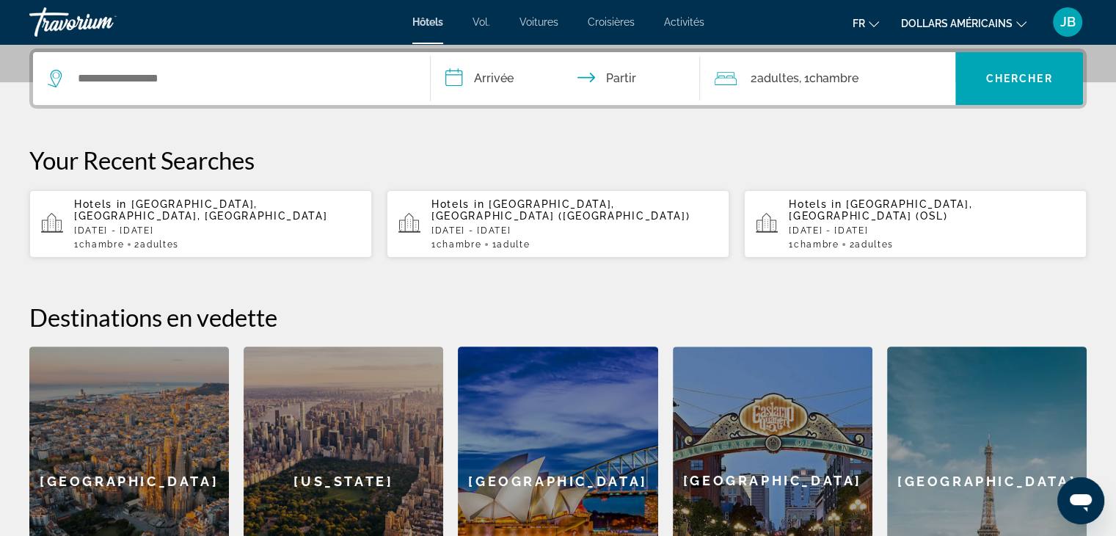
click at [493, 62] on input "**********" at bounding box center [569, 80] width 276 height 57
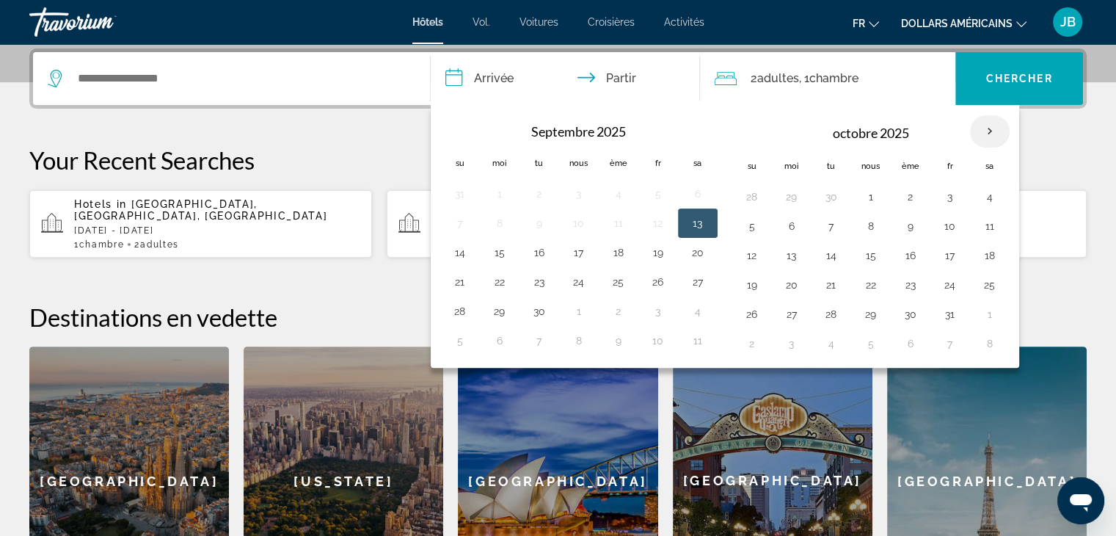
click at [995, 126] on th "Mois prochain" at bounding box center [990, 131] width 40 height 32
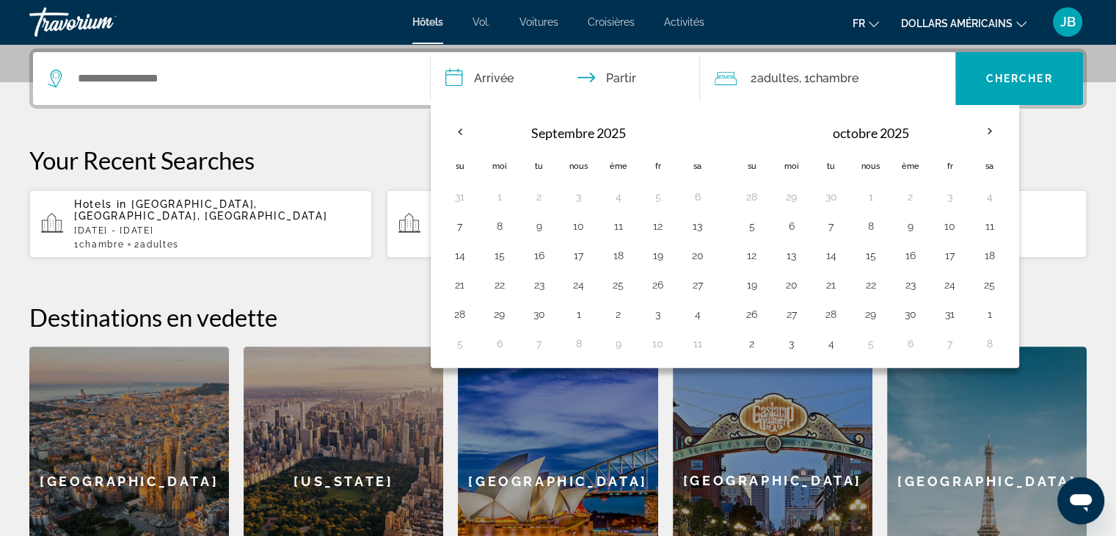
click at [468, 62] on input "**********" at bounding box center [569, 80] width 276 height 57
click at [500, 85] on input "**********" at bounding box center [569, 80] width 276 height 57
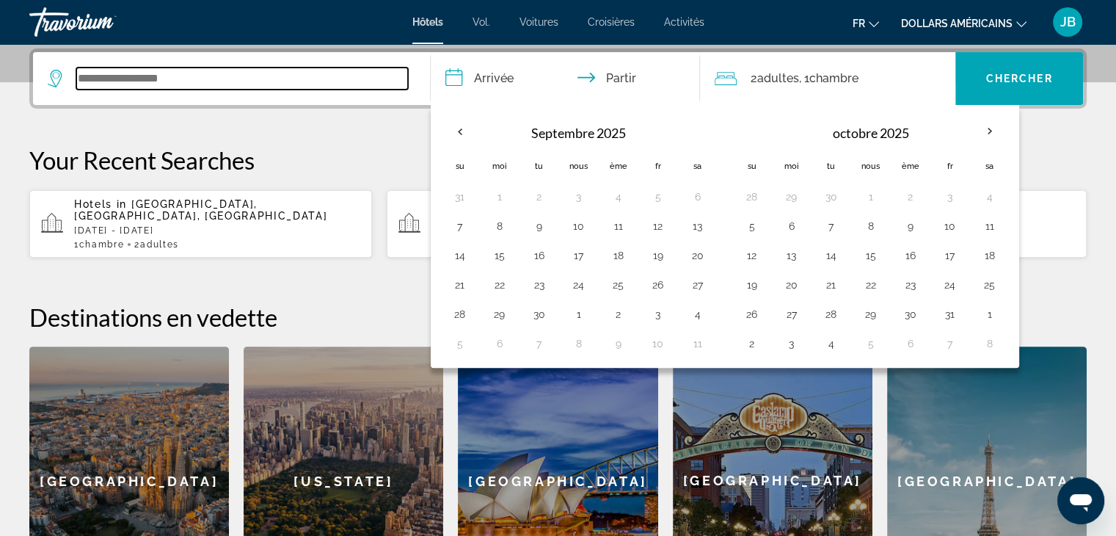
click at [276, 76] on input "Widget de recherche" at bounding box center [242, 79] width 332 height 22
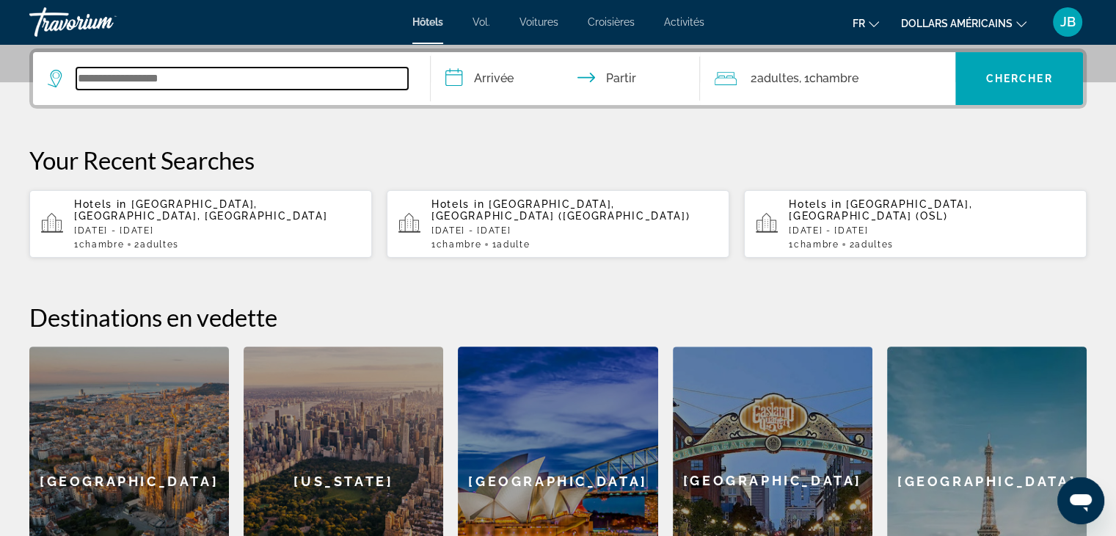
click at [266, 81] on input "Widget de recherche" at bounding box center [242, 79] width 332 height 22
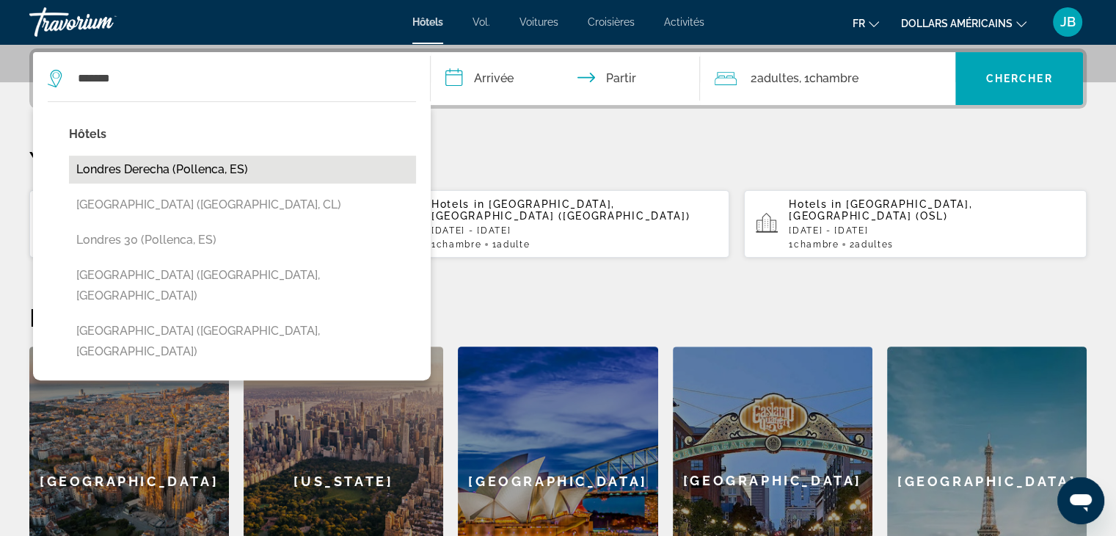
click at [185, 164] on button "Londres Derecha (Pollenca, ES)" at bounding box center [242, 170] width 347 height 28
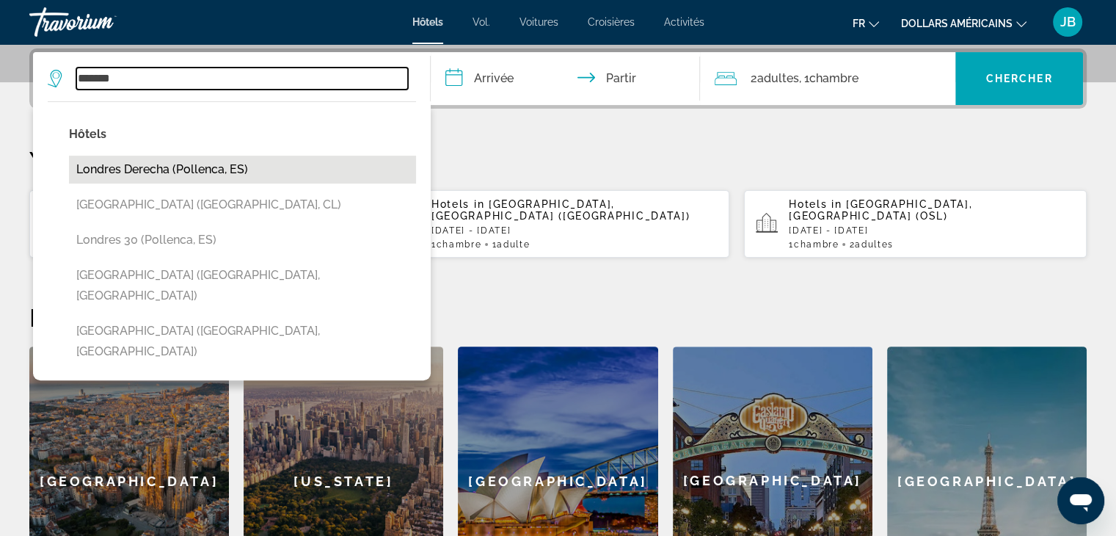
type input "**********"
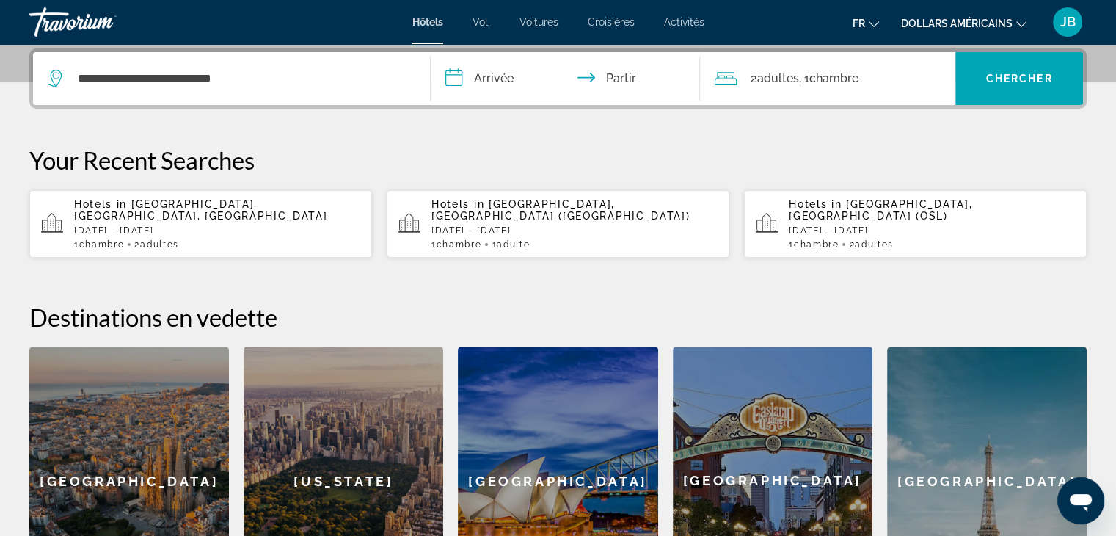
click at [473, 84] on input "**********" at bounding box center [569, 80] width 276 height 57
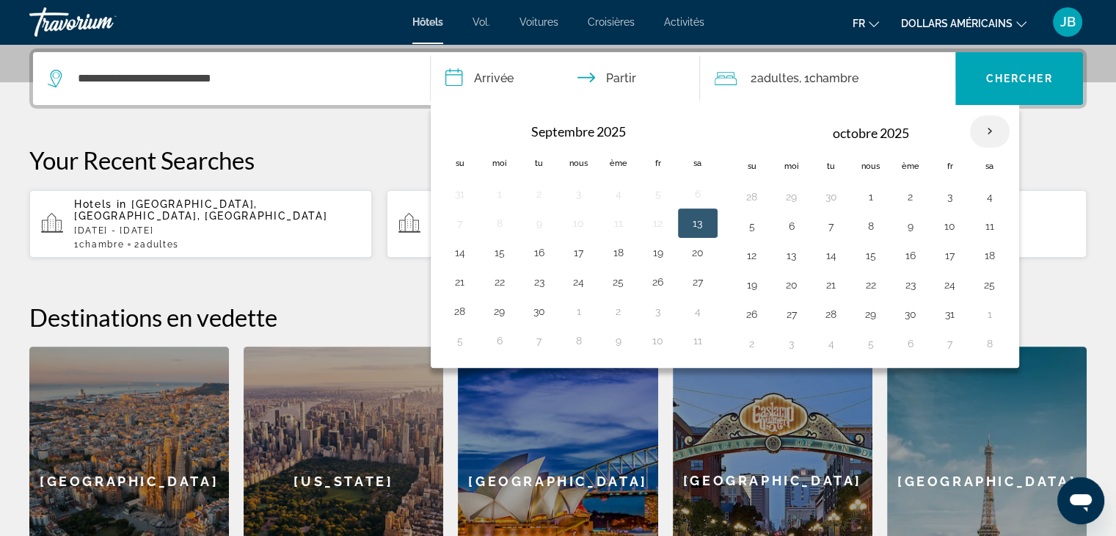
click at [991, 123] on th "Mois prochain" at bounding box center [990, 131] width 40 height 32
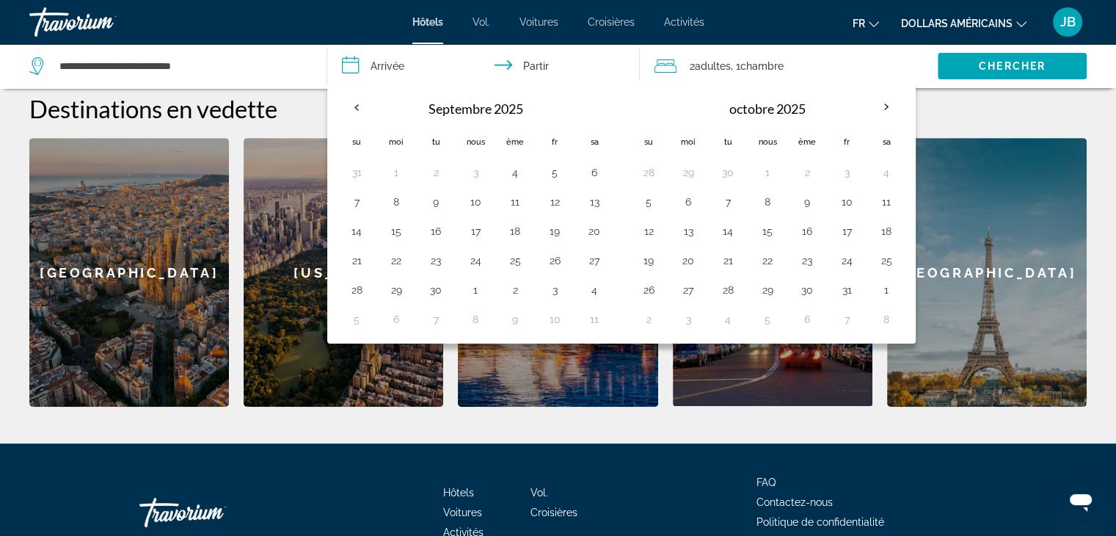
scroll to position [642, 0]
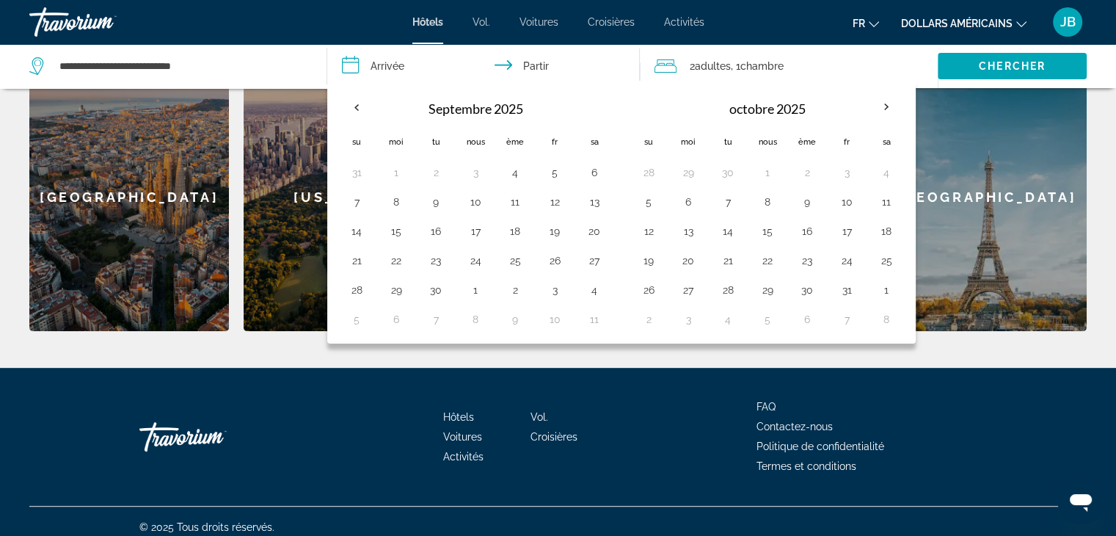
click at [429, 20] on font "Hôtels" at bounding box center [427, 22] width 31 height 12
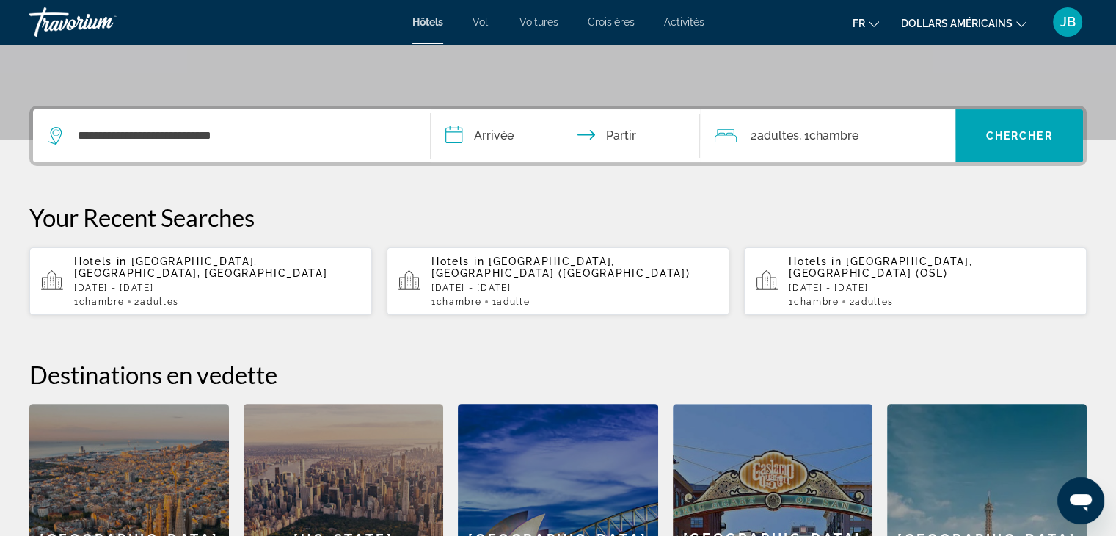
scroll to position [302, 0]
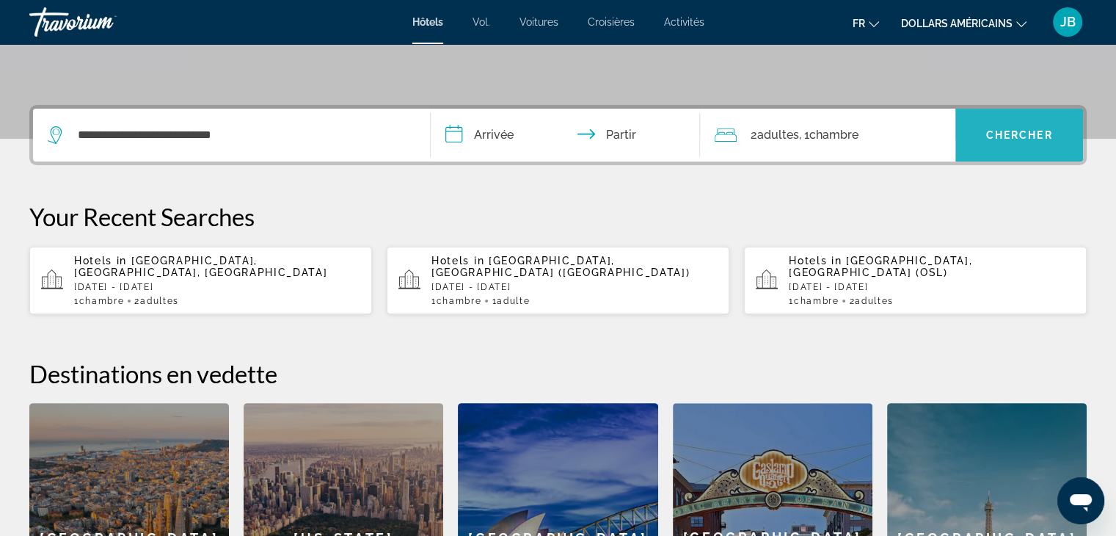
click at [1025, 135] on font "Chercher" at bounding box center [1019, 135] width 67 height 12
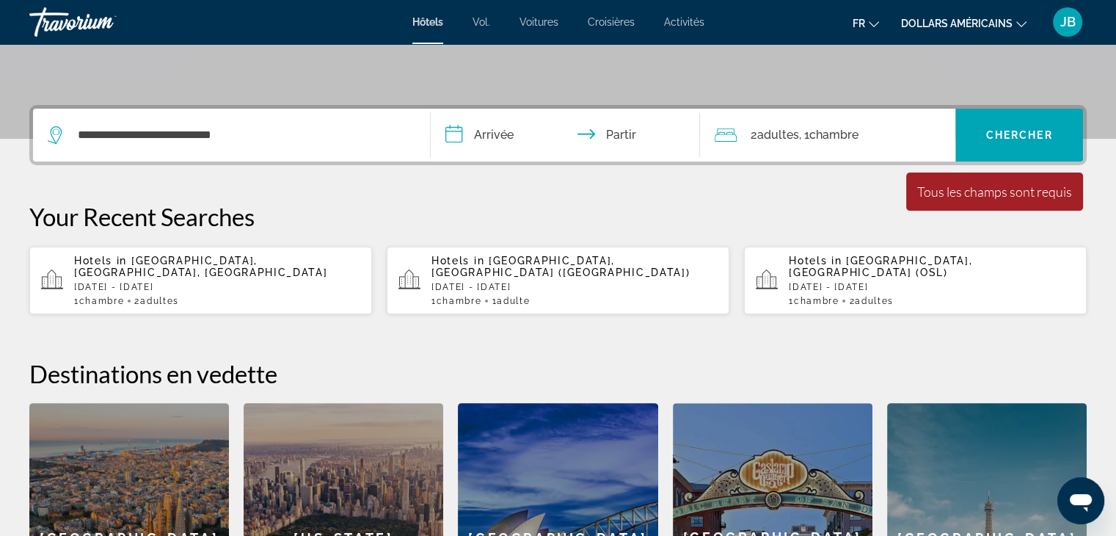
click at [493, 128] on input "**********" at bounding box center [569, 137] width 276 height 57
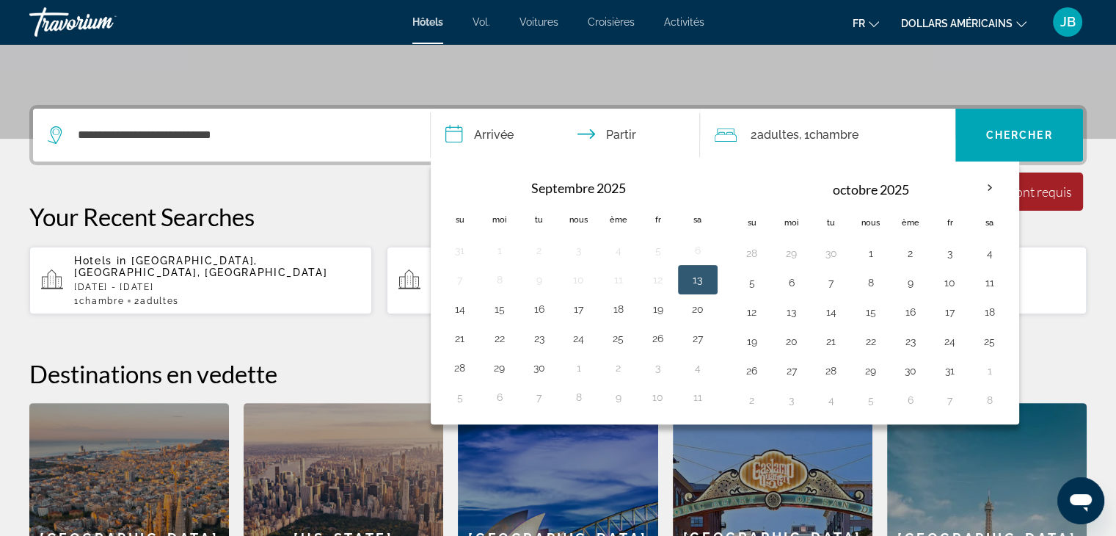
scroll to position [358, 0]
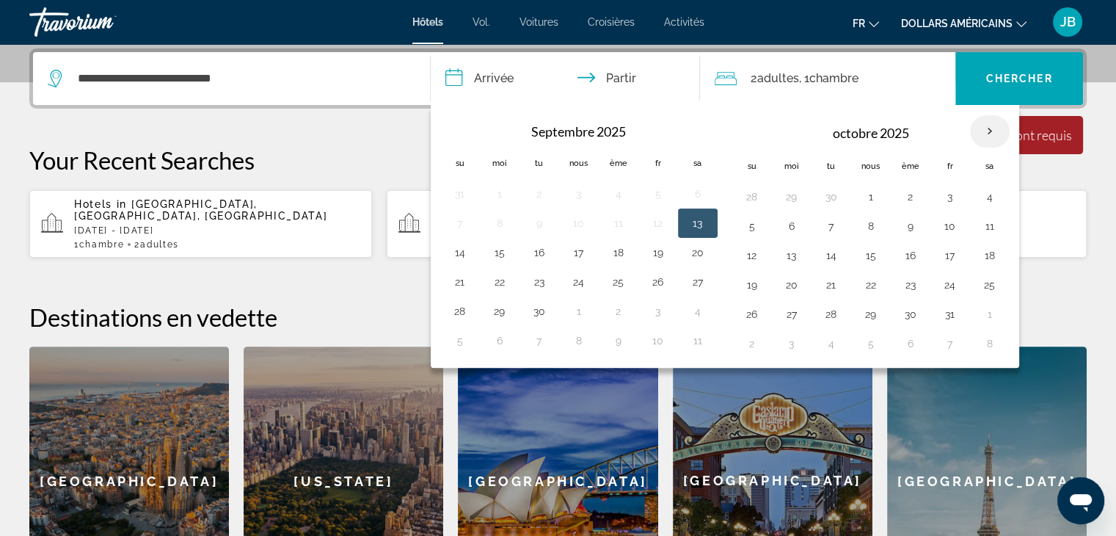
click at [983, 127] on th "Mois prochain" at bounding box center [990, 131] width 40 height 32
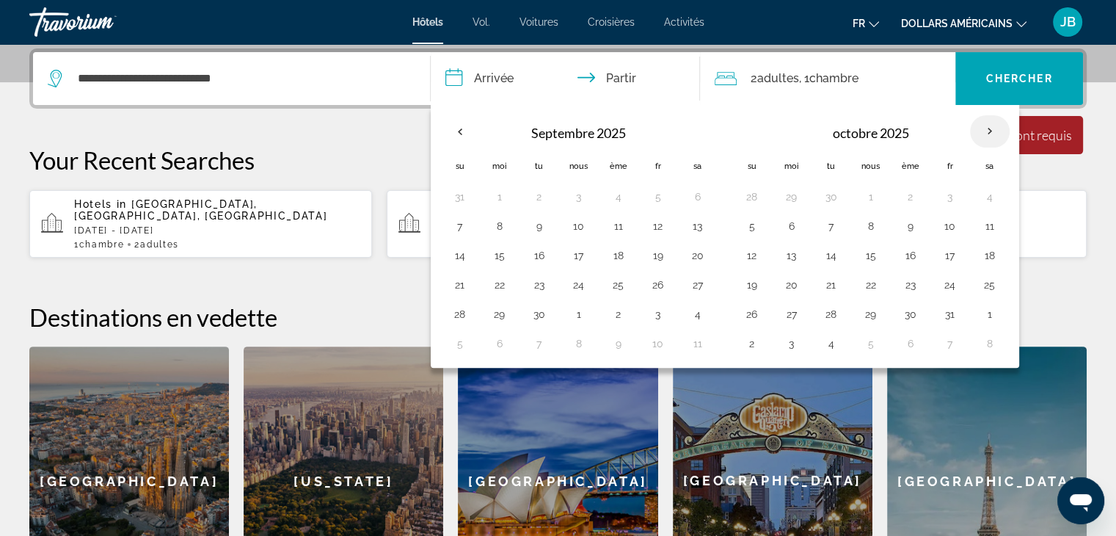
click at [983, 127] on th "Mois prochain" at bounding box center [990, 131] width 40 height 32
